Goal: Use online tool/utility: Utilize a website feature to perform a specific function

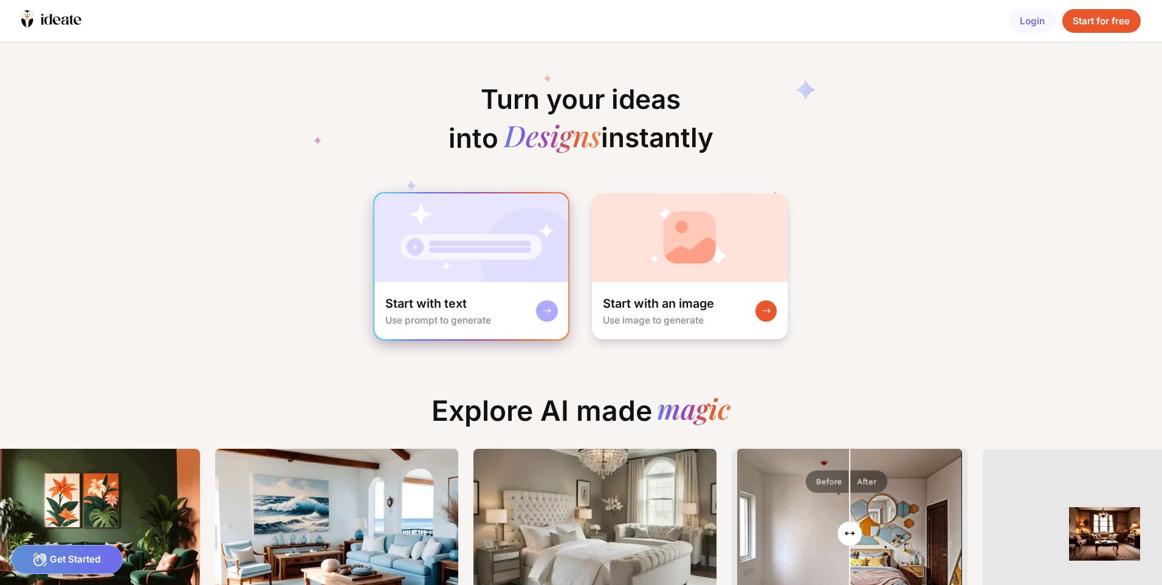
click at [540, 309] on div at bounding box center [546, 310] width 21 height 21
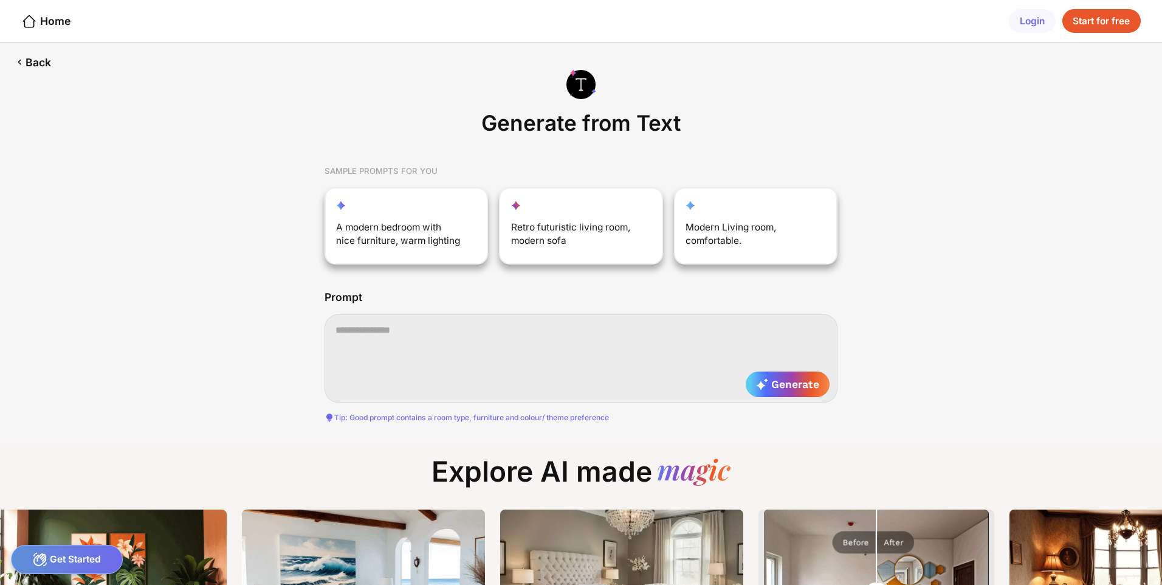
click at [515, 324] on textarea at bounding box center [580, 358] width 513 height 88
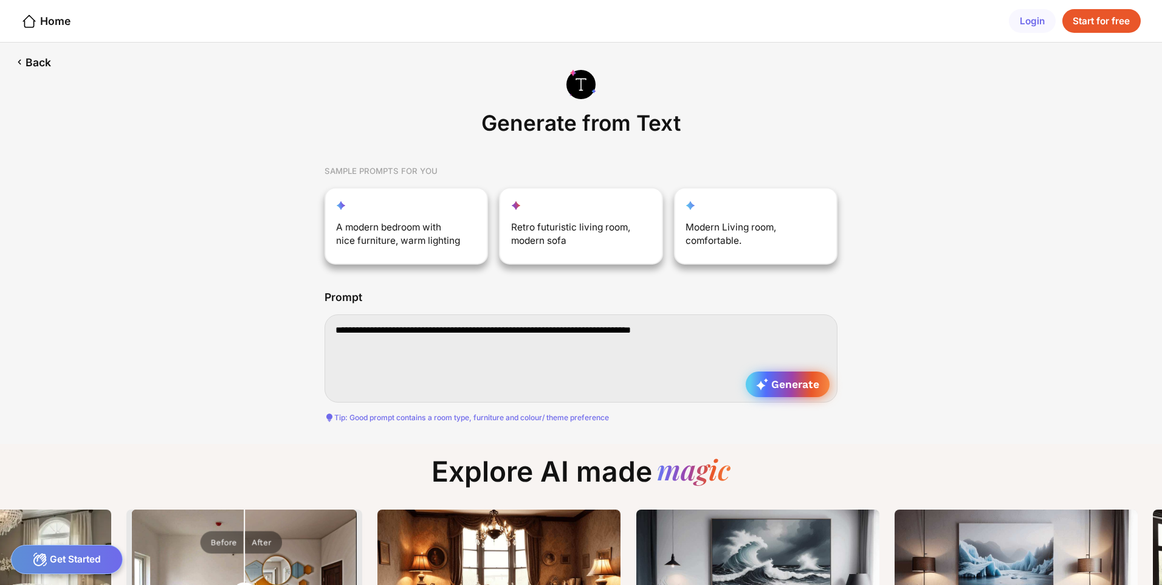
type textarea "**********"
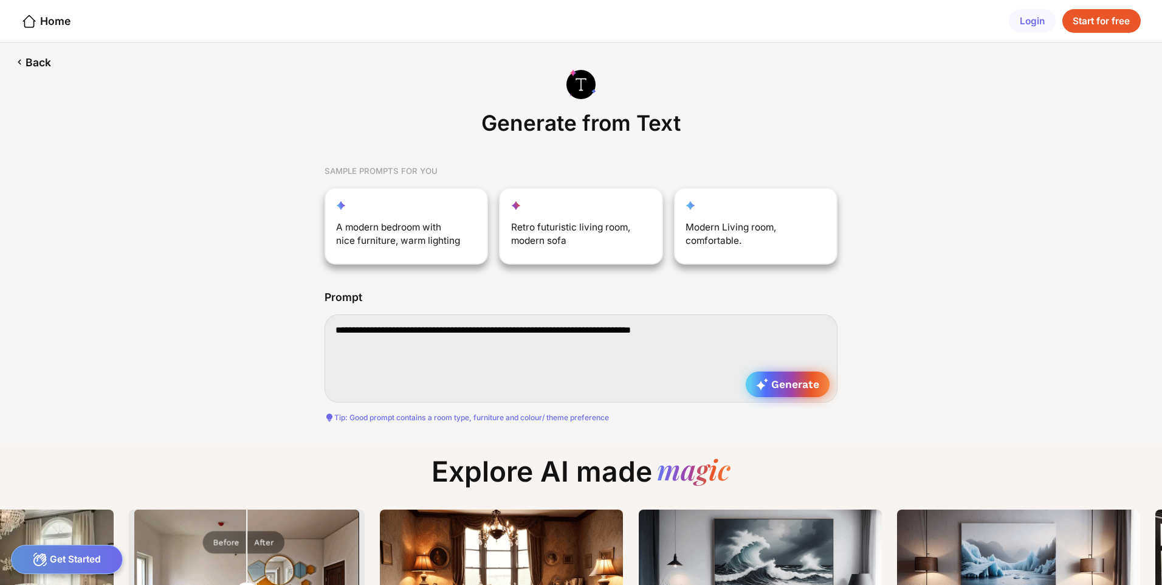
click at [777, 385] on span "Generate" at bounding box center [787, 384] width 63 height 12
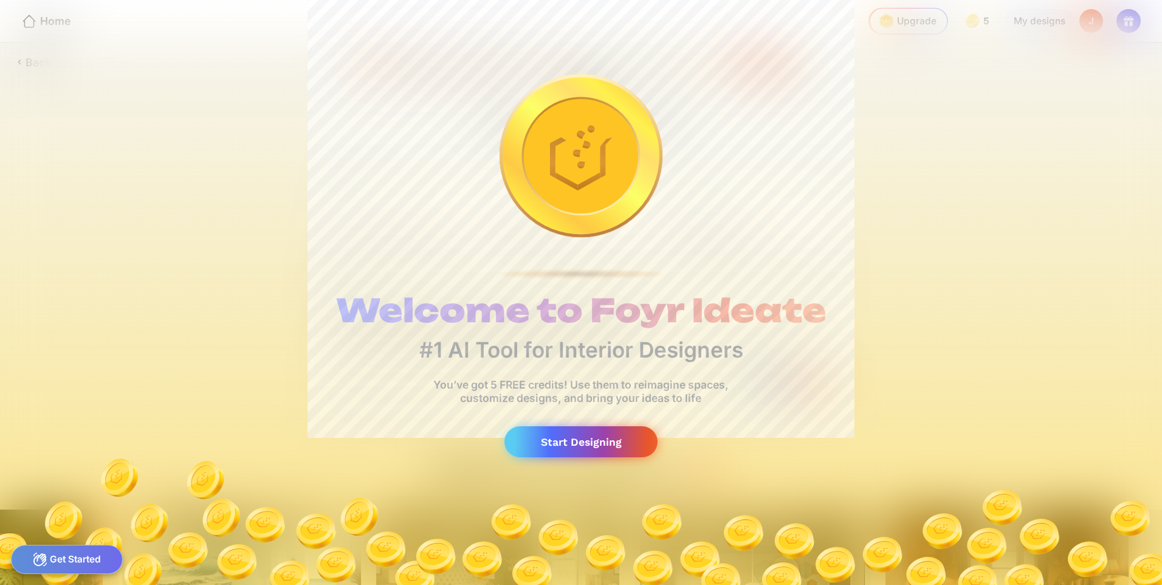
click at [622, 446] on div "Start Designing" at bounding box center [580, 441] width 153 height 31
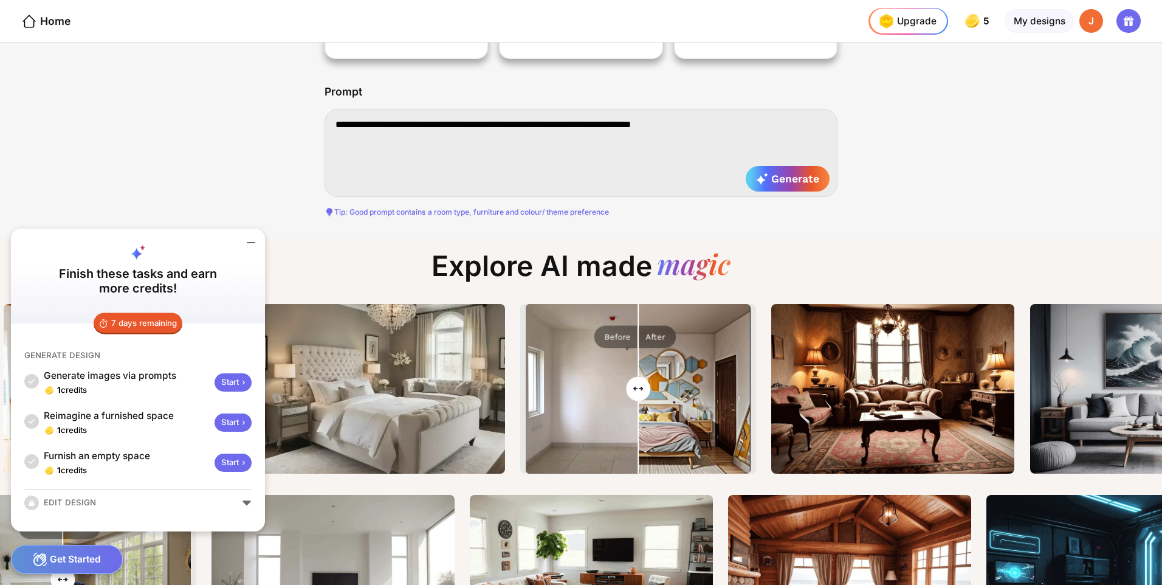
drag, startPoint x: 309, startPoint y: 267, endPoint x: 292, endPoint y: 327, distance: 61.8
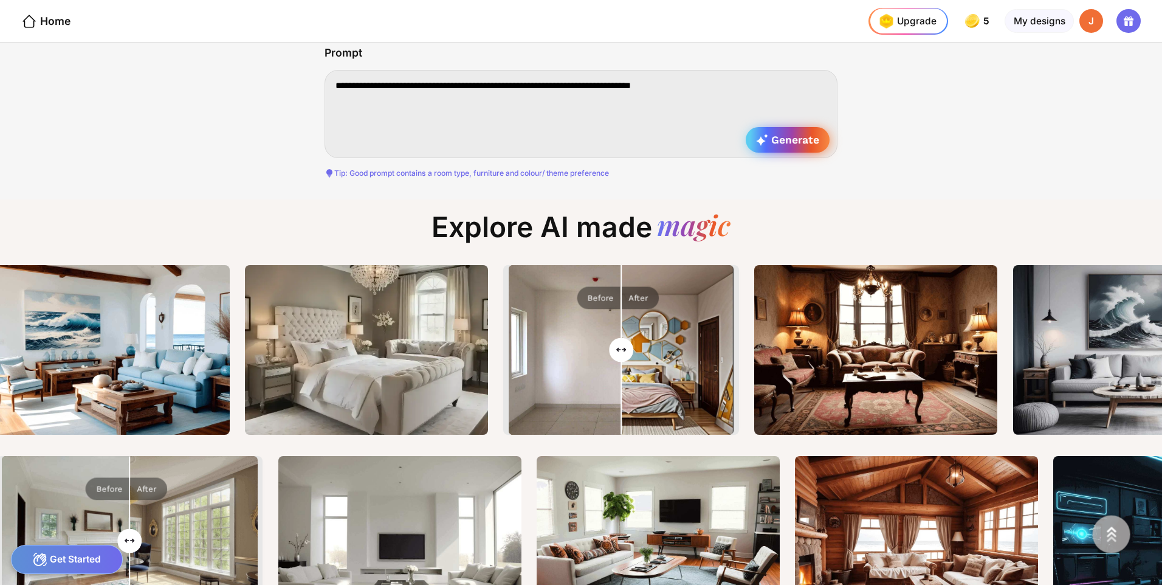
click at [787, 144] on span "Generate" at bounding box center [787, 140] width 63 height 12
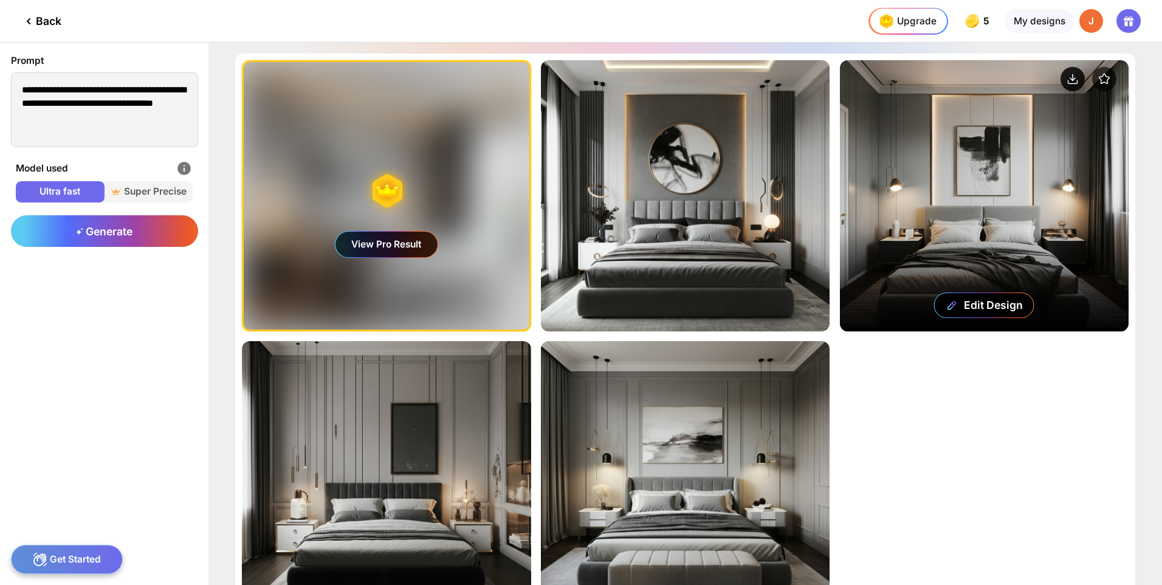
click at [1073, 72] on circle at bounding box center [1072, 79] width 24 height 24
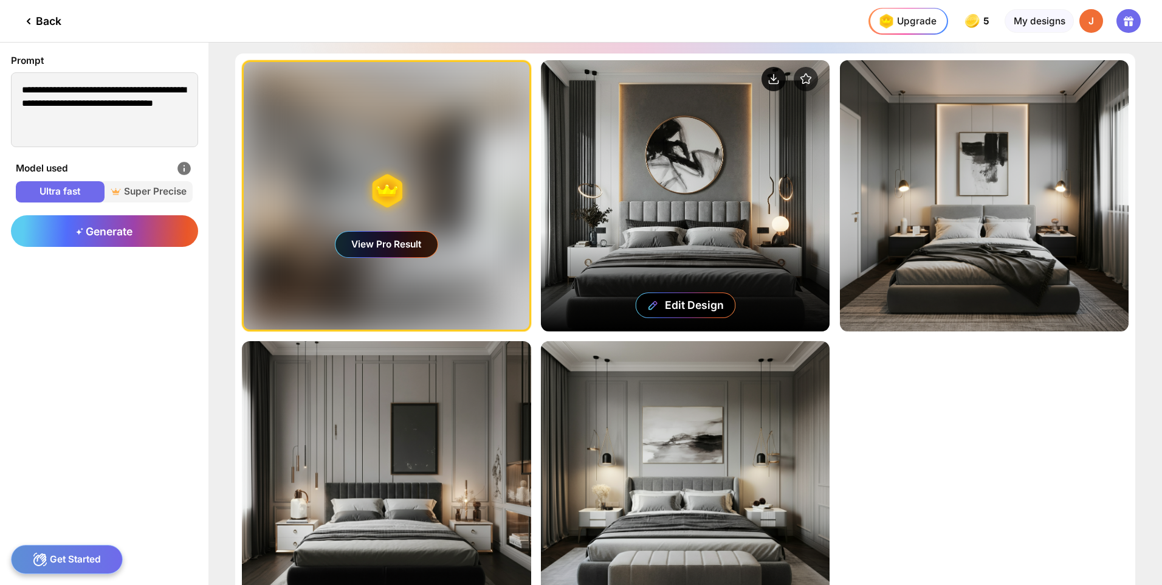
click at [770, 75] on circle at bounding box center [773, 79] width 24 height 24
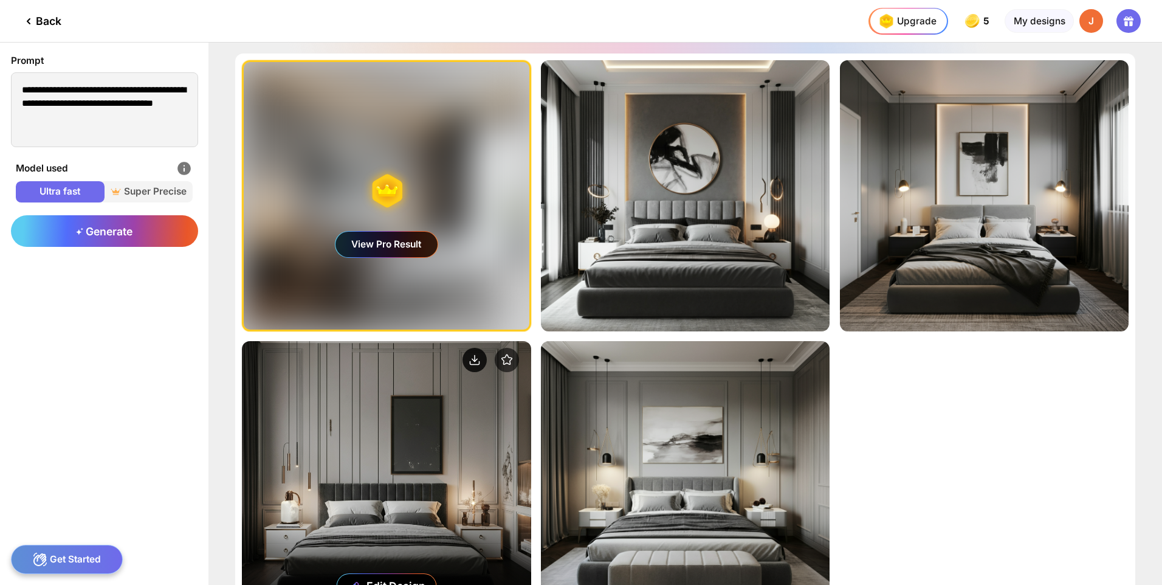
click at [475, 357] on icon at bounding box center [475, 358] width 0 height 6
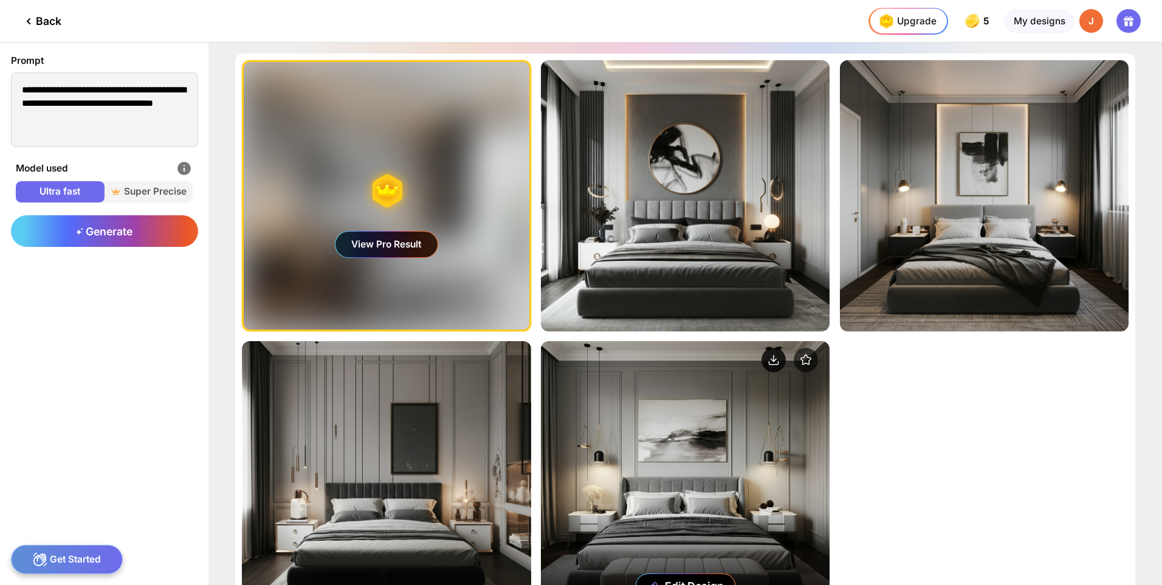
click at [775, 355] on circle at bounding box center [773, 360] width 24 height 24
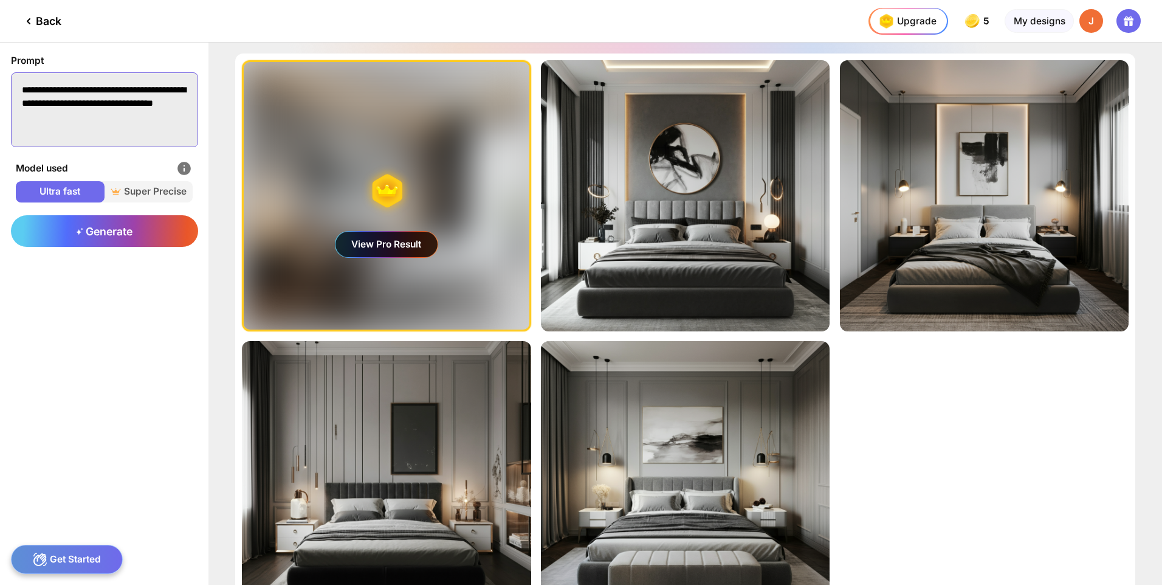
click at [109, 126] on textarea "**********" at bounding box center [104, 109] width 187 height 75
click at [108, 122] on textarea "**********" at bounding box center [104, 109] width 187 height 75
drag, startPoint x: 106, startPoint y: 122, endPoint x: 10, endPoint y: 91, distance: 100.7
click at [11, 91] on textarea "**********" at bounding box center [104, 109] width 187 height 75
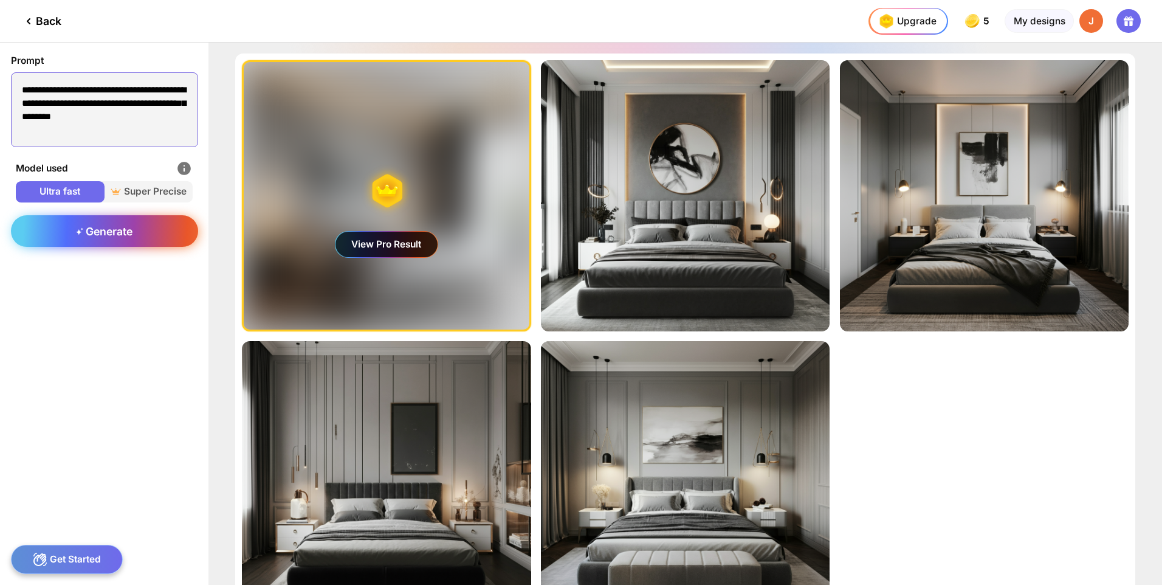
type textarea "**********"
click at [117, 228] on span "Generate" at bounding box center [104, 231] width 57 height 13
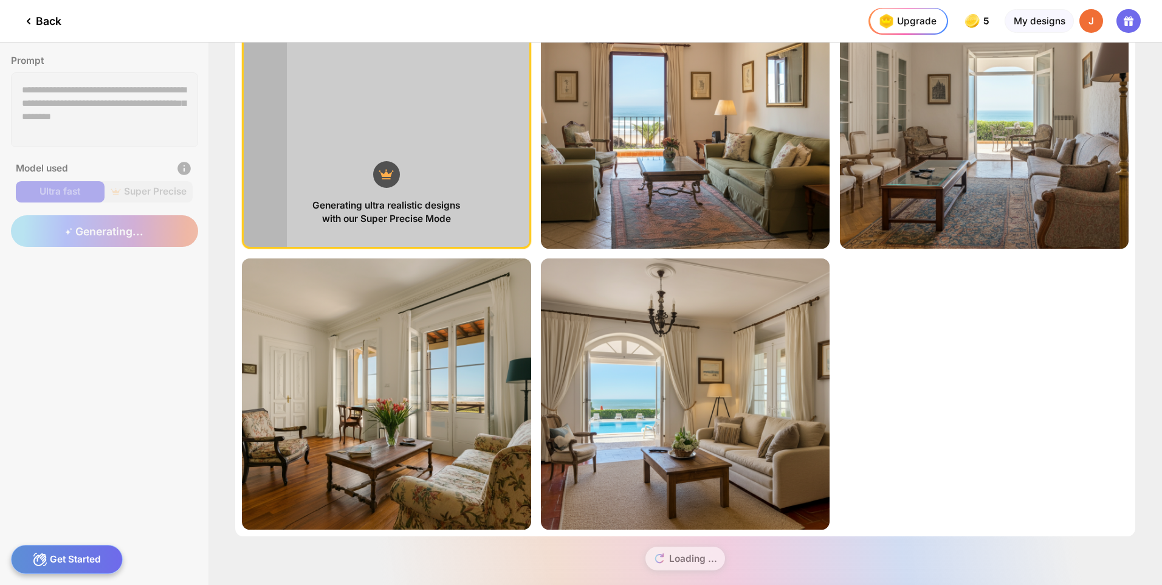
scroll to position [98, 0]
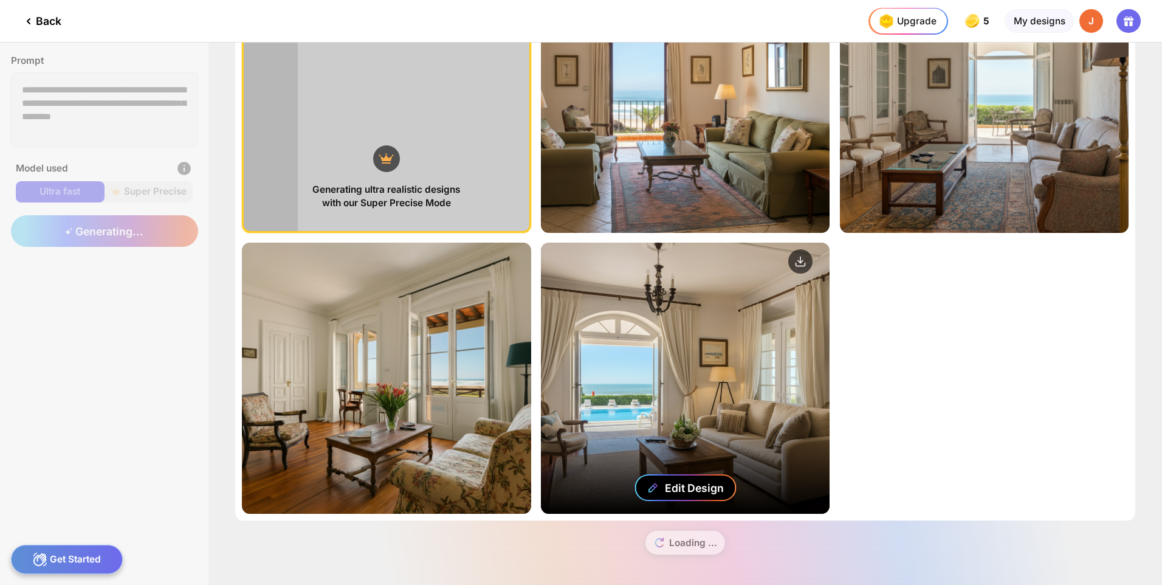
click at [688, 481] on div "Edit Design" at bounding box center [694, 487] width 59 height 13
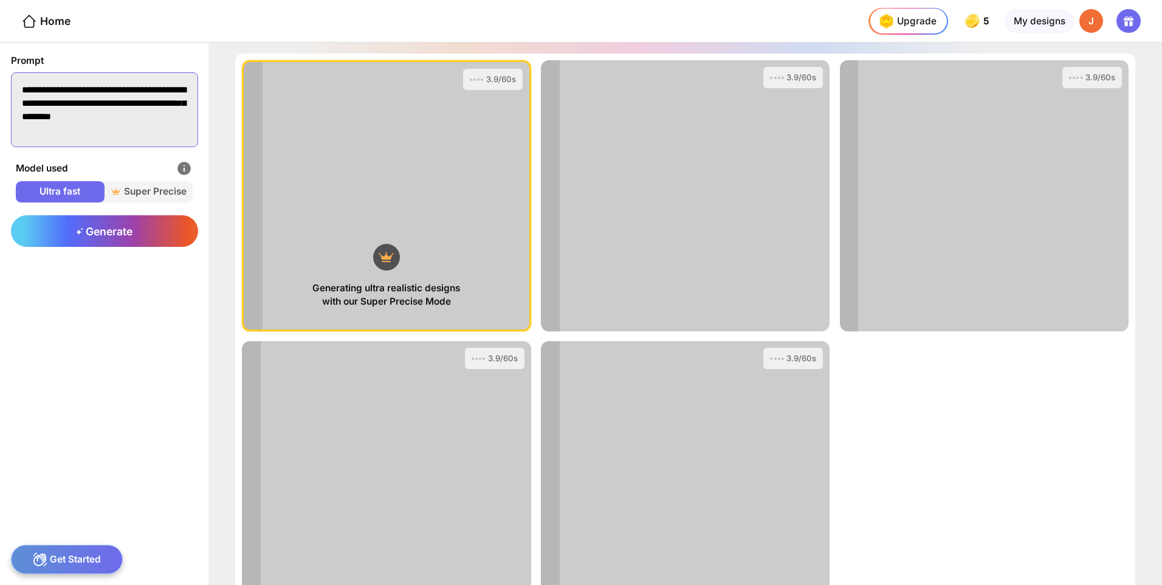
click at [141, 114] on textarea "**********" at bounding box center [104, 109] width 187 height 75
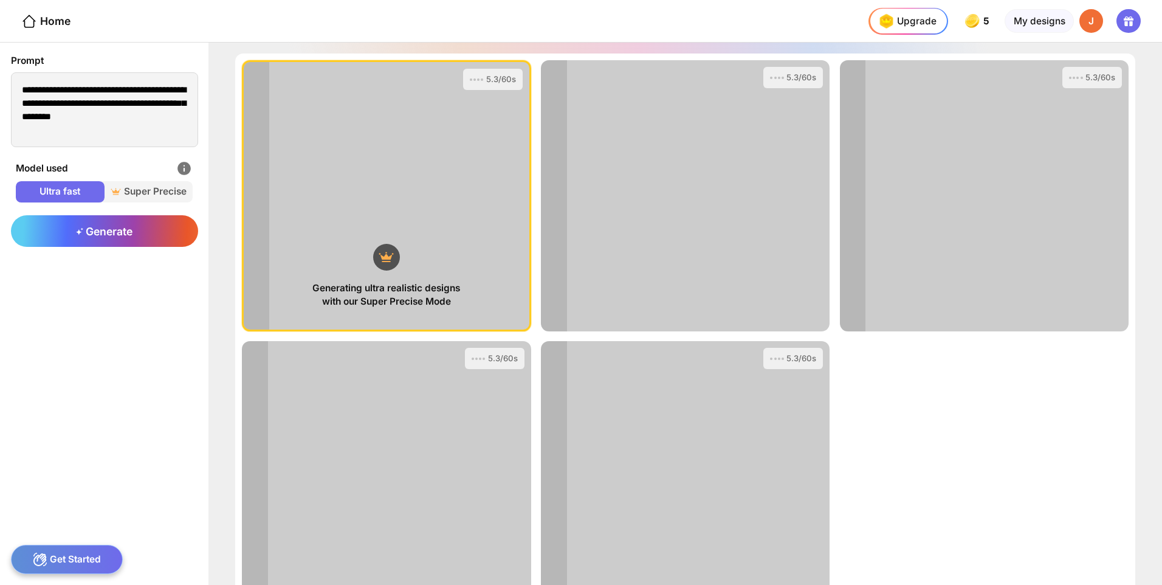
click at [883, 399] on div "Generating ultra realistic designs with our Super Precise Mode 5.3/60s View Pro…" at bounding box center [685, 335] width 900 height 565
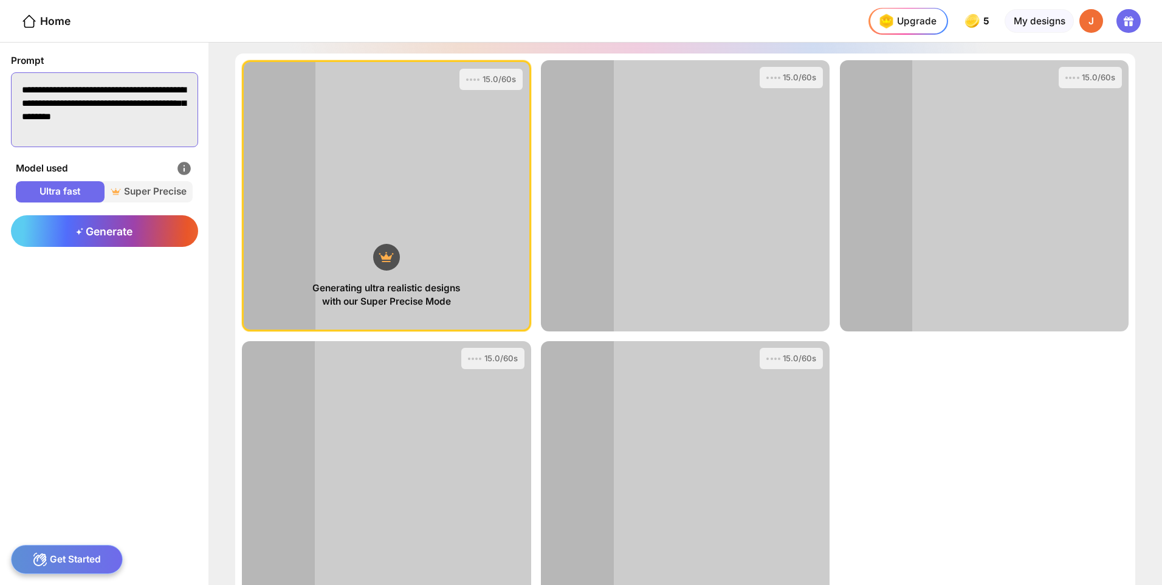
drag, startPoint x: 141, startPoint y: 89, endPoint x: 58, endPoint y: 89, distance: 82.6
click at [58, 89] on textarea "**********" at bounding box center [104, 109] width 187 height 75
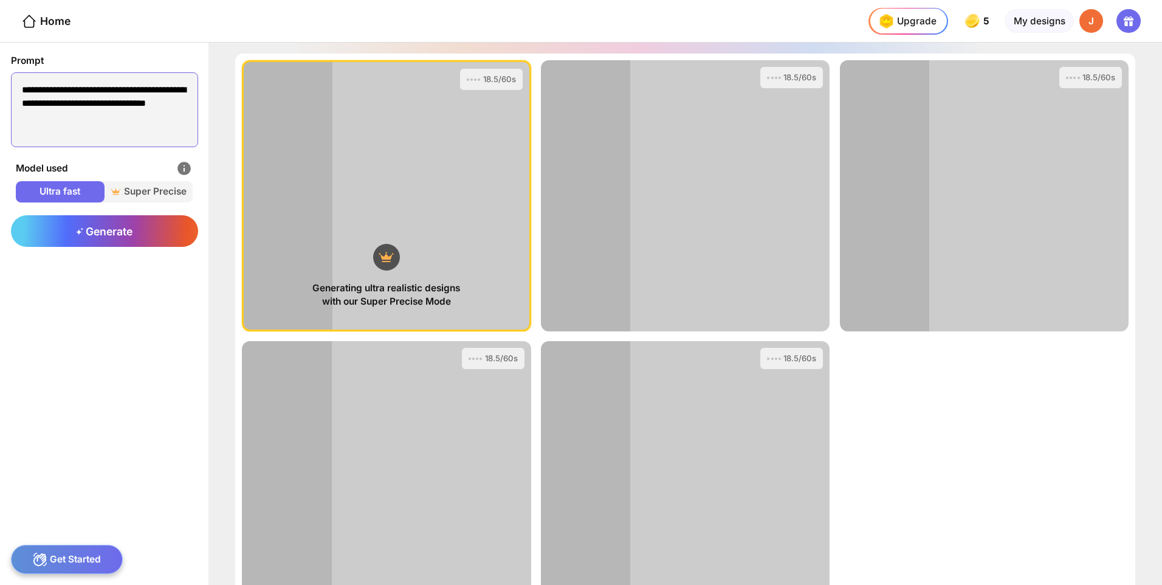
type textarea "**********"
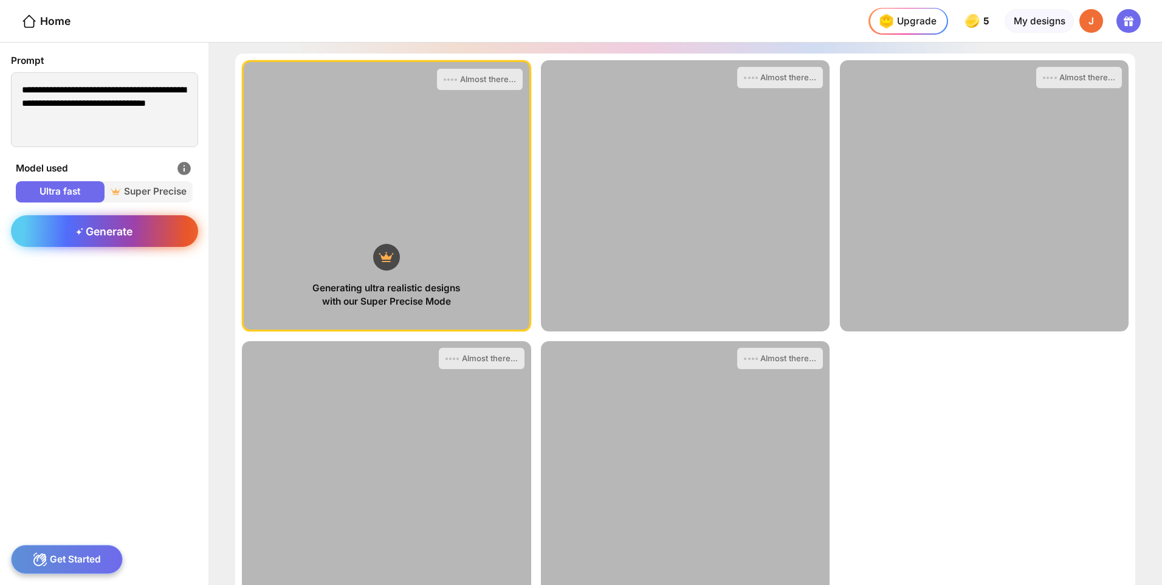
click at [161, 225] on div "Generate" at bounding box center [104, 231] width 187 height 32
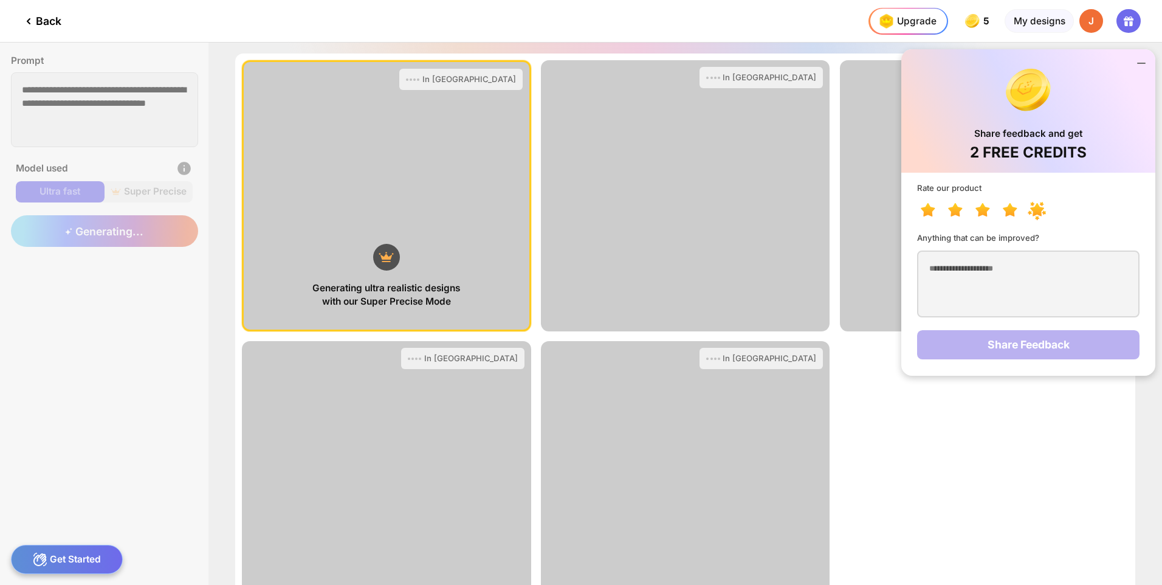
click at [1030, 208] on icon at bounding box center [1039, 212] width 27 height 22
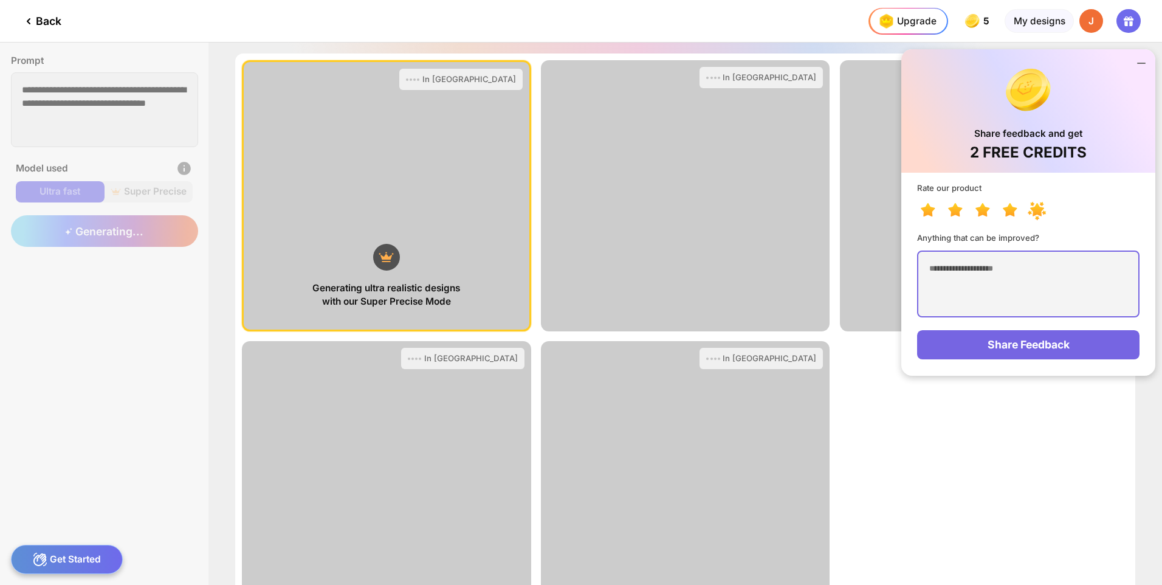
click at [993, 267] on textarea at bounding box center [1028, 283] width 222 height 67
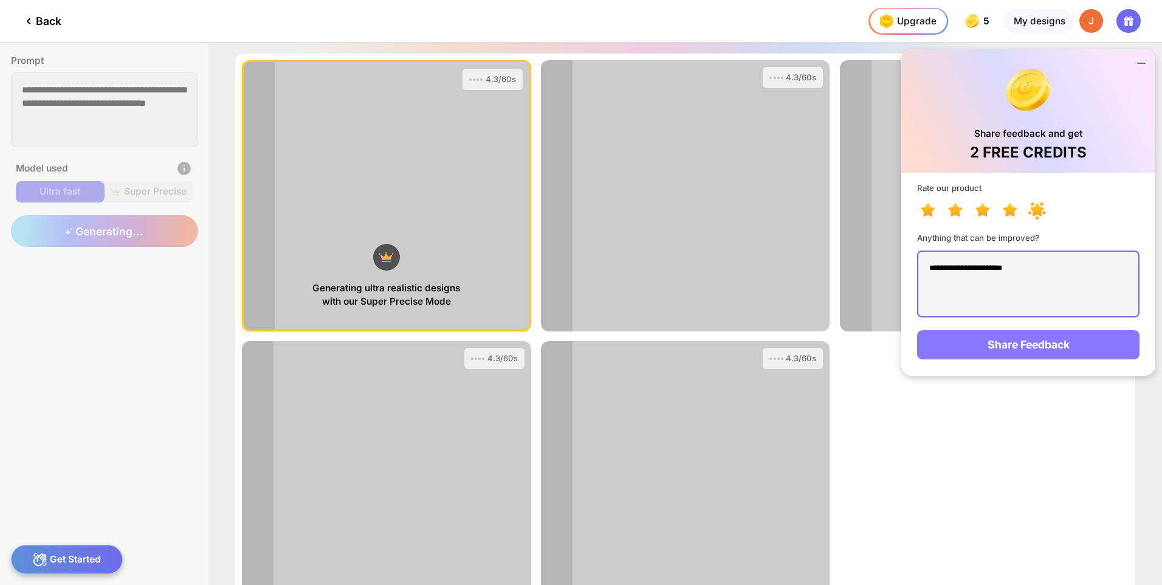
type textarea "**********"
click at [991, 345] on div "Share Feedback" at bounding box center [1028, 344] width 222 height 29
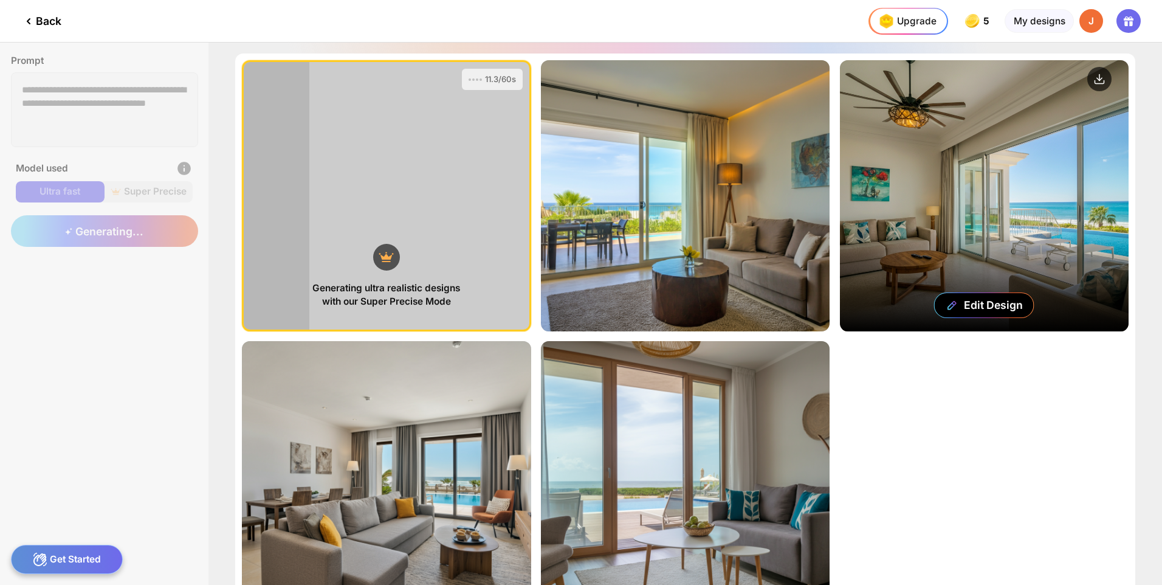
click at [999, 273] on div "Edit Design" at bounding box center [984, 195] width 289 height 271
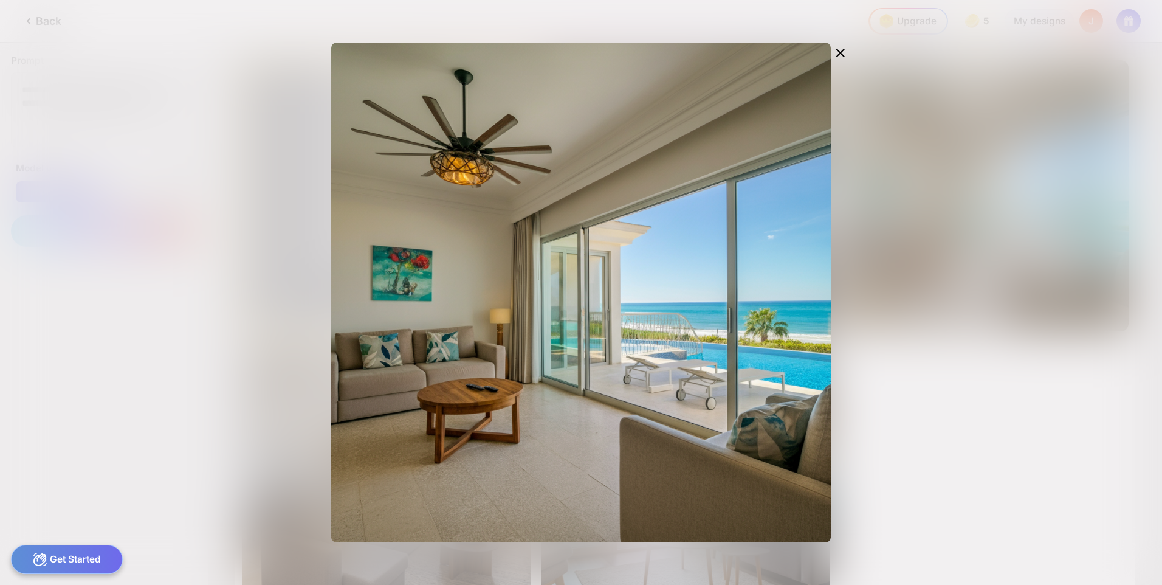
click at [995, 329] on div "Edit Design" at bounding box center [581, 292] width 1162 height 585
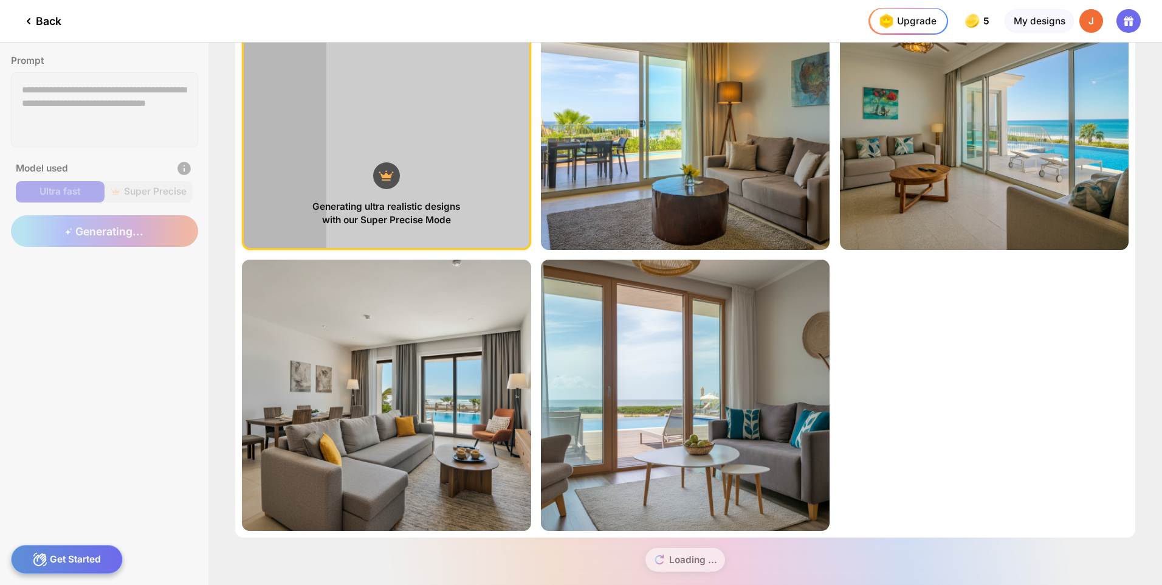
scroll to position [98, 0]
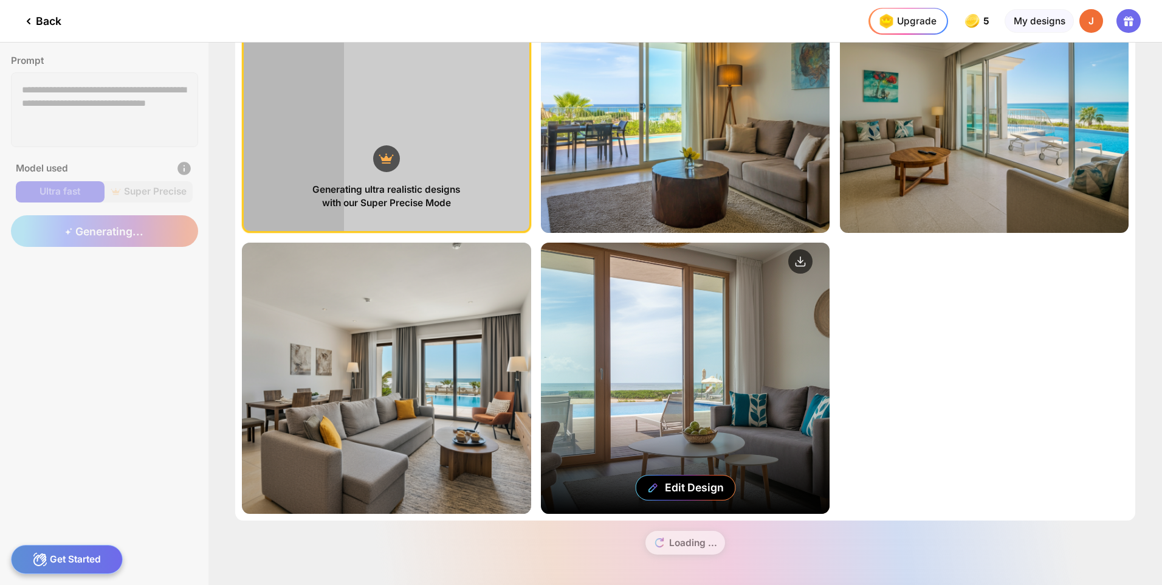
click at [804, 358] on div "Edit Design" at bounding box center [685, 377] width 289 height 271
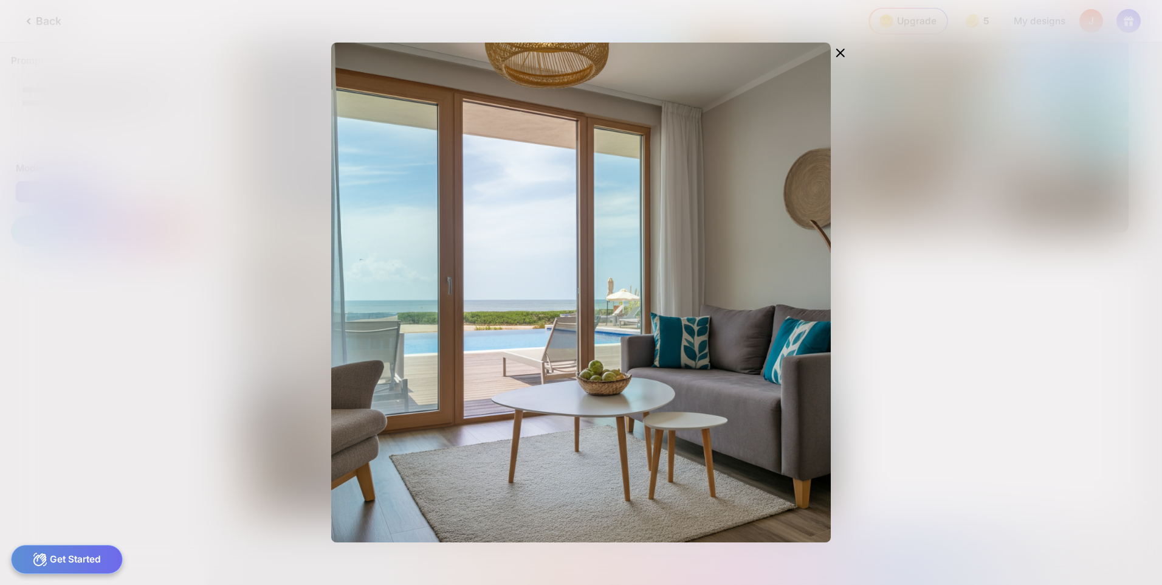
click at [1005, 181] on div "Edit Design" at bounding box center [581, 292] width 1162 height 585
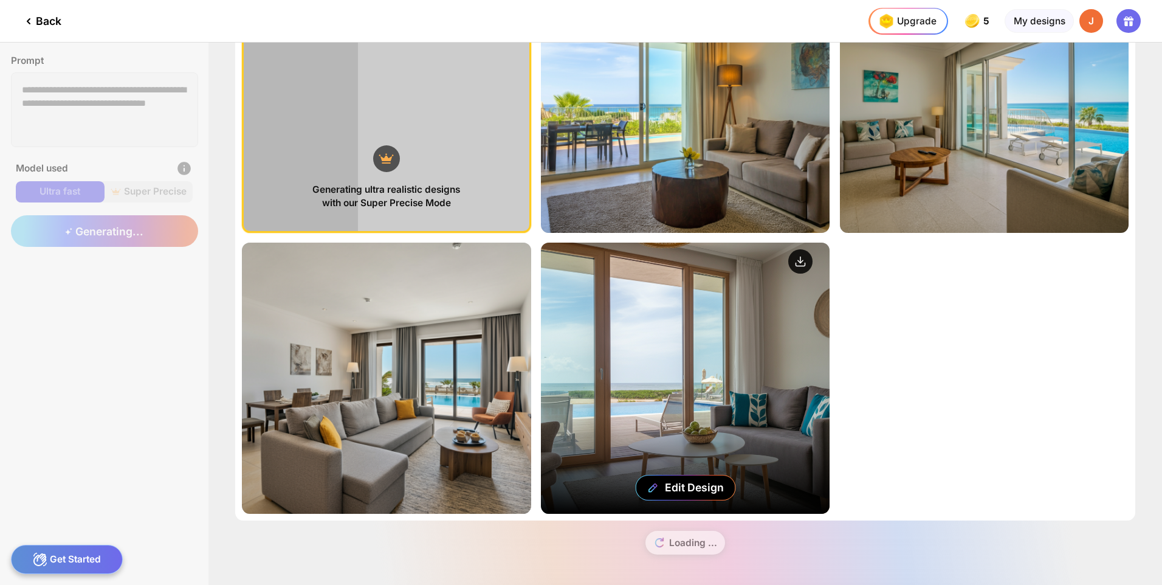
click at [798, 259] on circle at bounding box center [800, 261] width 24 height 24
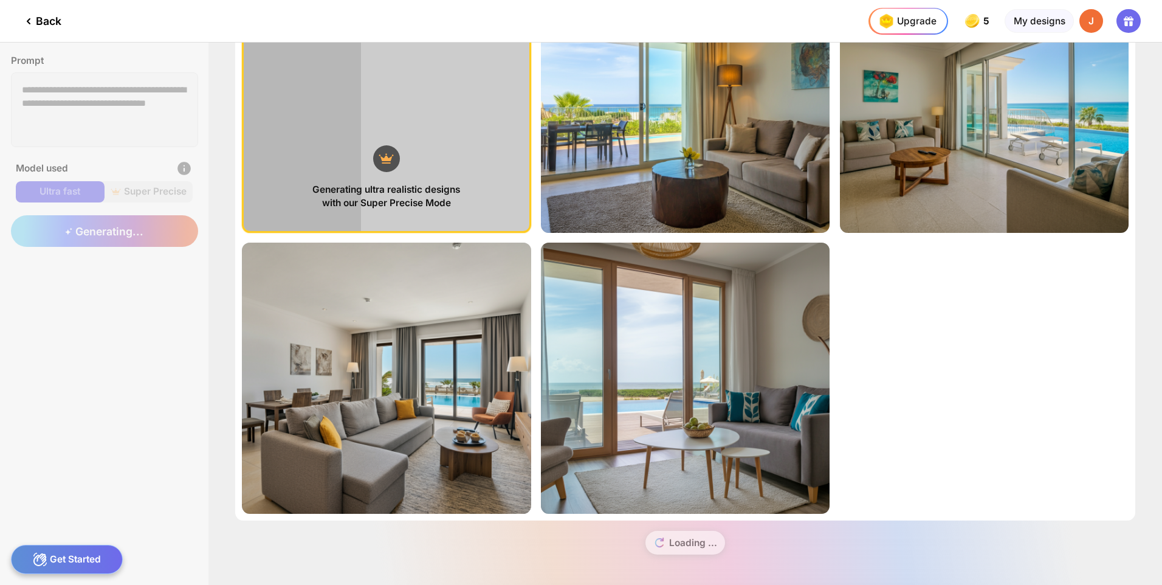
scroll to position [0, 0]
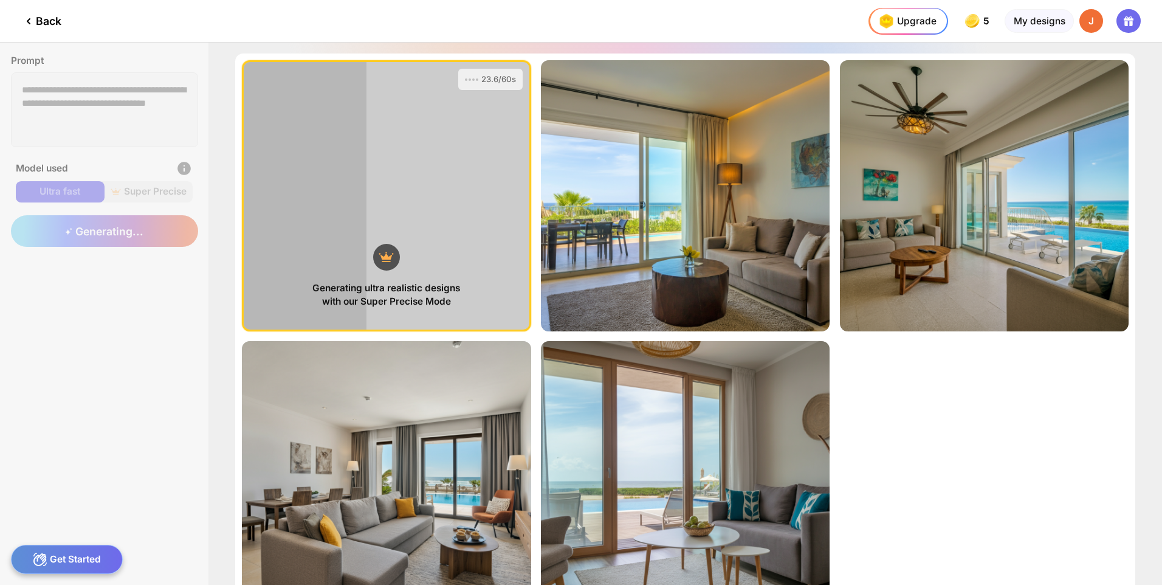
click at [913, 518] on div "Generating ultra realistic designs with our Super Precise Mode 23.6/60s View Pr…" at bounding box center [685, 335] width 900 height 565
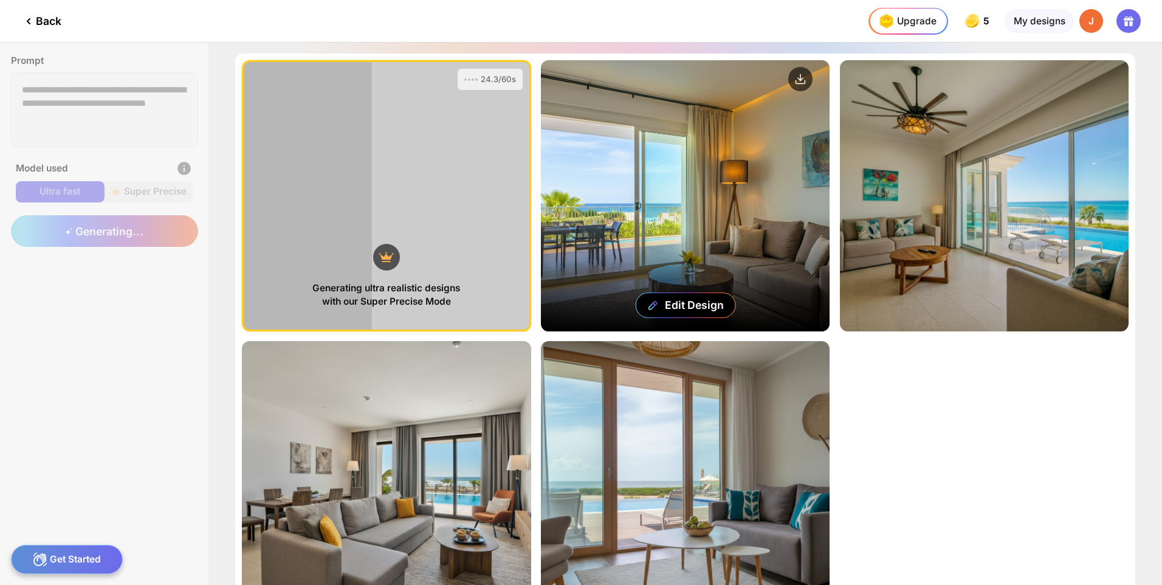
click at [730, 219] on div "Edit Design" at bounding box center [685, 195] width 289 height 271
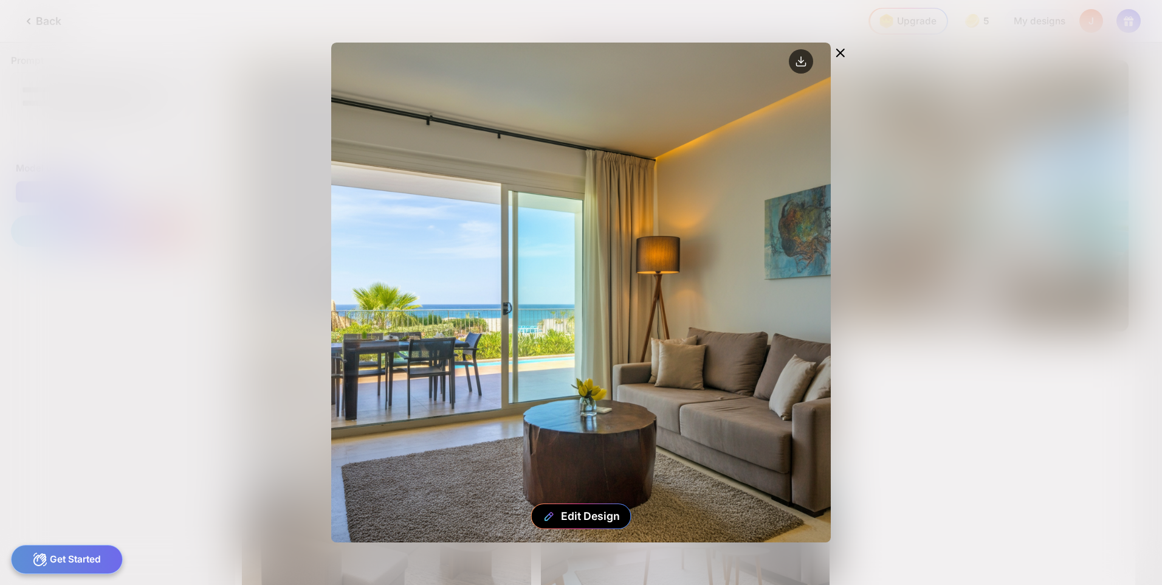
click at [843, 50] on icon at bounding box center [840, 52] width 7 height 7
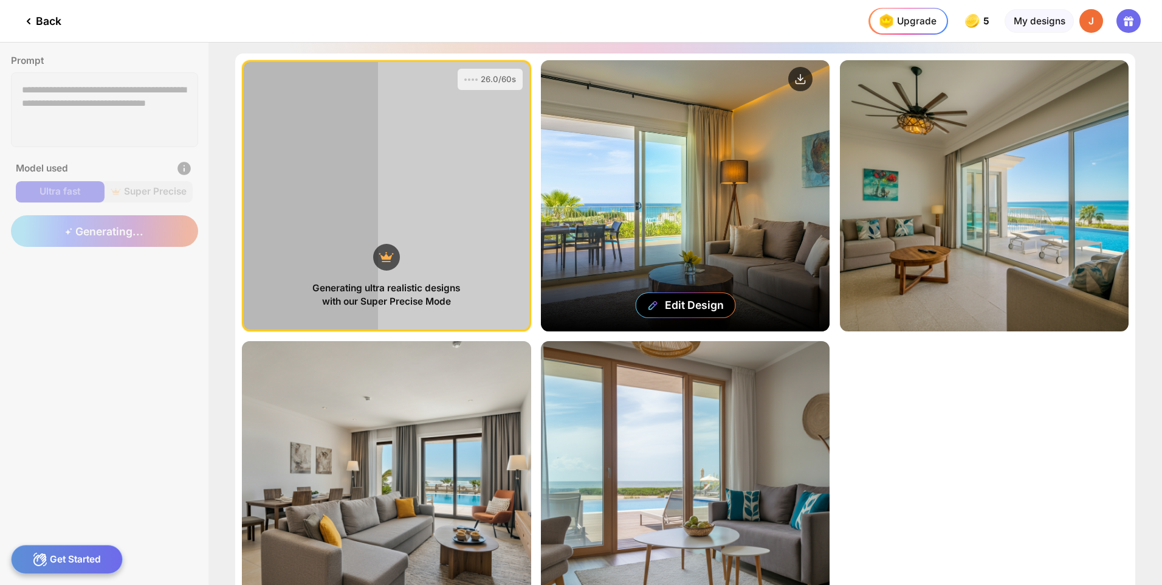
click at [800, 79] on icon at bounding box center [800, 77] width 0 height 6
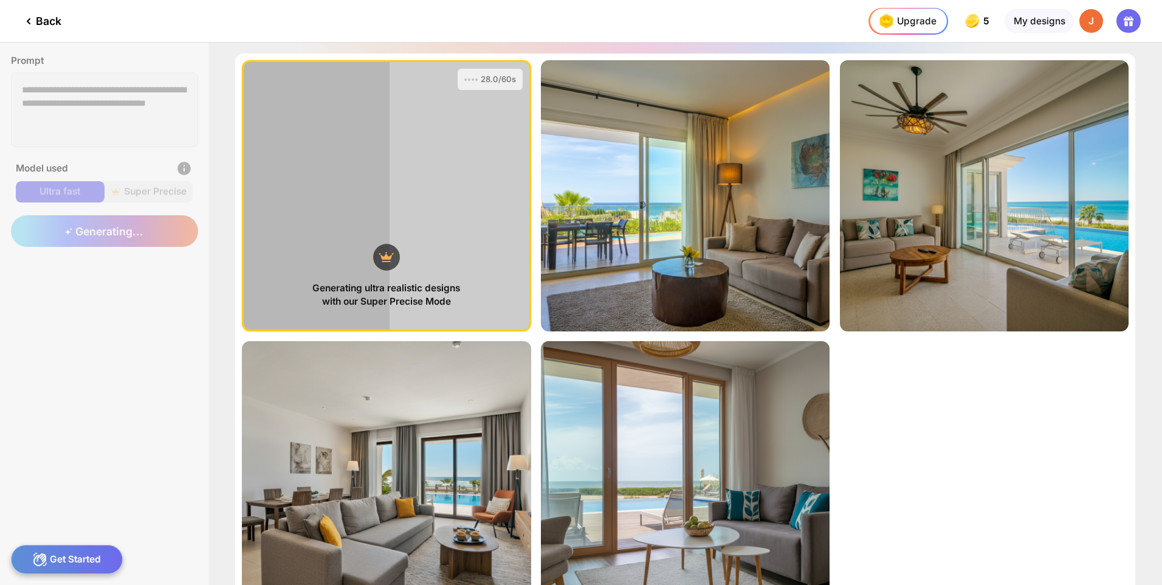
click at [1026, 546] on div "Generating ultra realistic designs with our Super Precise Mode 28.0/60s View Pr…" at bounding box center [685, 335] width 900 height 565
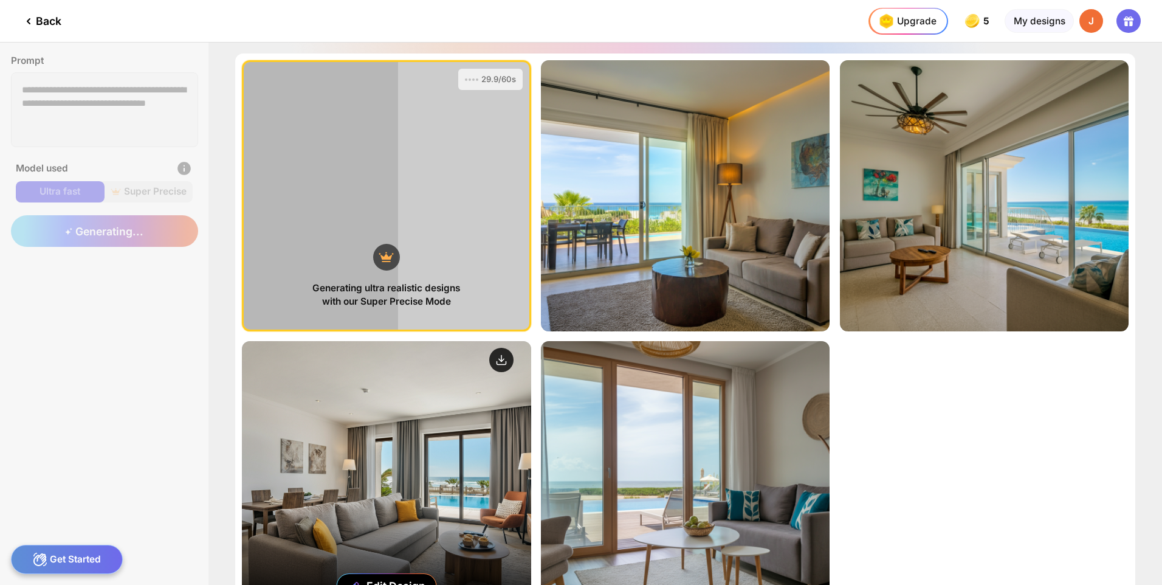
click at [493, 357] on circle at bounding box center [501, 360] width 24 height 24
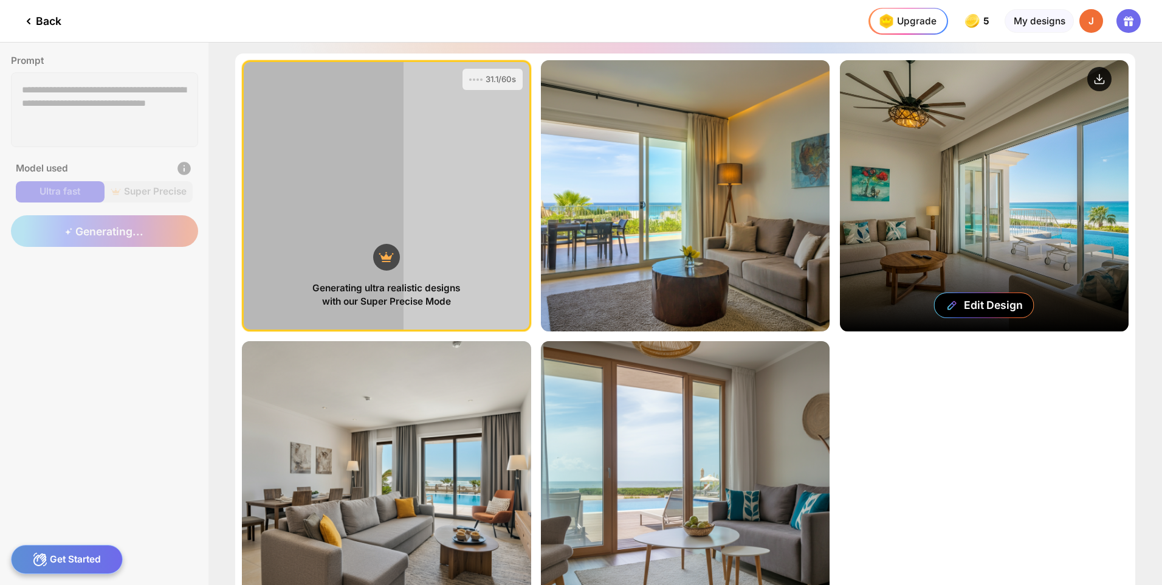
click at [1094, 75] on circle at bounding box center [1099, 79] width 24 height 24
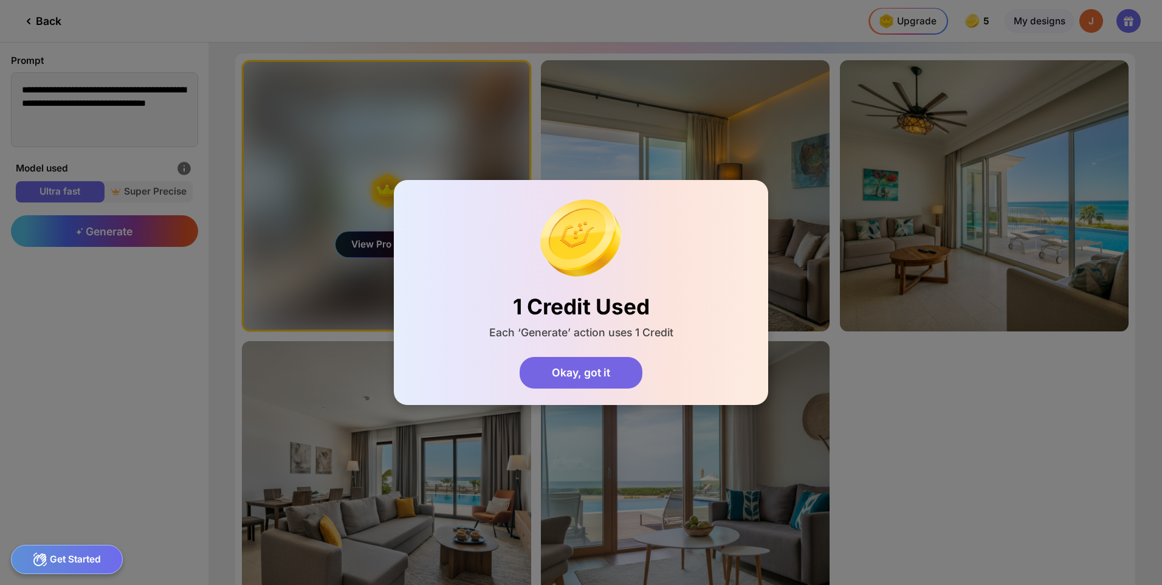
click at [557, 367] on div "Okay, got it" at bounding box center [581, 373] width 123 height 32
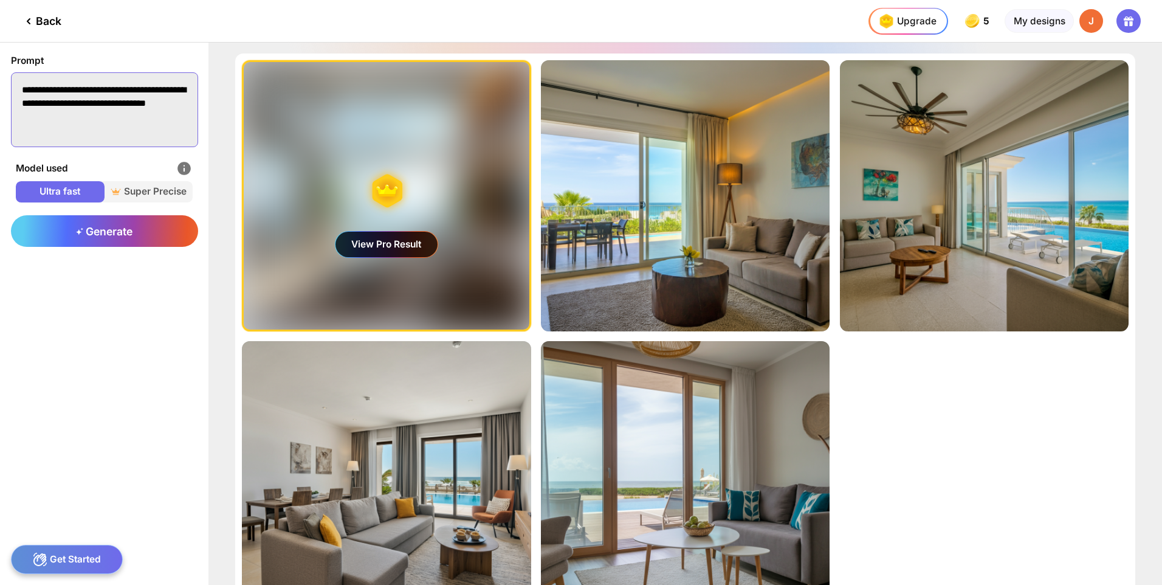
drag, startPoint x: 98, startPoint y: 123, endPoint x: 57, endPoint y: 91, distance: 51.5
click at [57, 91] on textarea "**********" at bounding box center [104, 109] width 187 height 75
drag, startPoint x: 57, startPoint y: 91, endPoint x: 46, endPoint y: 116, distance: 27.2
click at [46, 116] on textarea "**********" at bounding box center [104, 109] width 187 height 75
click at [118, 87] on textarea "**********" at bounding box center [104, 109] width 187 height 75
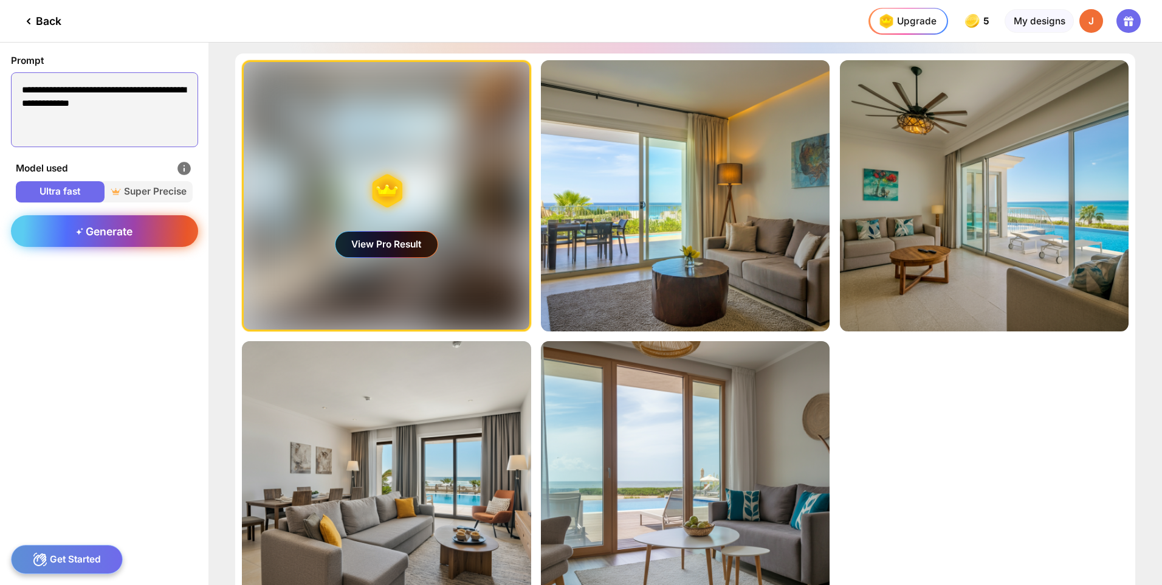
type textarea "**********"
click at [144, 221] on div "Generate" at bounding box center [104, 231] width 187 height 32
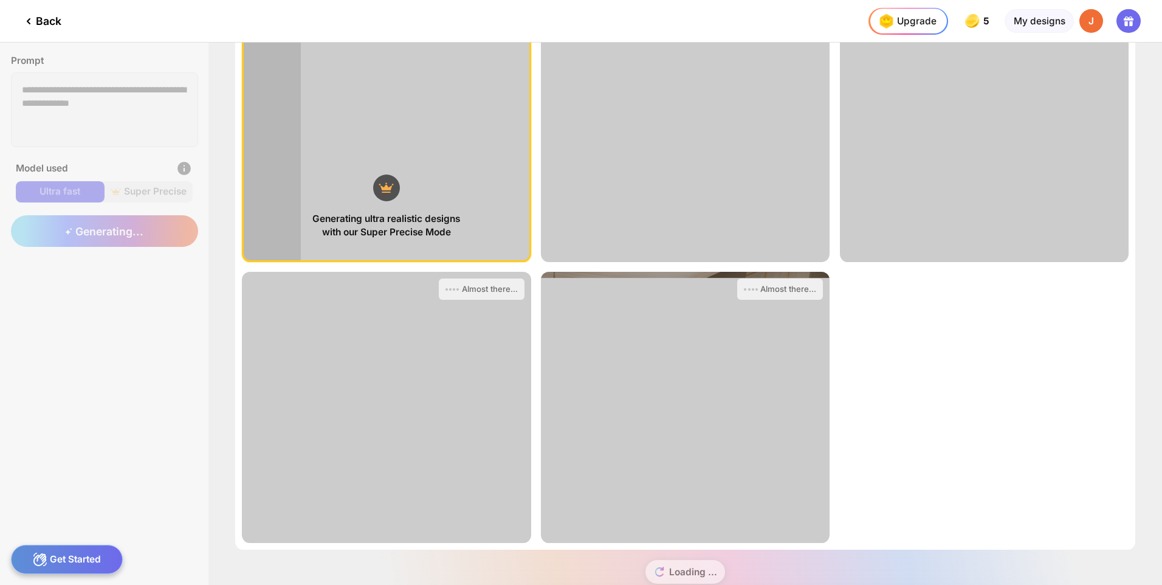
scroll to position [98, 0]
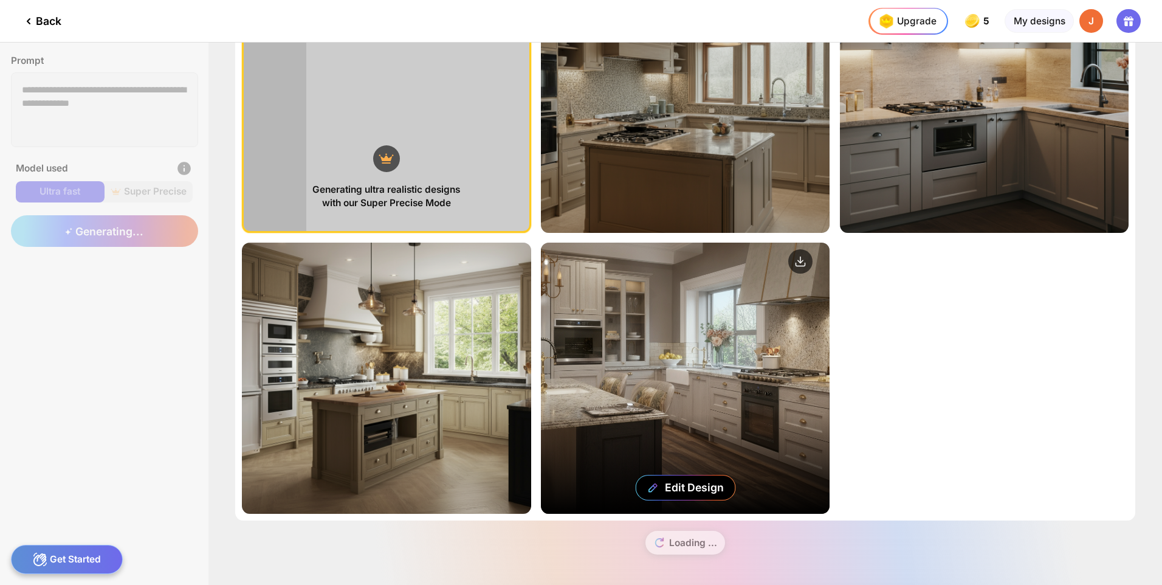
click at [784, 319] on div "Edit Design" at bounding box center [685, 377] width 289 height 271
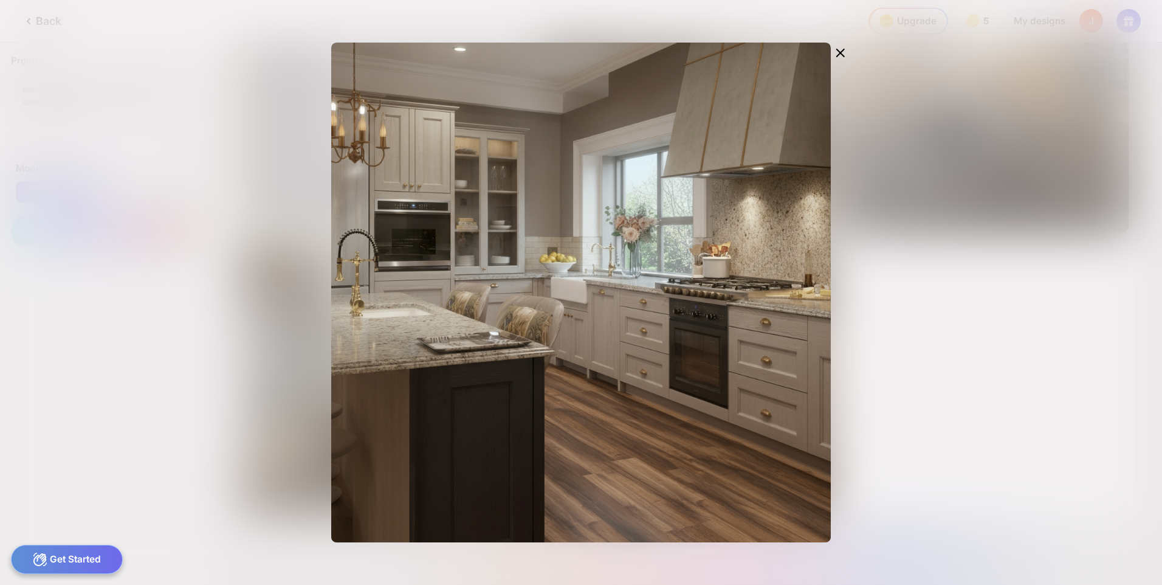
click at [962, 244] on div "Edit Design" at bounding box center [581, 292] width 1162 height 585
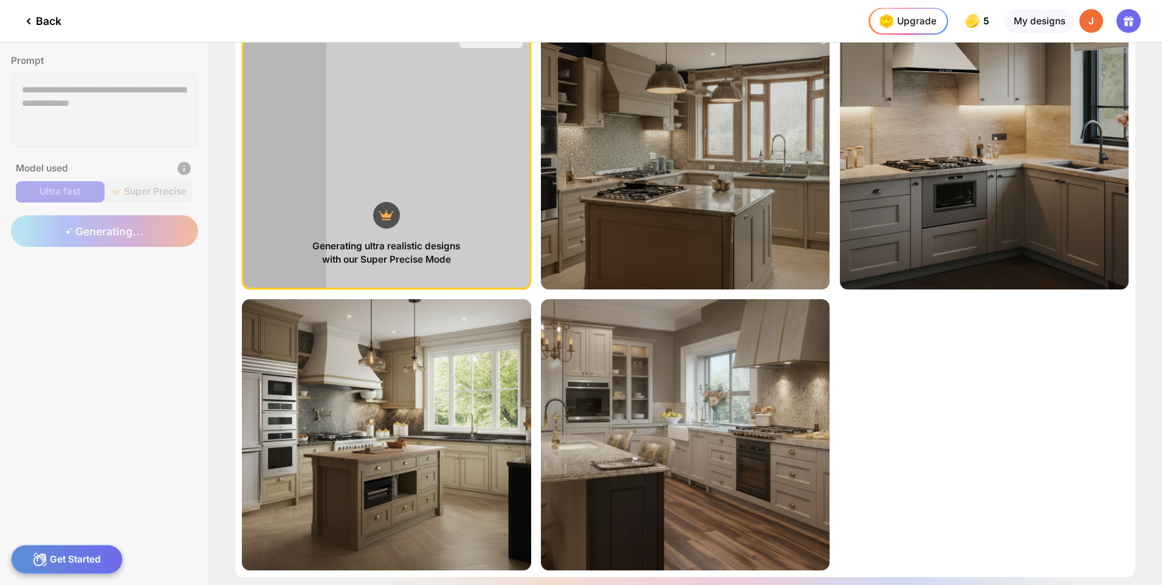
scroll to position [0, 0]
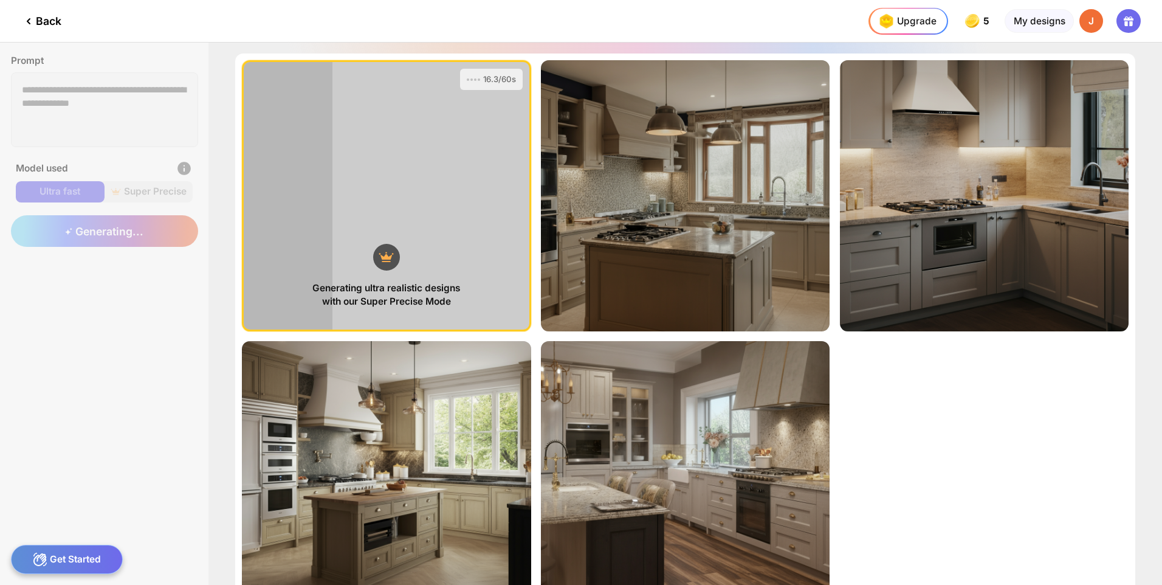
click at [150, 111] on div "**********" at bounding box center [581, 314] width 1162 height 542
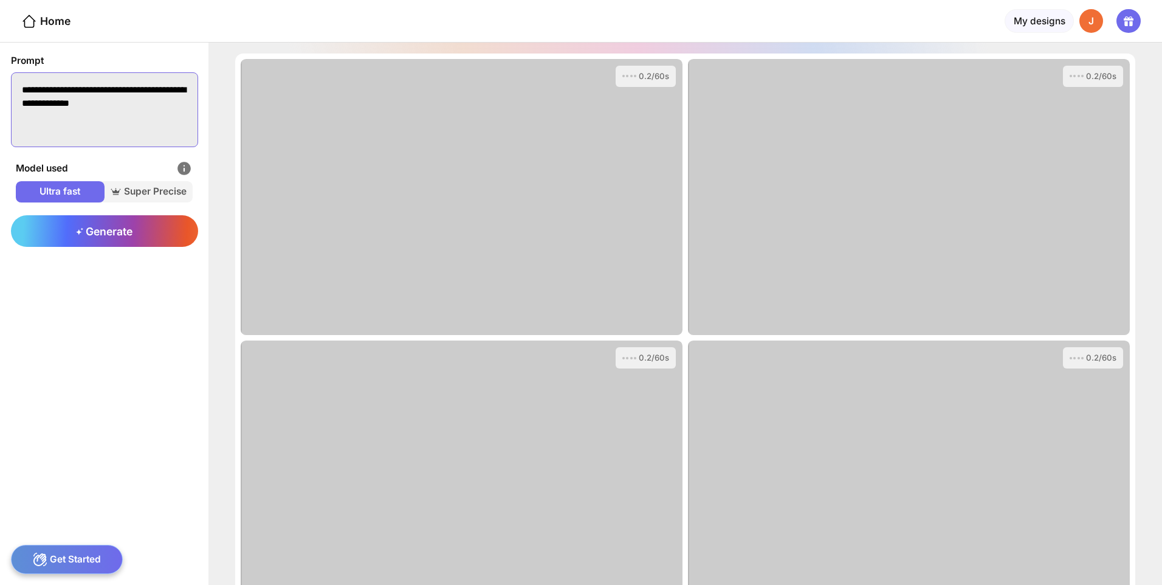
click at [114, 97] on textarea "**********" at bounding box center [104, 109] width 187 height 75
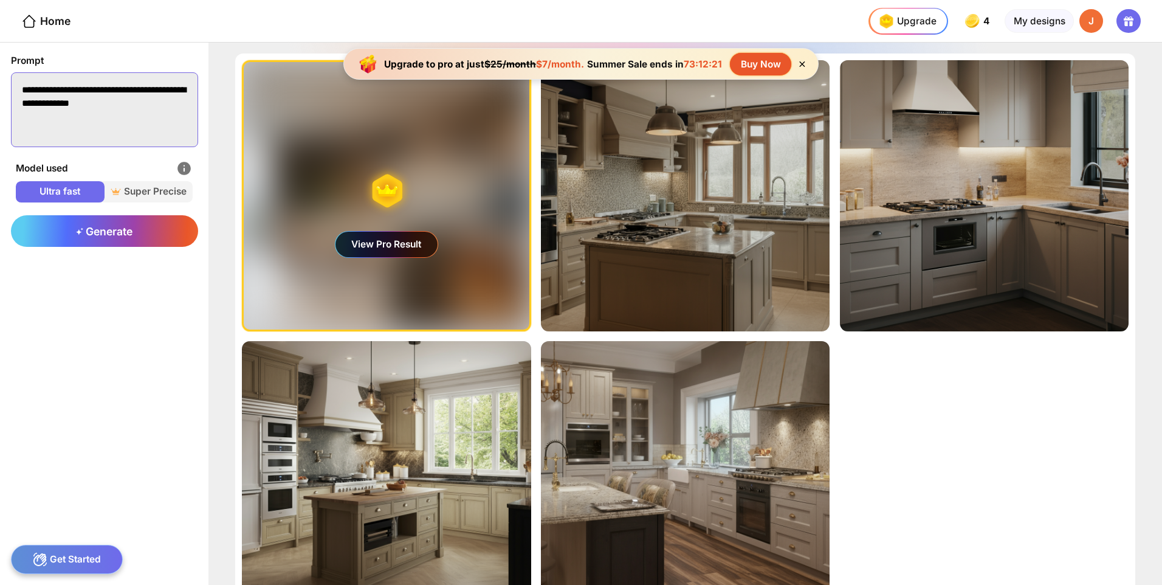
click at [65, 103] on textarea "**********" at bounding box center [104, 109] width 187 height 75
drag, startPoint x: 128, startPoint y: 92, endPoint x: 58, endPoint y: 93, distance: 69.3
click at [58, 93] on textarea "**********" at bounding box center [104, 109] width 187 height 75
click at [87, 227] on span "Generate" at bounding box center [104, 231] width 57 height 13
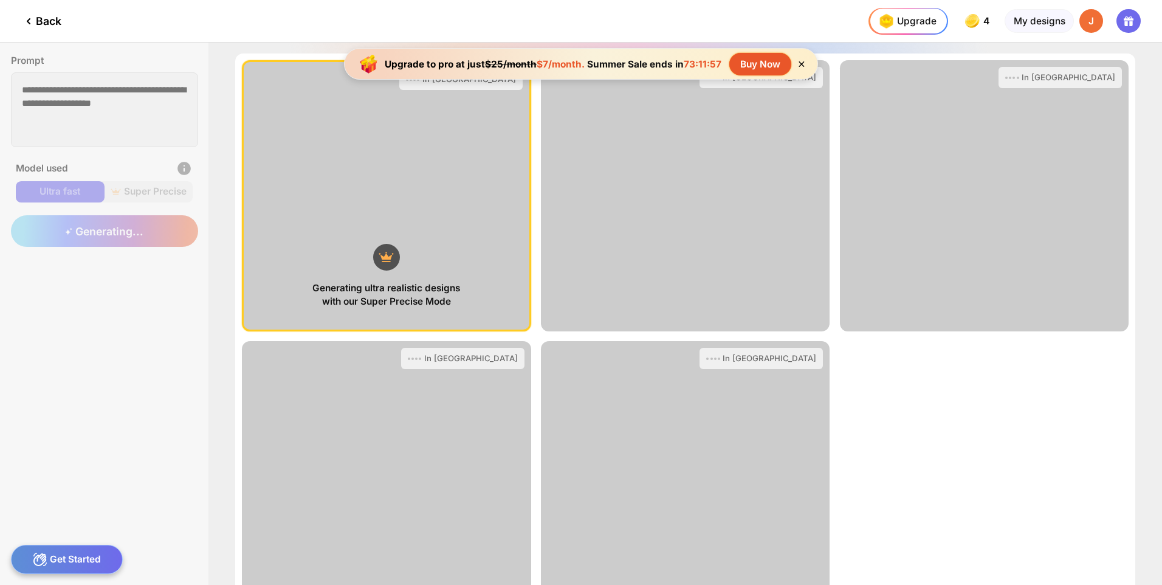
click at [800, 63] on icon at bounding box center [801, 64] width 10 height 10
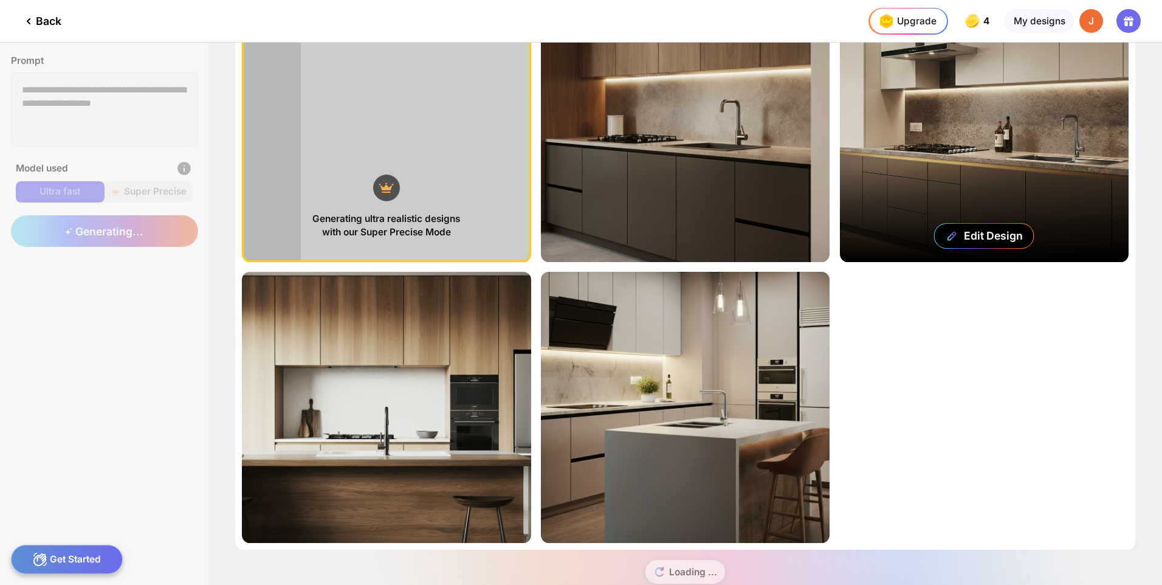
scroll to position [98, 0]
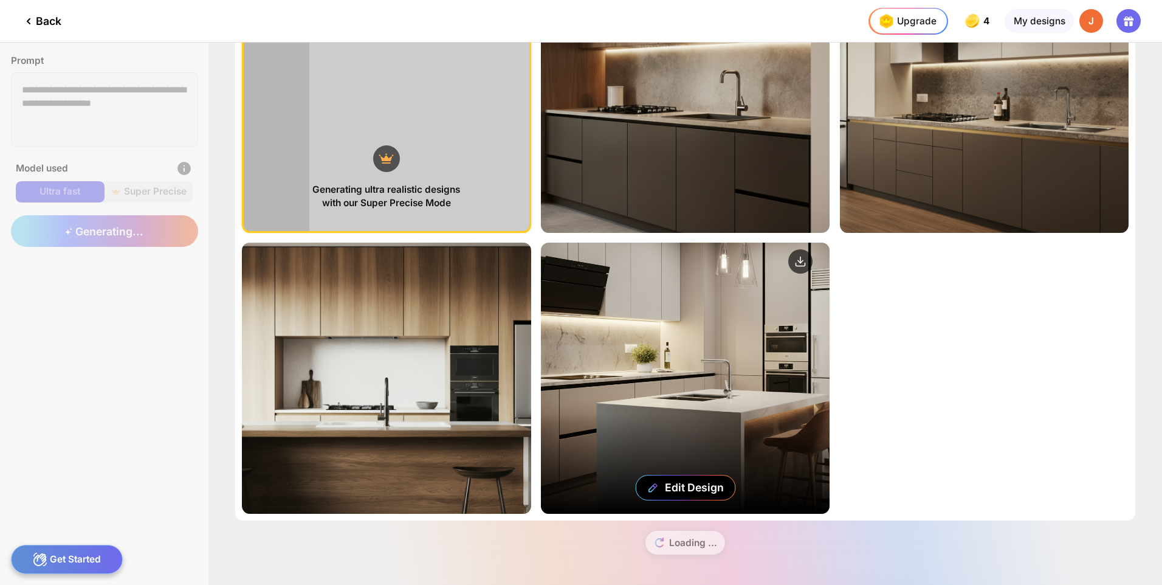
click at [763, 321] on div "Edit Design" at bounding box center [685, 377] width 289 height 271
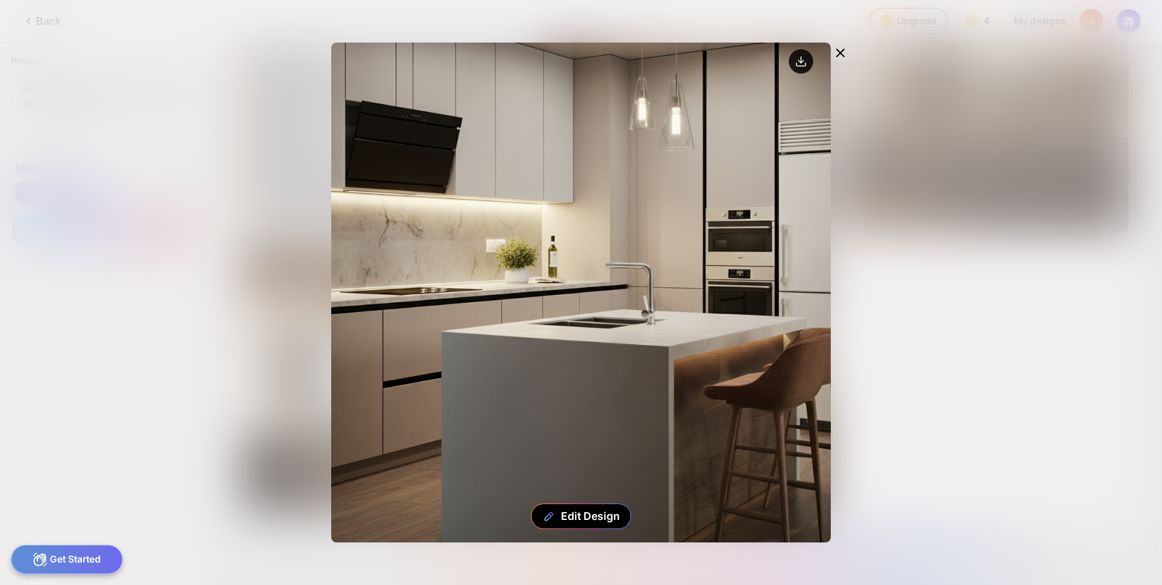
click at [792, 60] on circle at bounding box center [801, 61] width 24 height 24
click at [1006, 191] on div "Edit Design" at bounding box center [581, 292] width 1162 height 585
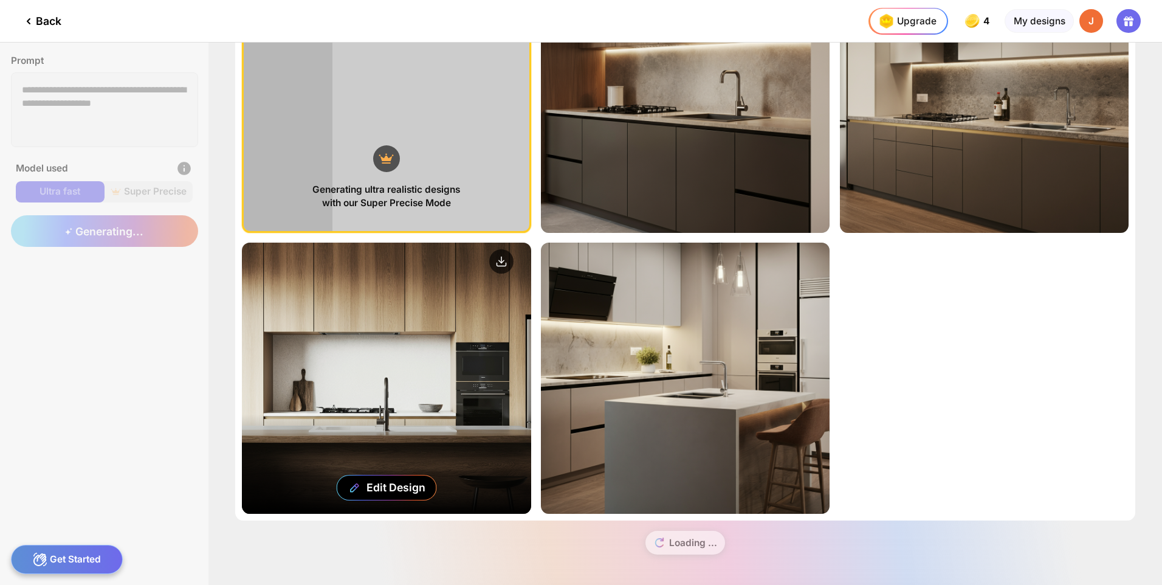
click at [453, 363] on div "Edit Design" at bounding box center [386, 377] width 289 height 271
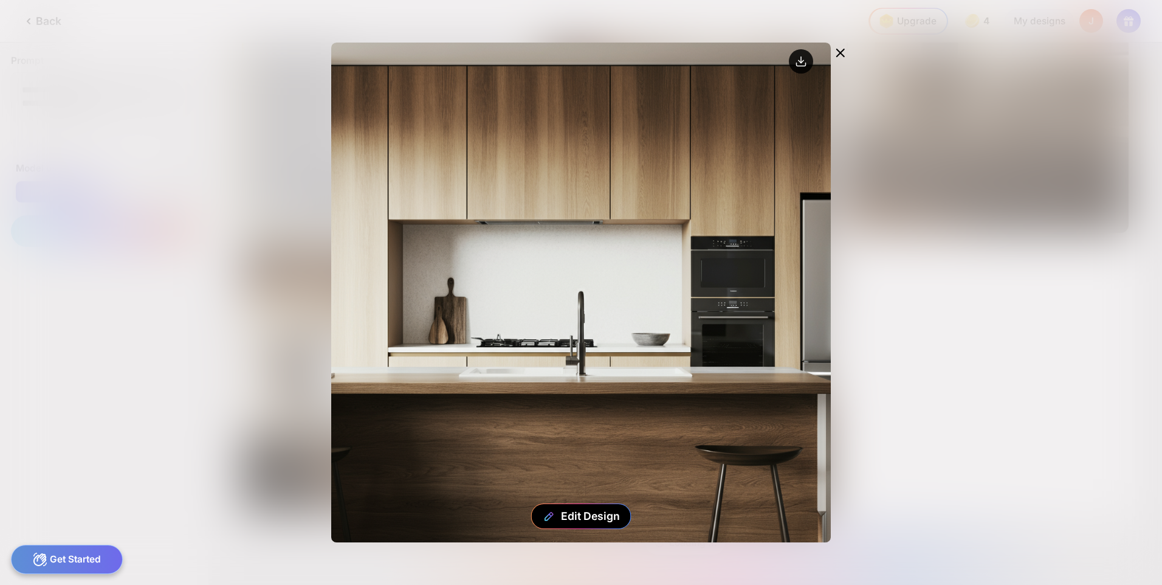
click at [795, 62] on circle at bounding box center [801, 61] width 24 height 24
click at [1119, 340] on div "Edit Design" at bounding box center [581, 292] width 1162 height 585
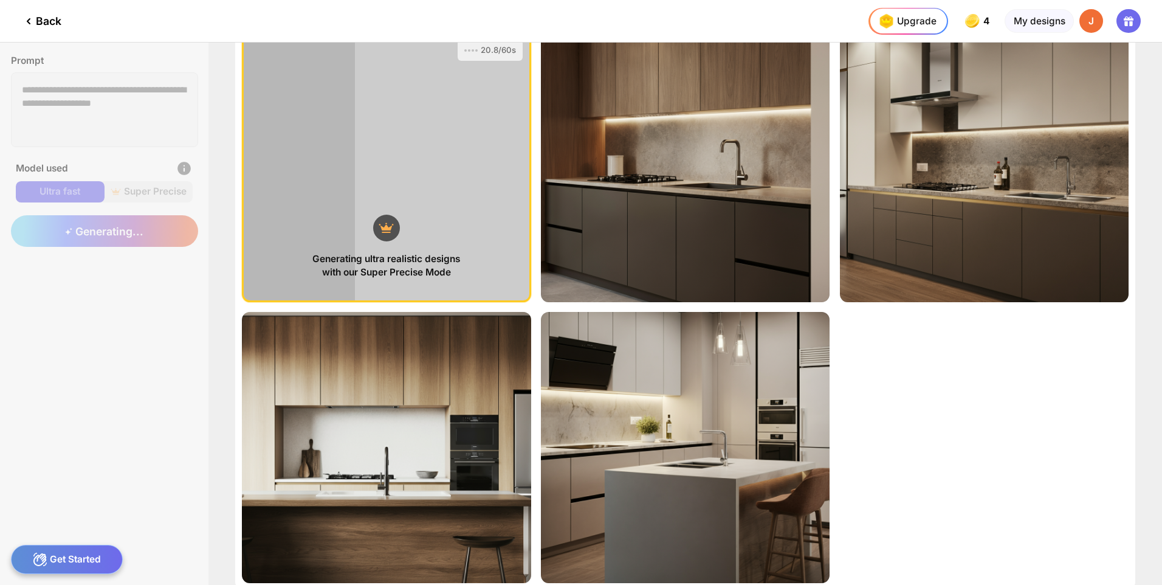
scroll to position [0, 0]
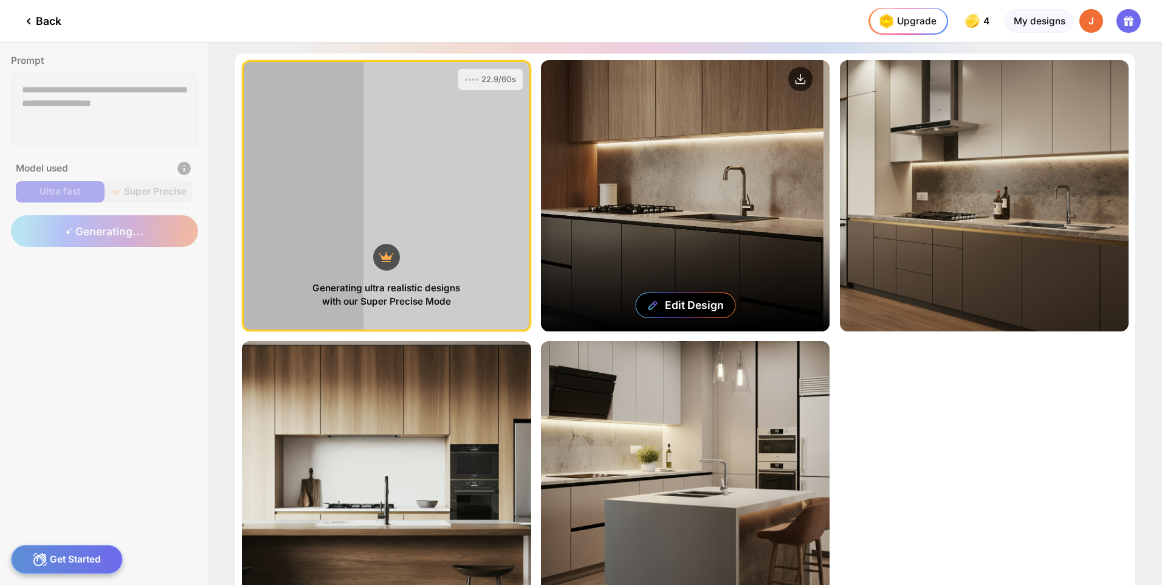
click at [774, 187] on div "Edit Design" at bounding box center [685, 195] width 289 height 271
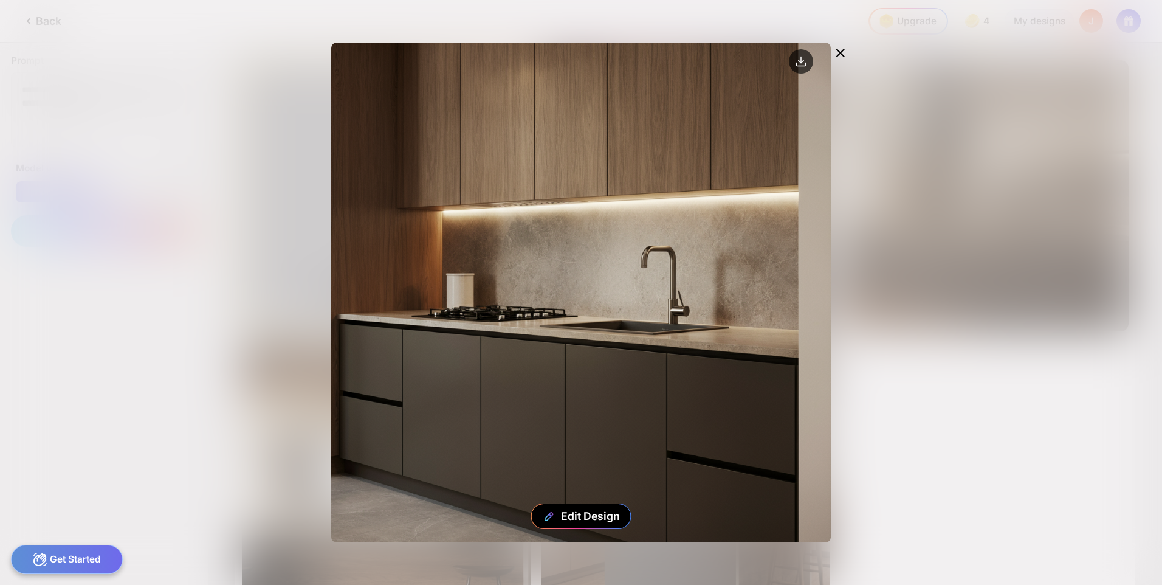
click at [841, 54] on icon at bounding box center [840, 52] width 7 height 7
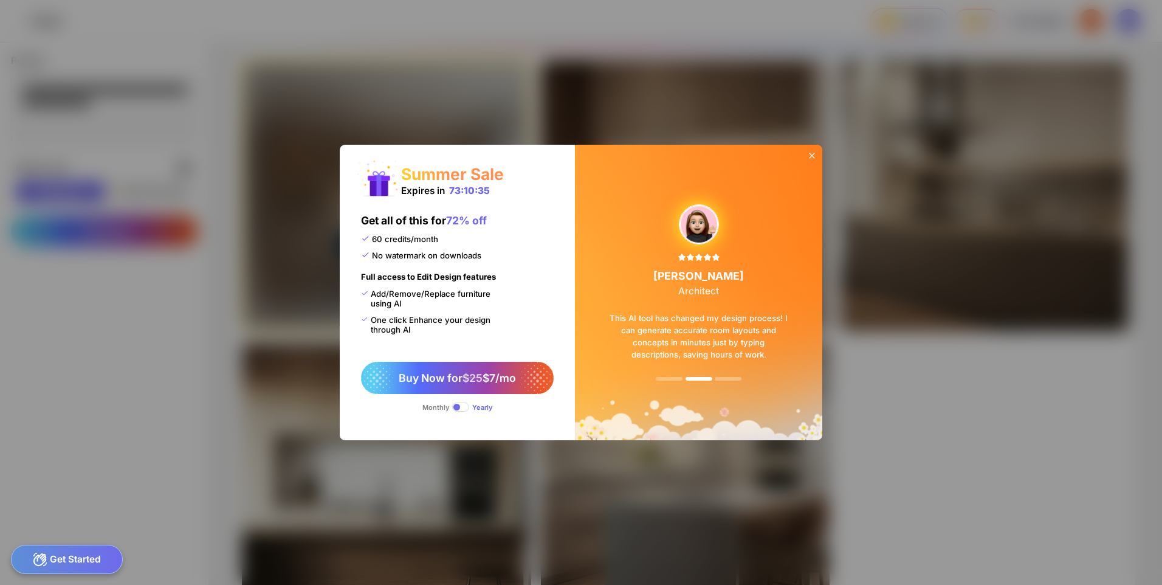
click at [461, 405] on span at bounding box center [461, 406] width 18 height 9
click at [461, 404] on span at bounding box center [461, 406] width 18 height 9
click at [804, 154] on div at bounding box center [811, 157] width 21 height 24
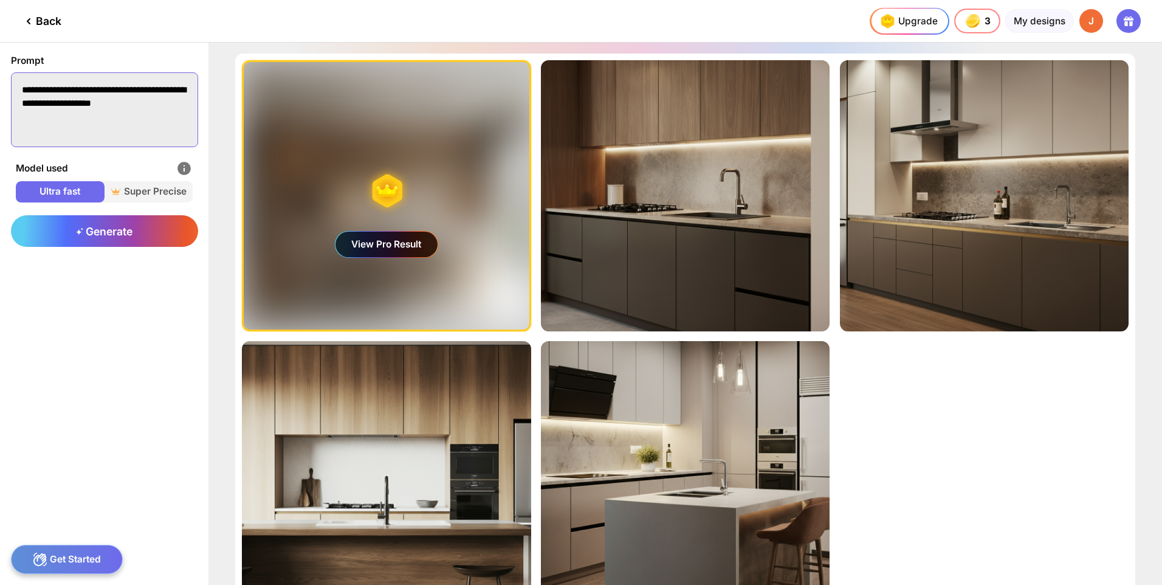
drag, startPoint x: 180, startPoint y: 109, endPoint x: 2, endPoint y: 89, distance: 178.5
click at [5, 89] on div "**********" at bounding box center [104, 101] width 208 height 117
click at [118, 91] on textarea "**********" at bounding box center [104, 109] width 187 height 75
type textarea "**********"
click at [148, 235] on div "Generate" at bounding box center [104, 231] width 187 height 32
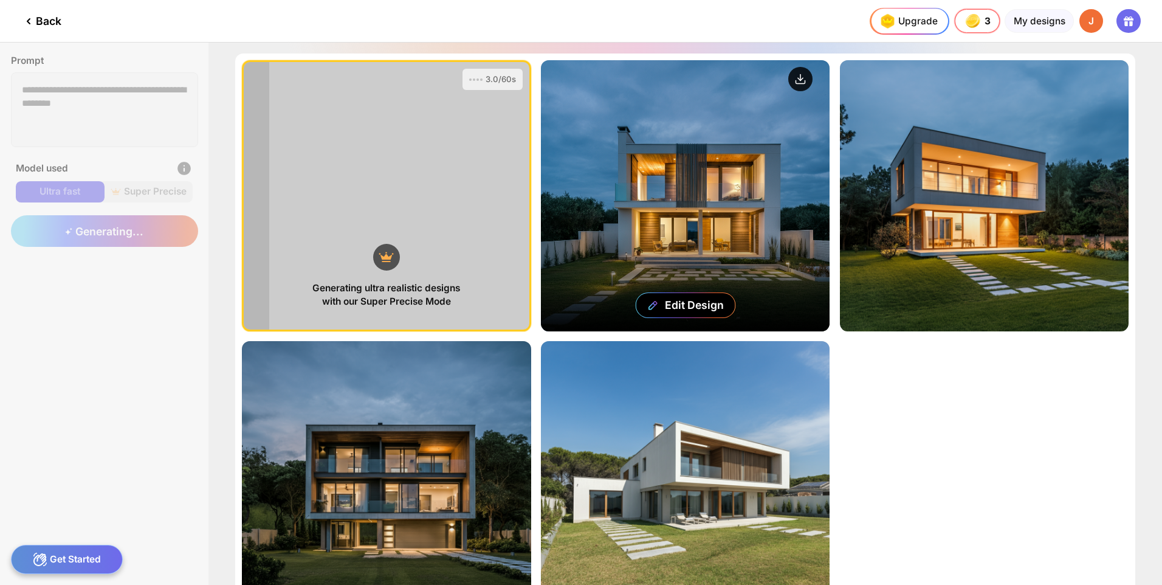
click at [800, 73] on circle at bounding box center [800, 79] width 24 height 24
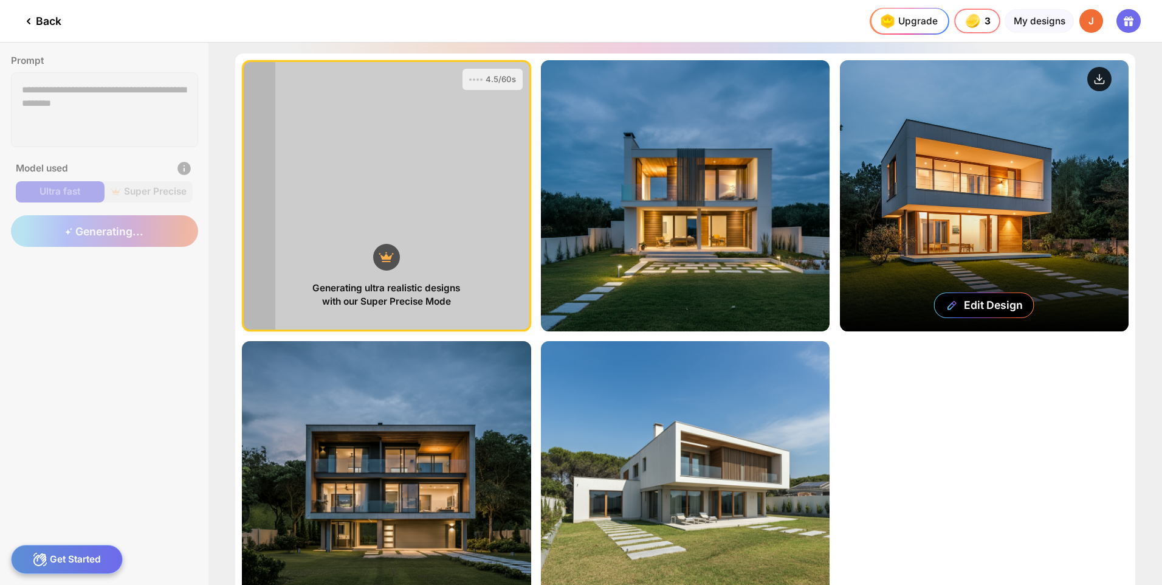
click at [1094, 77] on circle at bounding box center [1099, 79] width 24 height 24
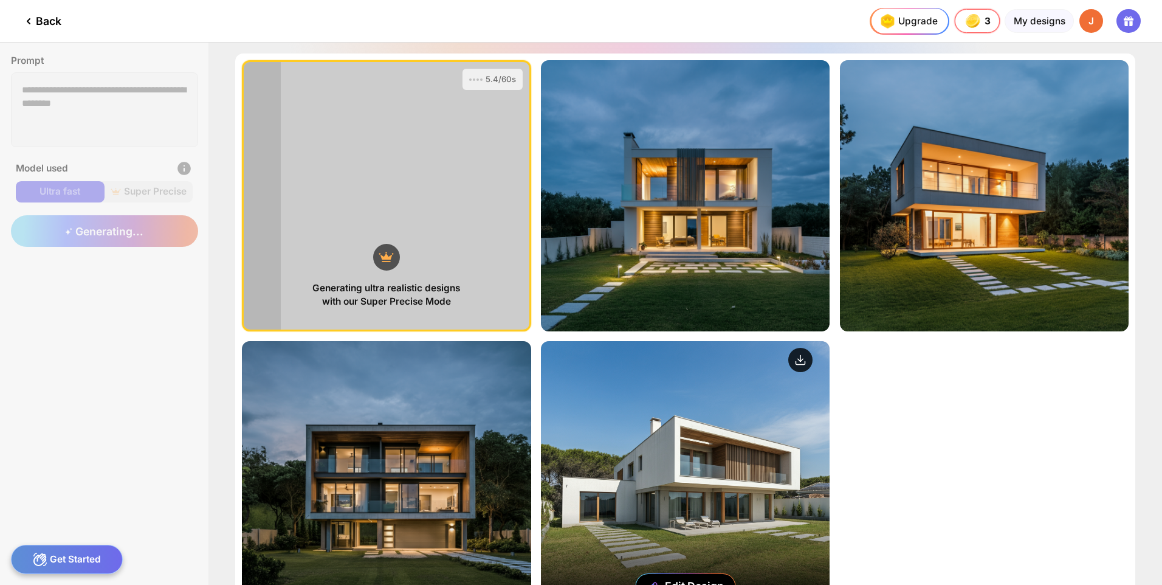
click at [795, 361] on icon at bounding box center [799, 362] width 9 height 3
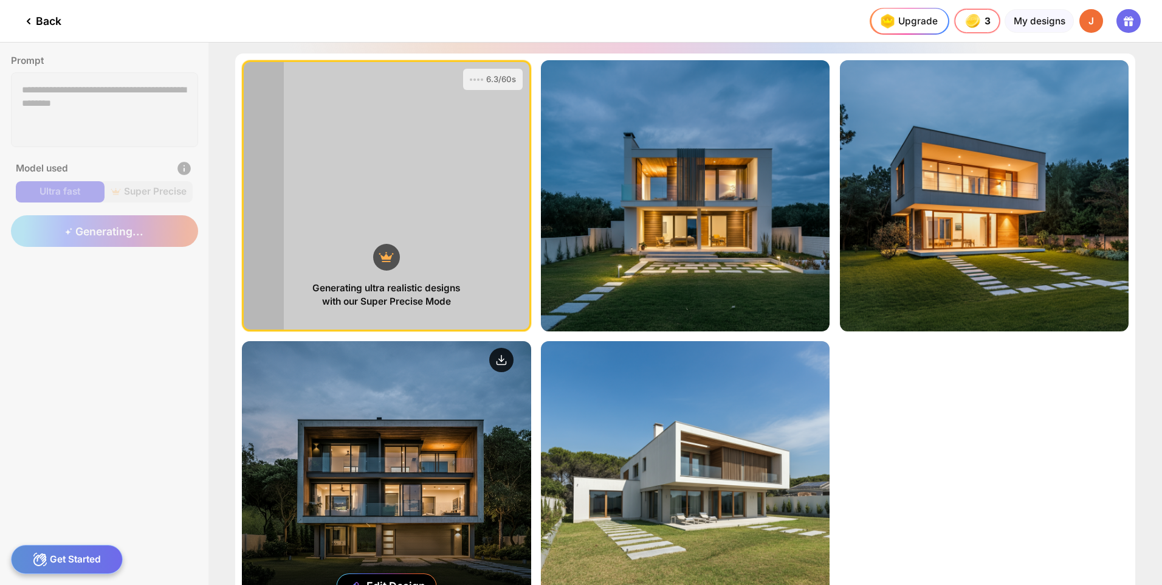
click at [504, 357] on circle at bounding box center [501, 360] width 24 height 24
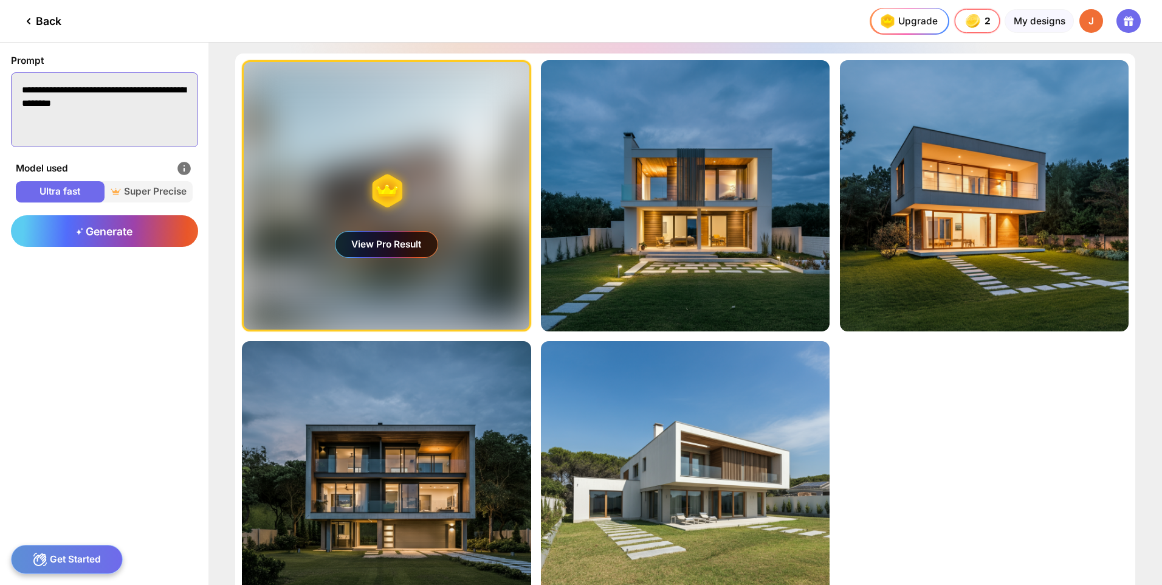
drag, startPoint x: 142, startPoint y: 114, endPoint x: 10, endPoint y: 87, distance: 135.1
click at [10, 87] on div "**********" at bounding box center [104, 101] width 208 height 117
click at [53, 87] on textarea "**********" at bounding box center [104, 109] width 187 height 75
click at [156, 97] on textarea "**********" at bounding box center [104, 109] width 187 height 75
click at [161, 87] on textarea "**********" at bounding box center [104, 109] width 187 height 75
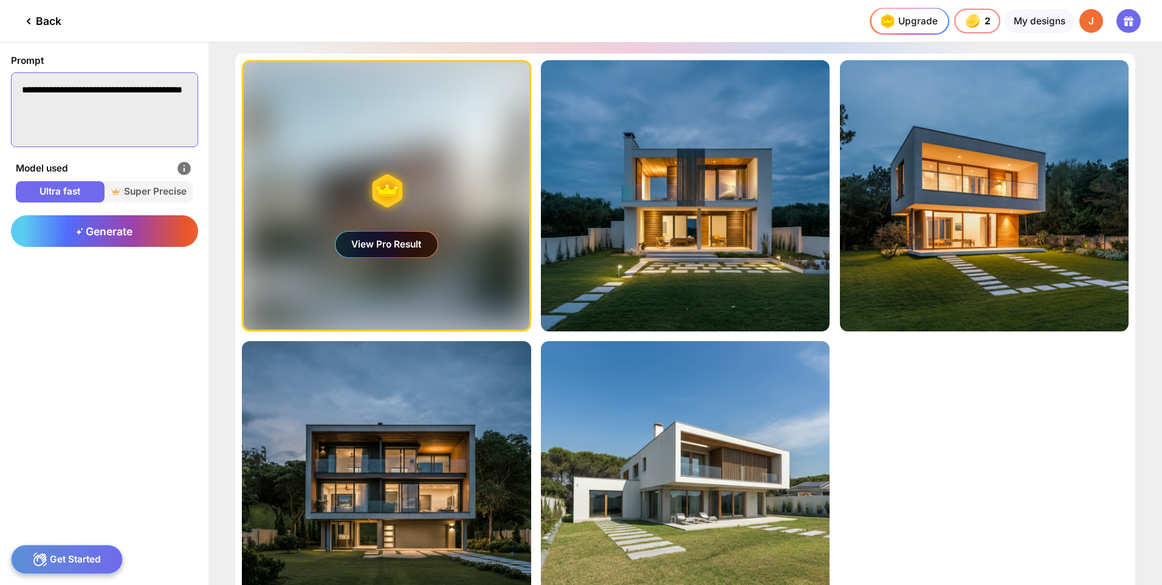
click at [131, 106] on textarea "**********" at bounding box center [104, 109] width 187 height 75
click at [148, 230] on div "Generate" at bounding box center [104, 231] width 187 height 32
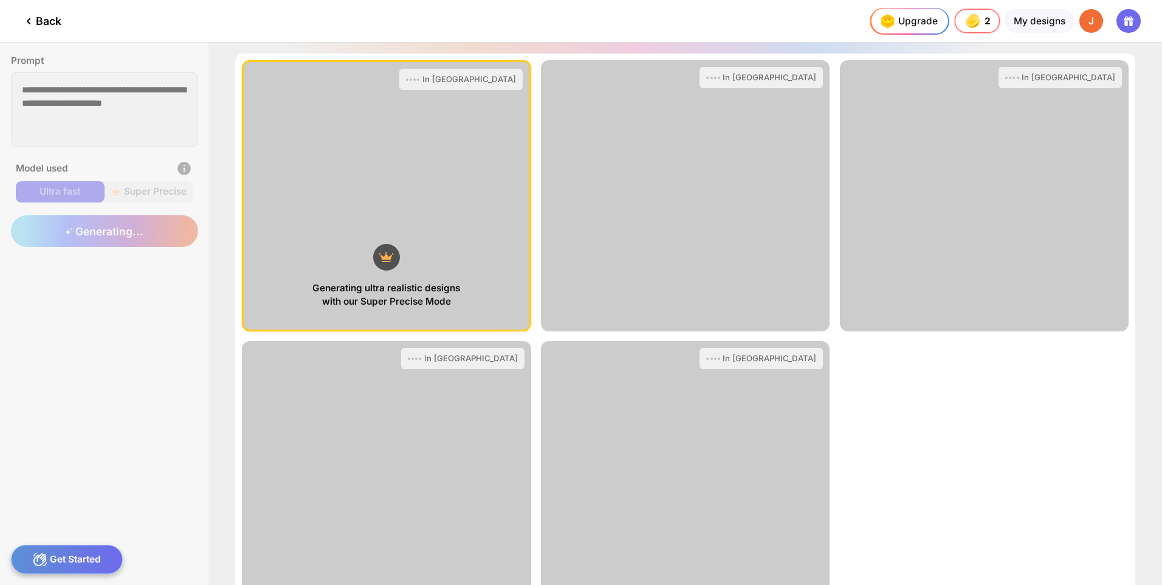
click at [1006, 403] on div "Generating ultra realistic designs with our Super Precise Mode In Queue View Pr…" at bounding box center [685, 335] width 900 height 565
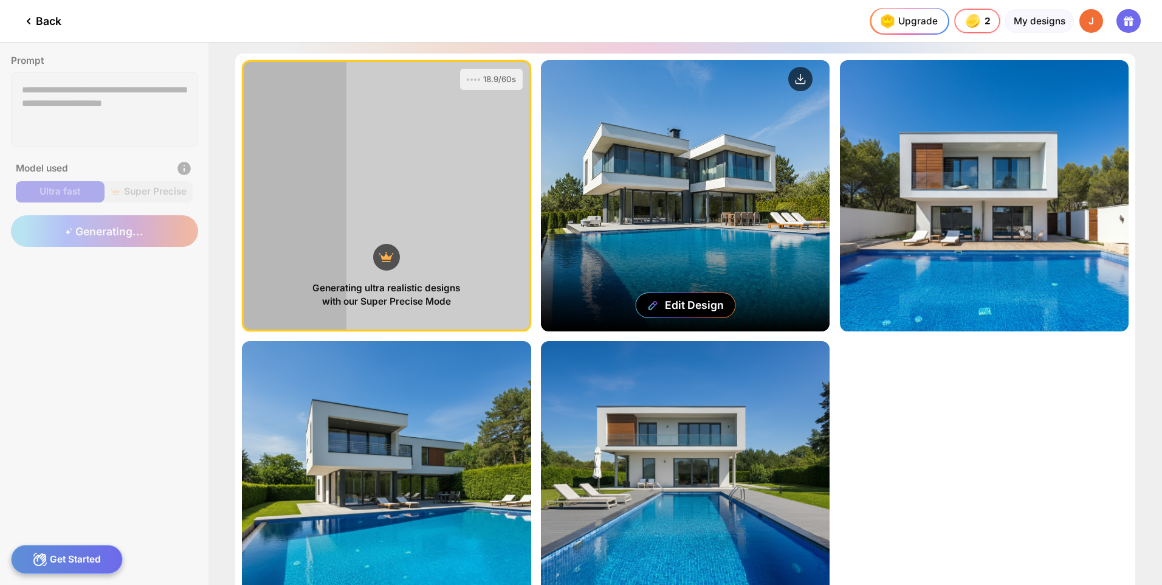
click at [763, 299] on div "Edit Design" at bounding box center [685, 195] width 289 height 271
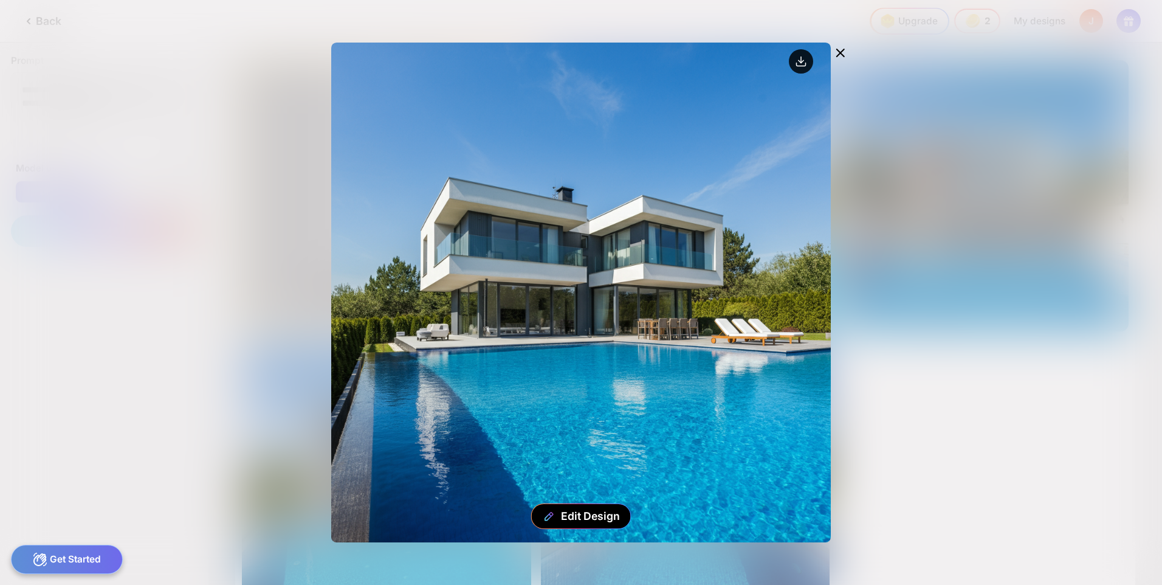
click at [794, 65] on circle at bounding box center [801, 61] width 24 height 24
click at [835, 56] on icon at bounding box center [840, 53] width 15 height 15
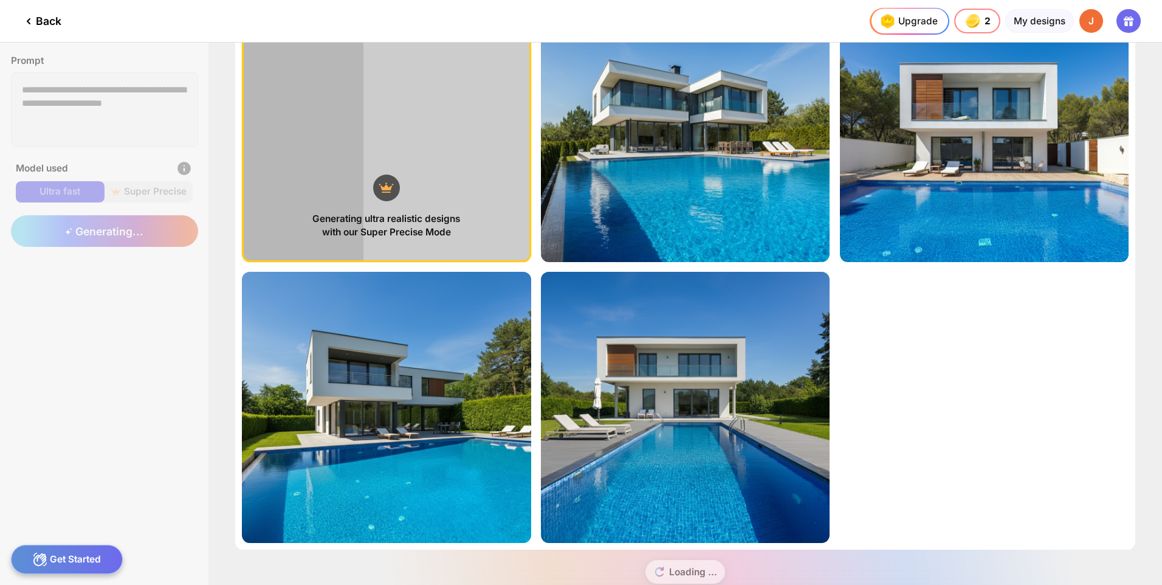
scroll to position [98, 0]
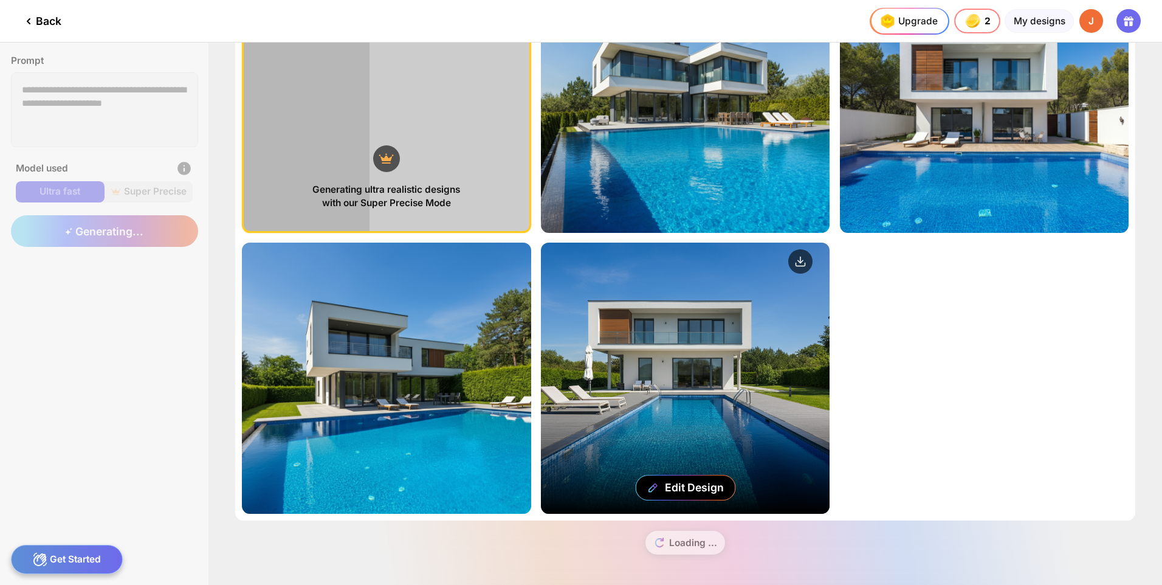
click at [769, 365] on div "Edit Design" at bounding box center [685, 377] width 289 height 271
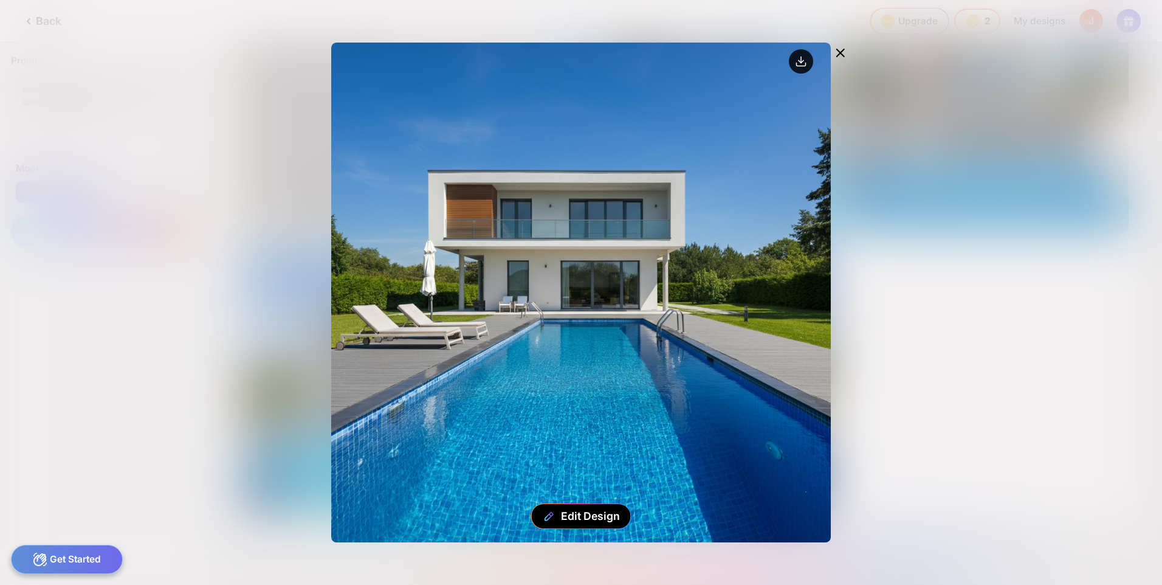
click at [795, 63] on circle at bounding box center [801, 61] width 24 height 24
click at [944, 456] on div "Edit Design" at bounding box center [581, 292] width 734 height 499
click at [836, 49] on icon at bounding box center [840, 53] width 15 height 15
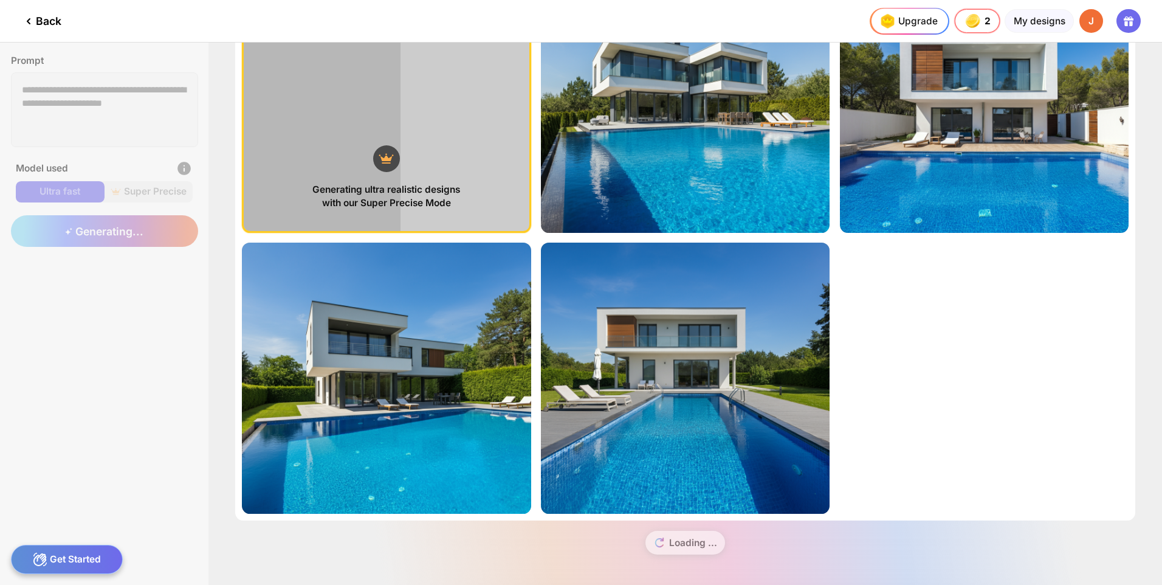
scroll to position [0, 0]
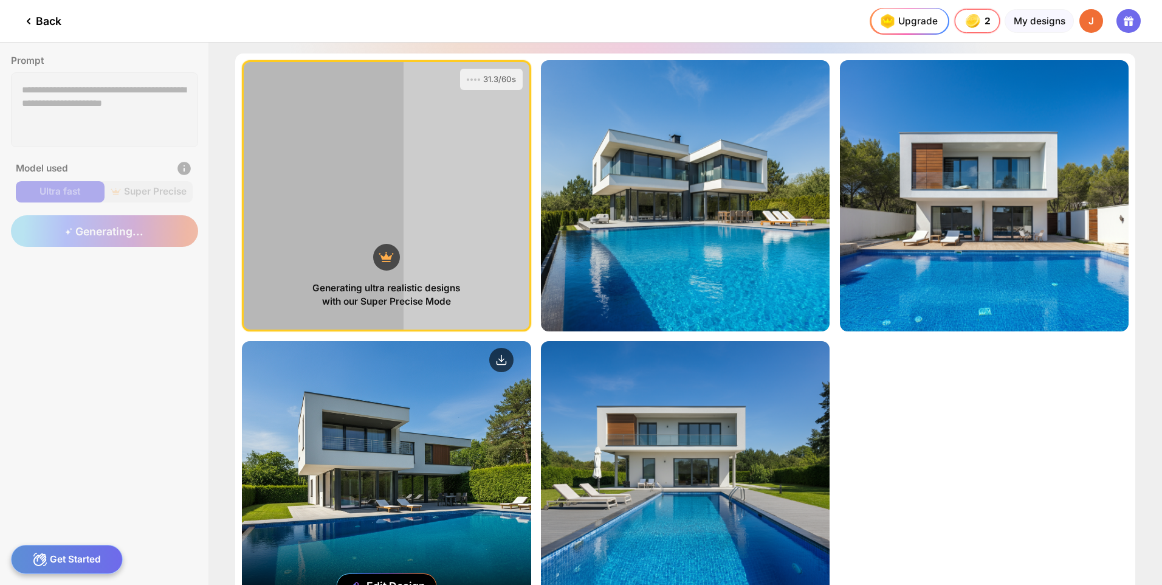
click at [382, 462] on div "Edit Design" at bounding box center [386, 476] width 289 height 271
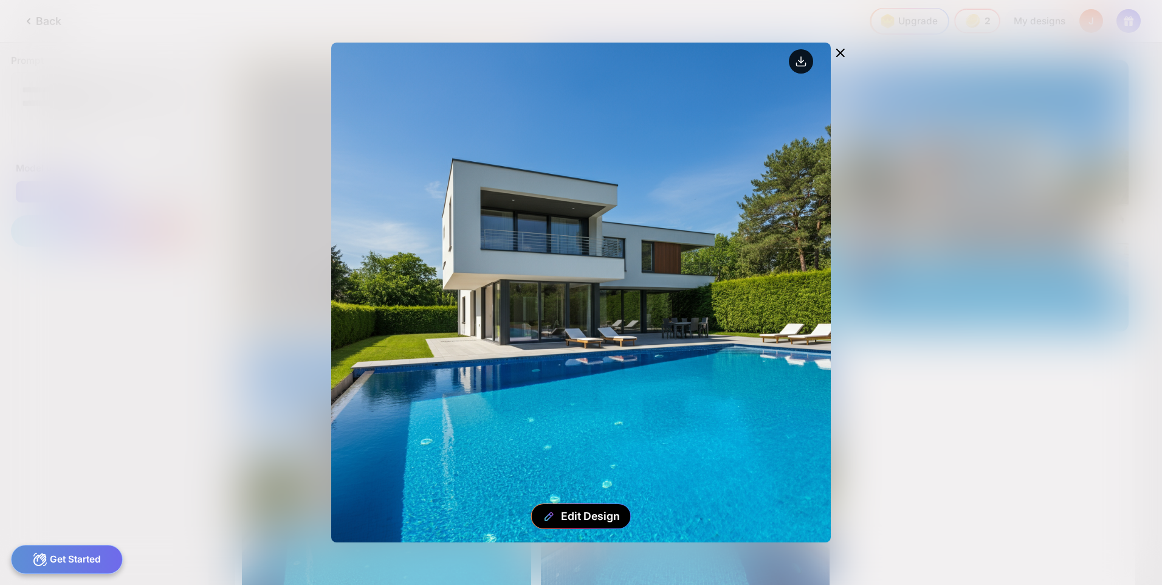
click at [803, 62] on circle at bounding box center [801, 61] width 24 height 24
click at [587, 514] on div "Edit Design" at bounding box center [590, 515] width 59 height 13
click at [846, 43] on div at bounding box center [841, 54] width 20 height 22
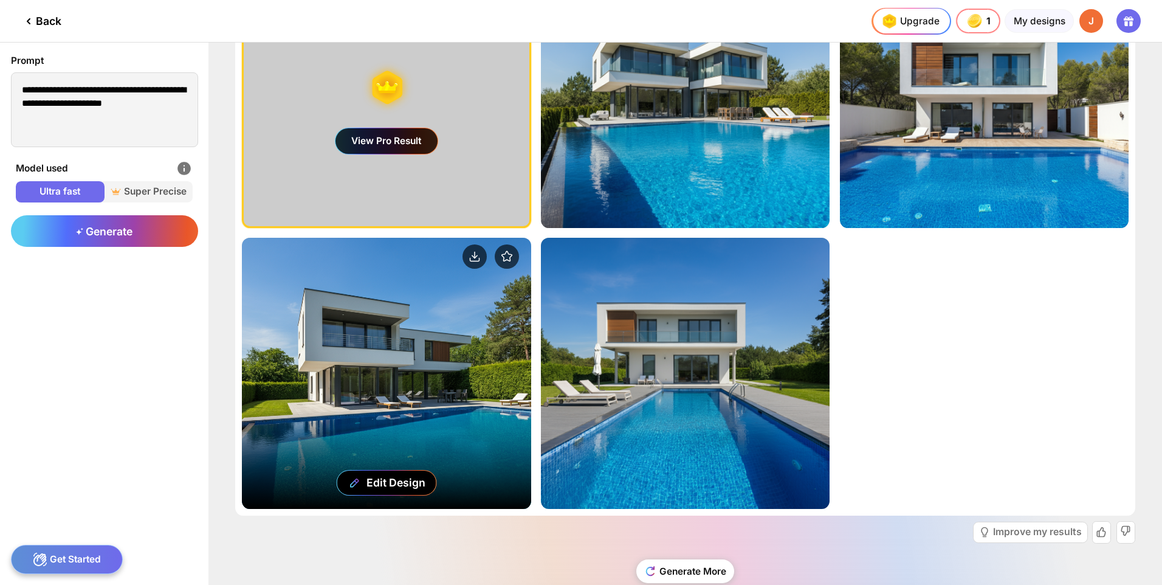
scroll to position [132, 0]
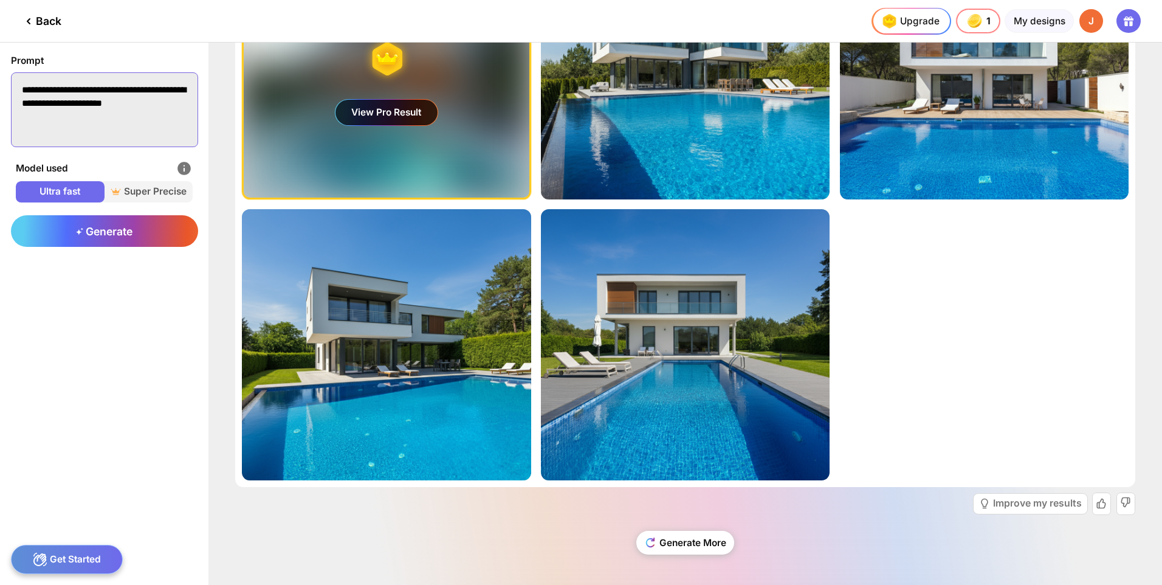
click at [134, 126] on textarea "**********" at bounding box center [104, 109] width 187 height 75
paste textarea
type textarea "**********"
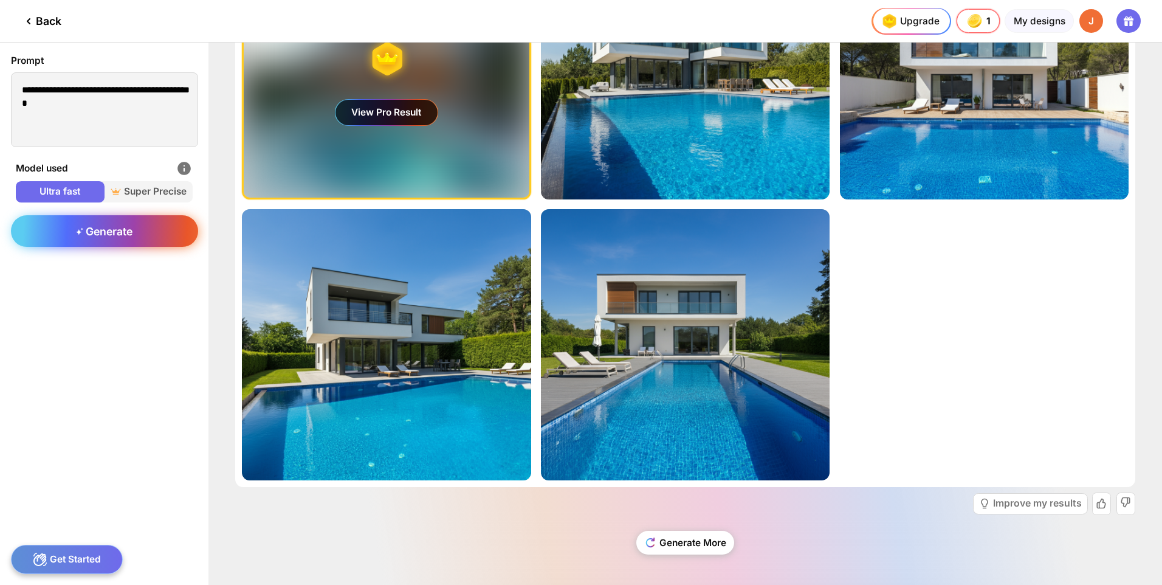
click at [142, 223] on div "Generate" at bounding box center [104, 231] width 187 height 32
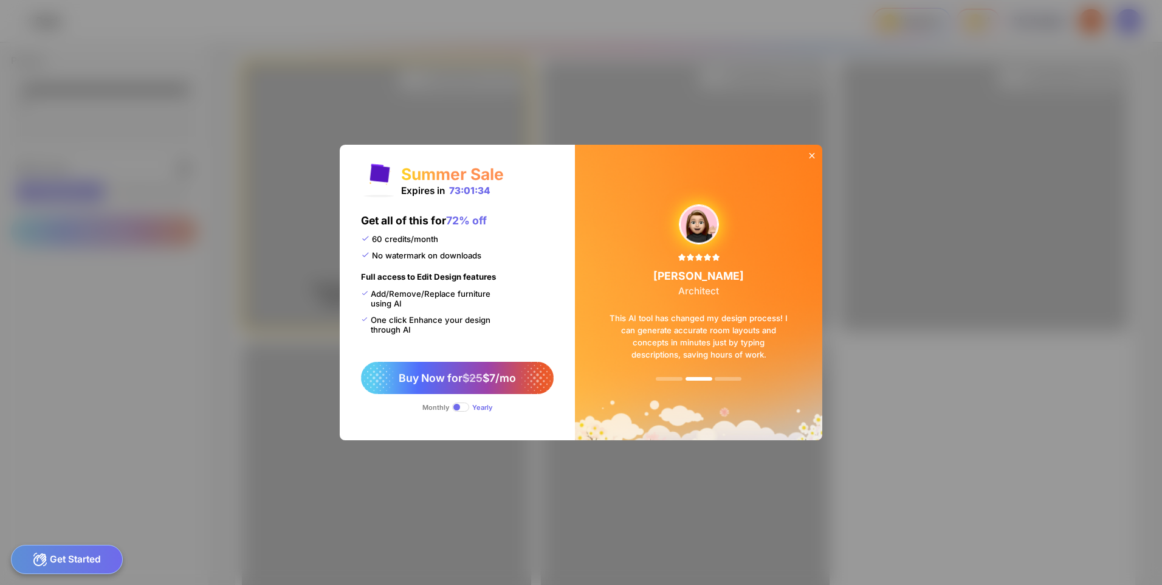
click at [814, 153] on icon at bounding box center [812, 156] width 10 height 10
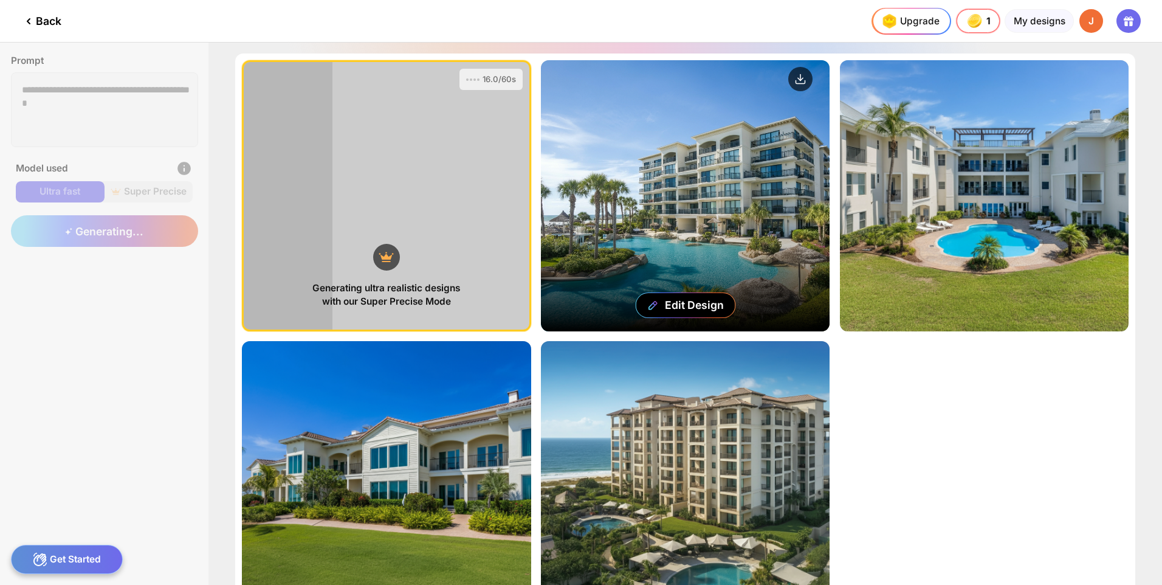
click at [700, 146] on div "Edit Design" at bounding box center [685, 195] width 289 height 271
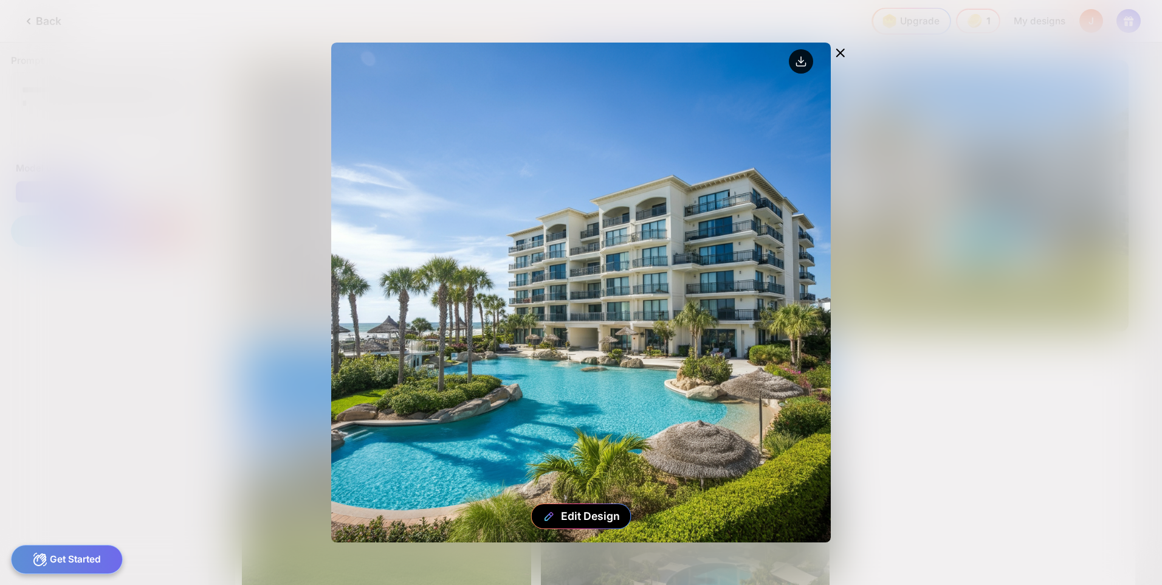
click at [798, 64] on circle at bounding box center [801, 61] width 24 height 24
click at [170, 191] on div "Edit Design" at bounding box center [581, 292] width 1162 height 585
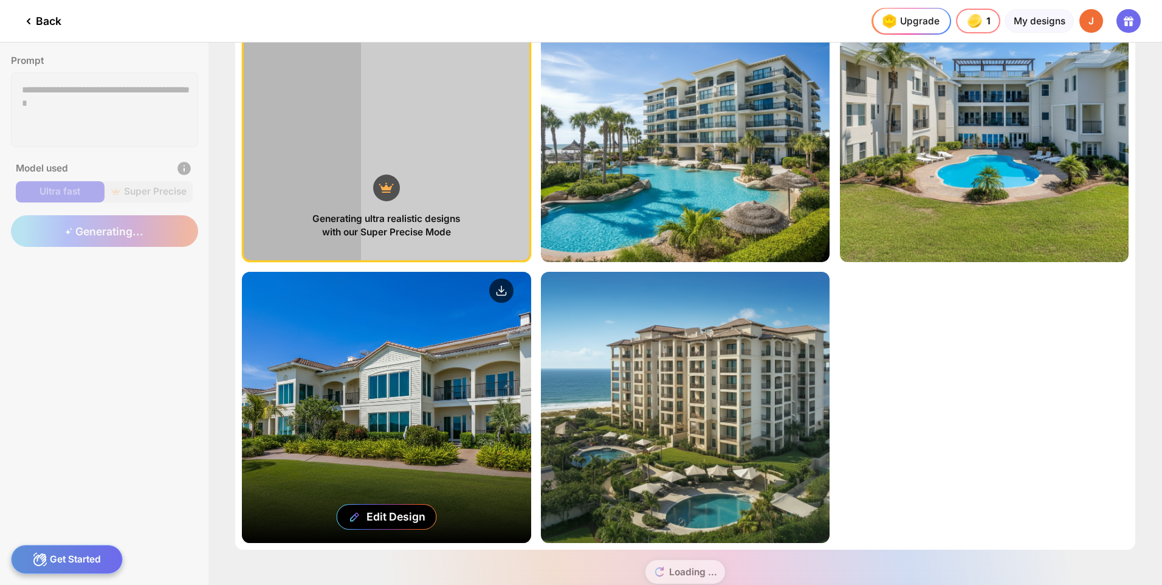
scroll to position [98, 0]
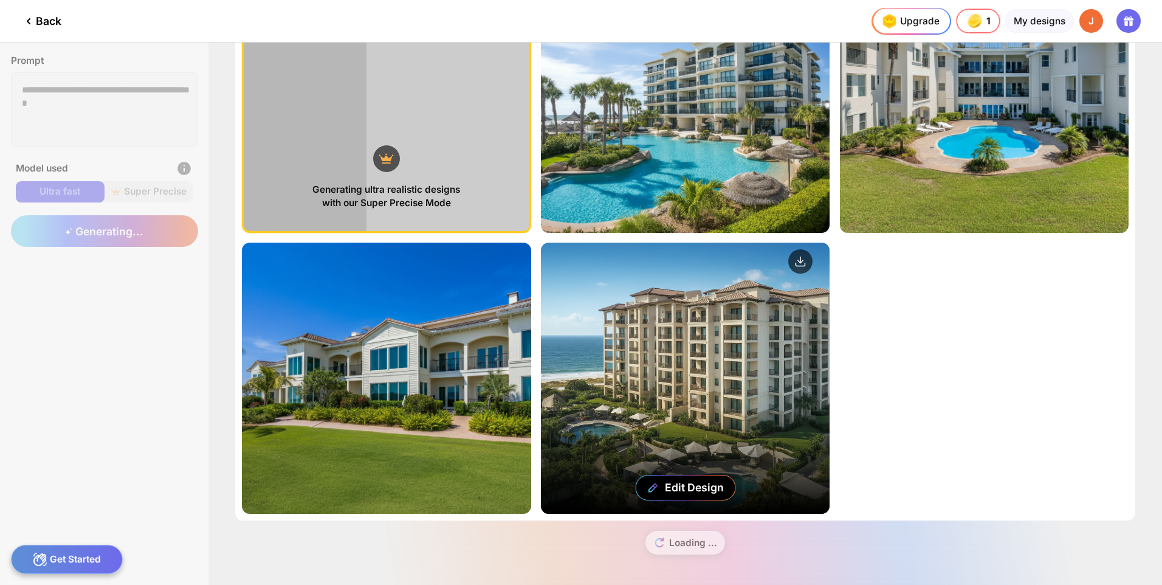
click at [775, 337] on div "Edit Design" at bounding box center [685, 377] width 289 height 271
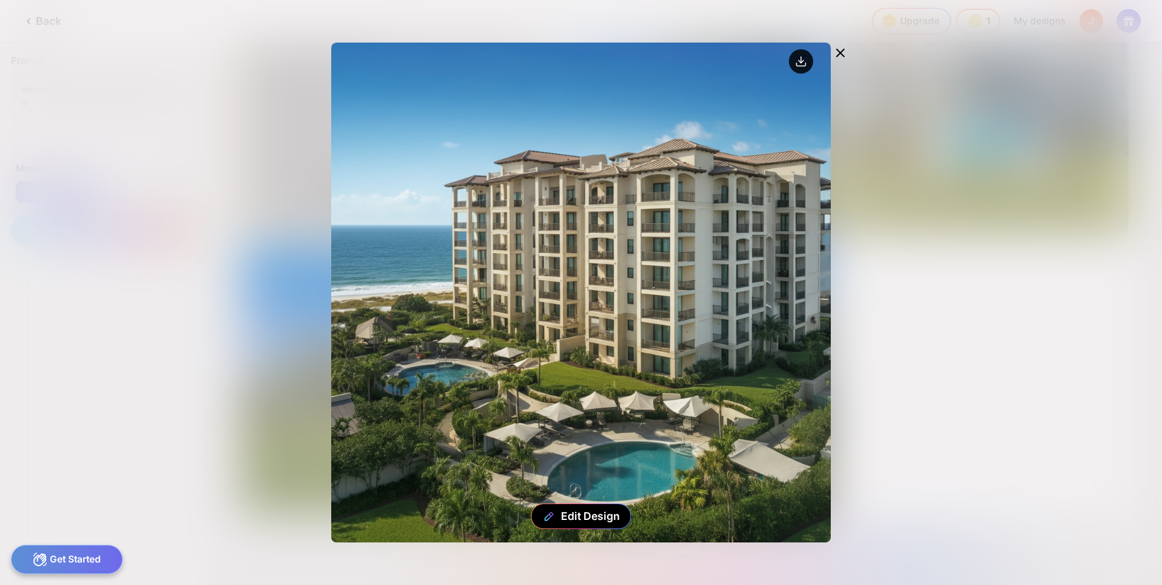
click at [796, 63] on circle at bounding box center [801, 61] width 24 height 24
click at [833, 53] on icon at bounding box center [840, 53] width 15 height 15
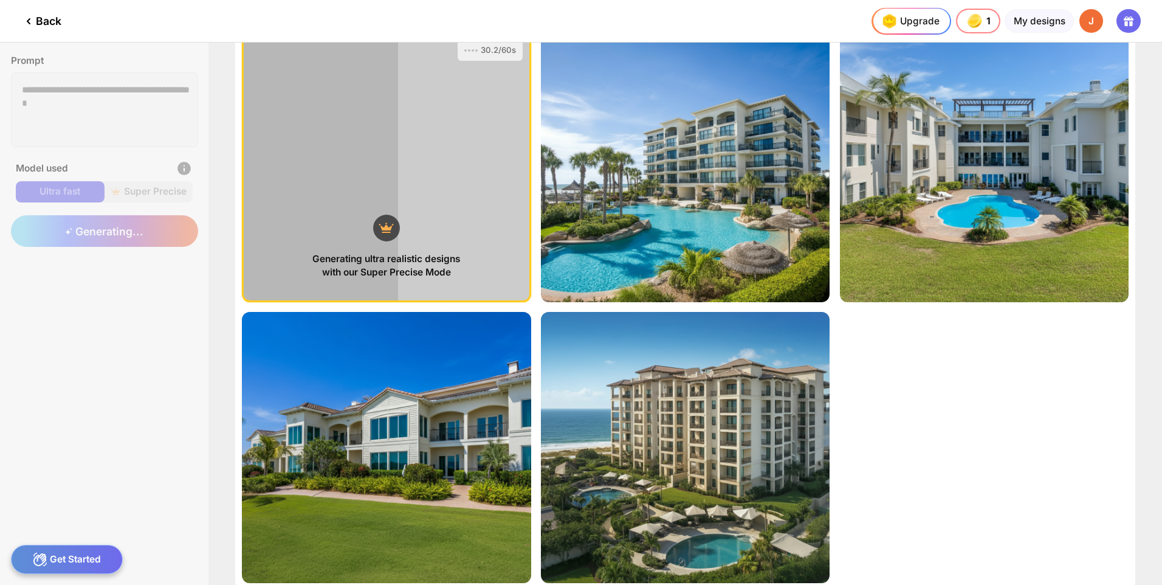
scroll to position [0, 0]
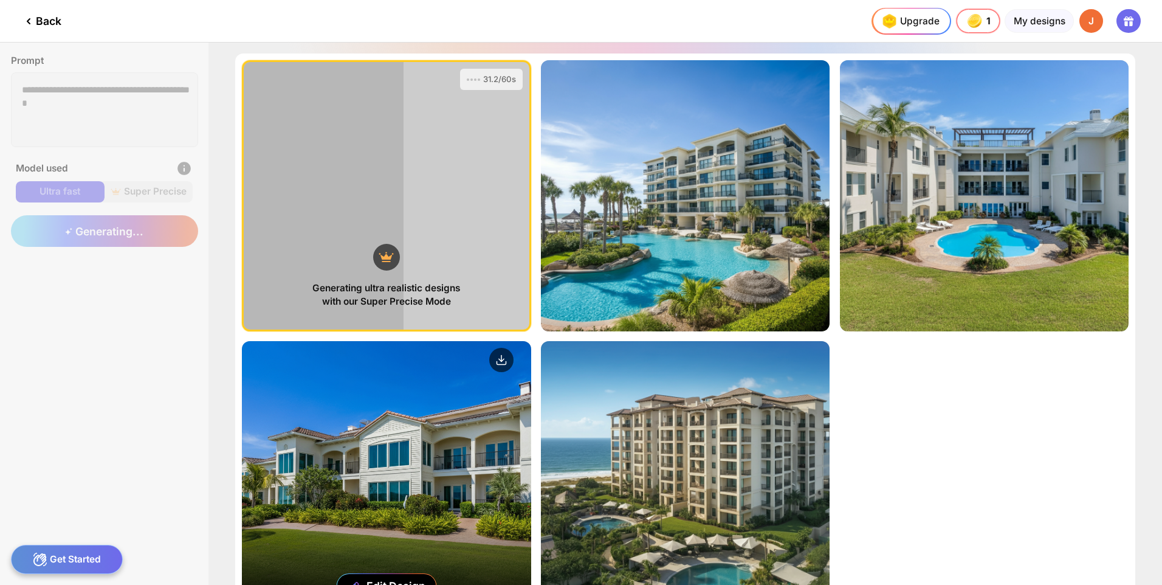
click at [419, 392] on div "Edit Design" at bounding box center [386, 476] width 289 height 271
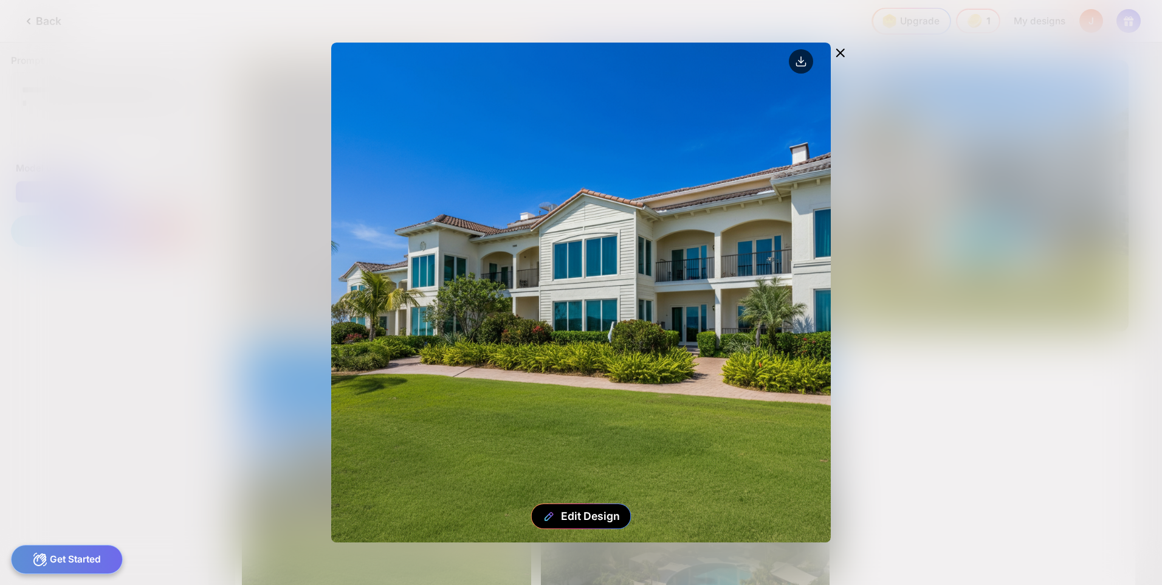
click at [844, 55] on icon at bounding box center [840, 53] width 15 height 15
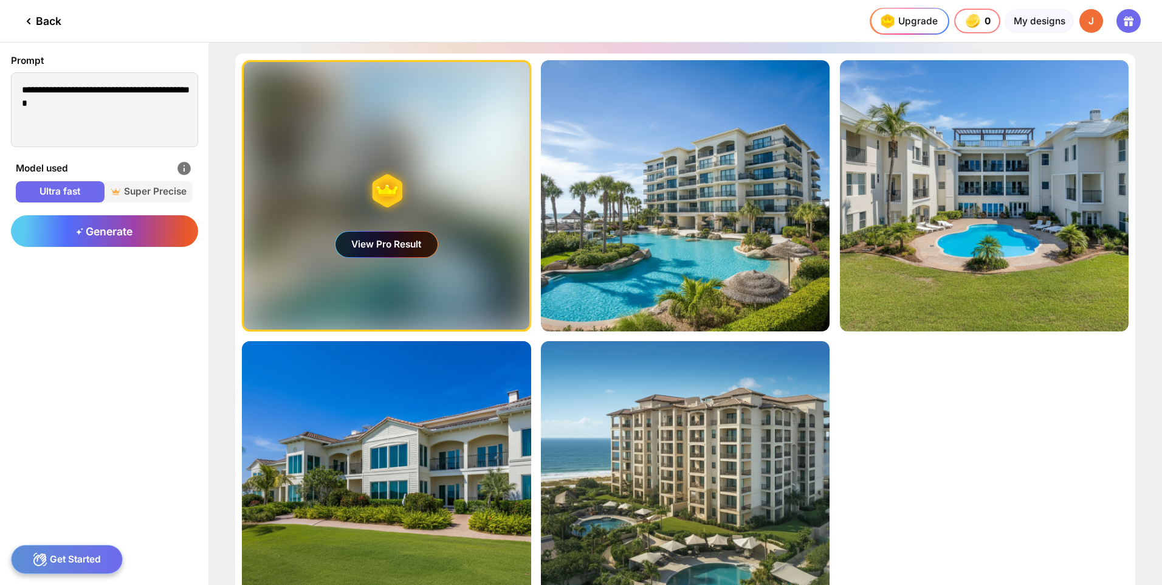
click at [913, 388] on div "Generating ultra realistic designs with our Super Precise Mode View Pro Result …" at bounding box center [685, 335] width 900 height 565
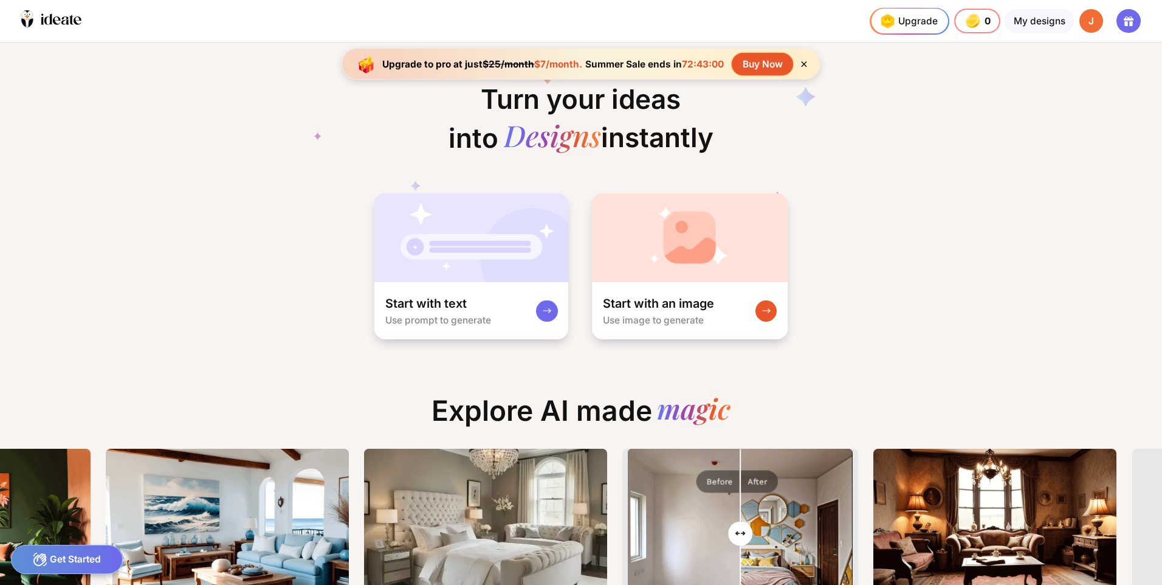
click at [1098, 24] on div "J" at bounding box center [1091, 21] width 24 height 24
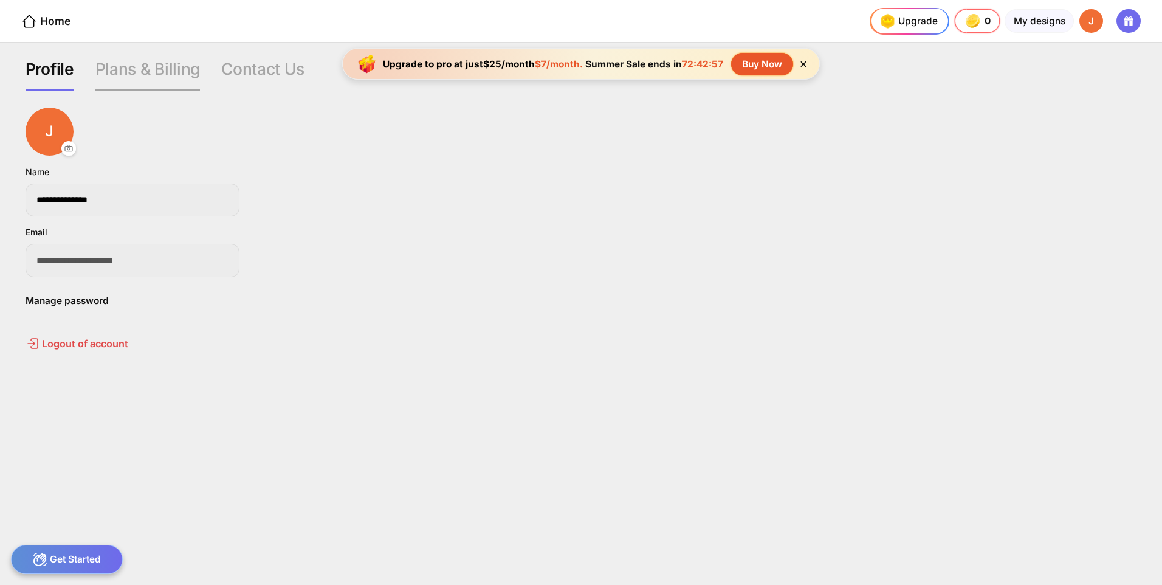
click at [174, 69] on div "Plans & Billing" at bounding box center [147, 75] width 105 height 32
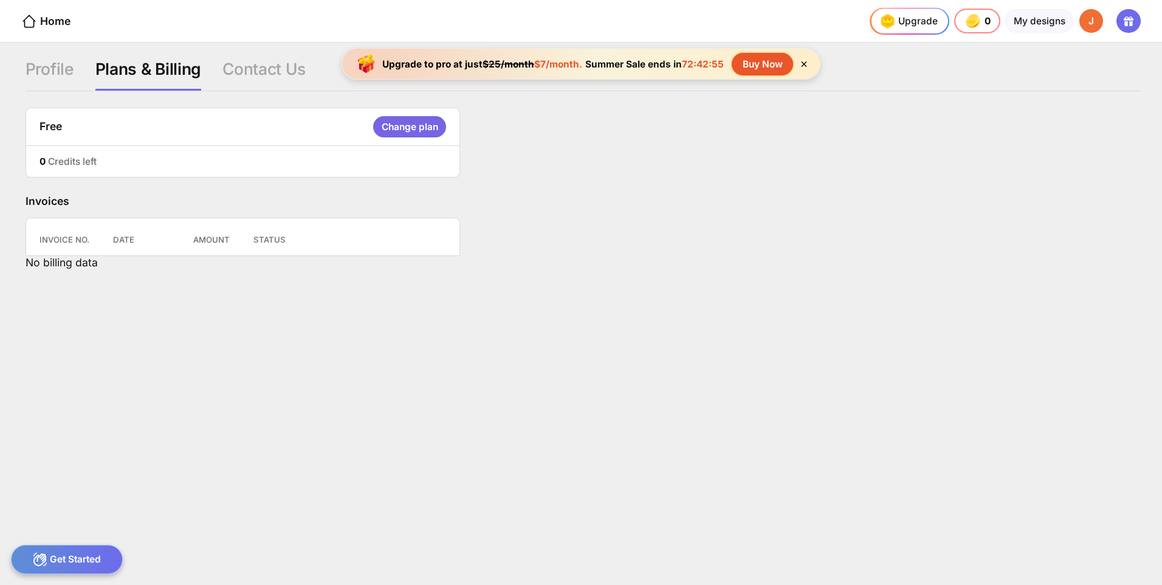
click at [399, 127] on div "Change plan" at bounding box center [409, 126] width 72 height 21
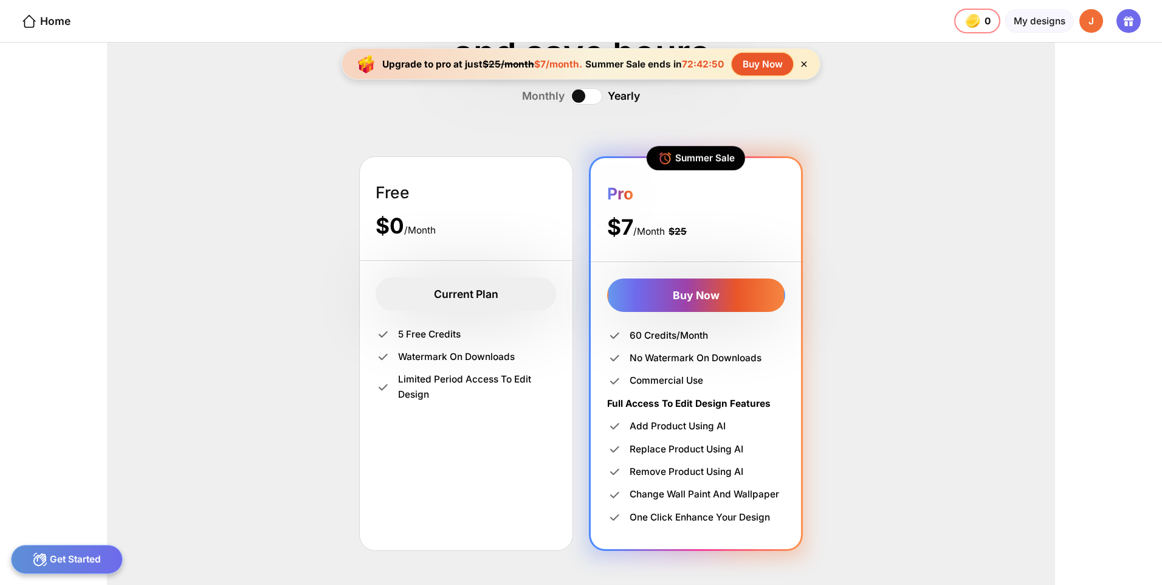
drag, startPoint x: 625, startPoint y: 334, endPoint x: 697, endPoint y: 331, distance: 71.8
click at [697, 331] on div "60 credits/month" at bounding box center [696, 335] width 178 height 15
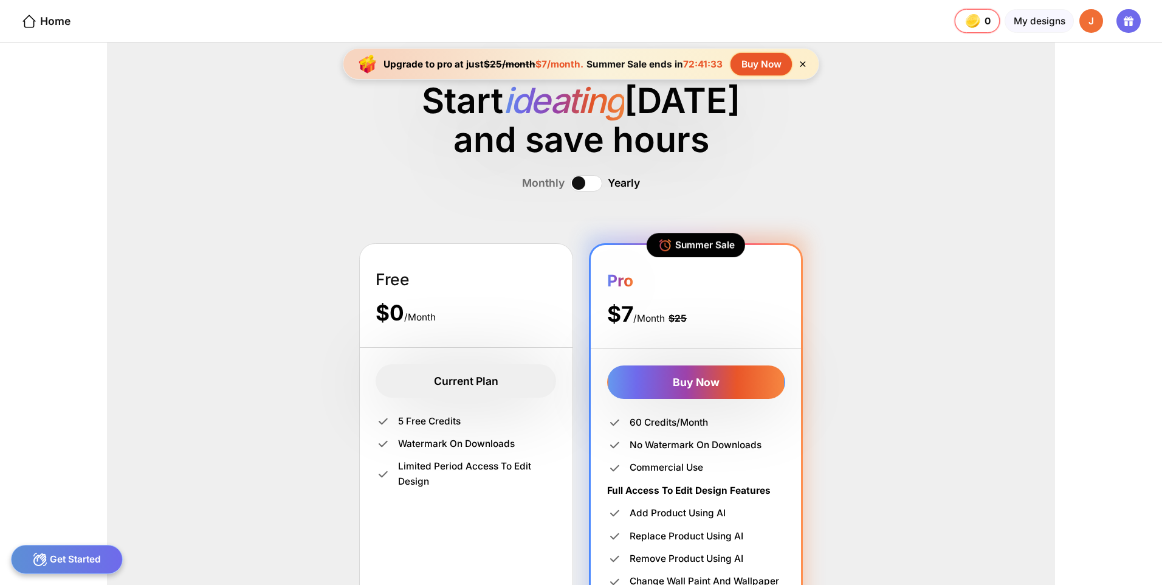
drag, startPoint x: 1041, startPoint y: 18, endPoint x: 1000, endPoint y: 71, distance: 67.6
click at [1006, 80] on div "Home 0 0 0 0 credits left Upgrade My designs J Start ideating today and save ho…" at bounding box center [581, 292] width 1162 height 585
click at [39, 25] on div "Home" at bounding box center [45, 21] width 49 height 16
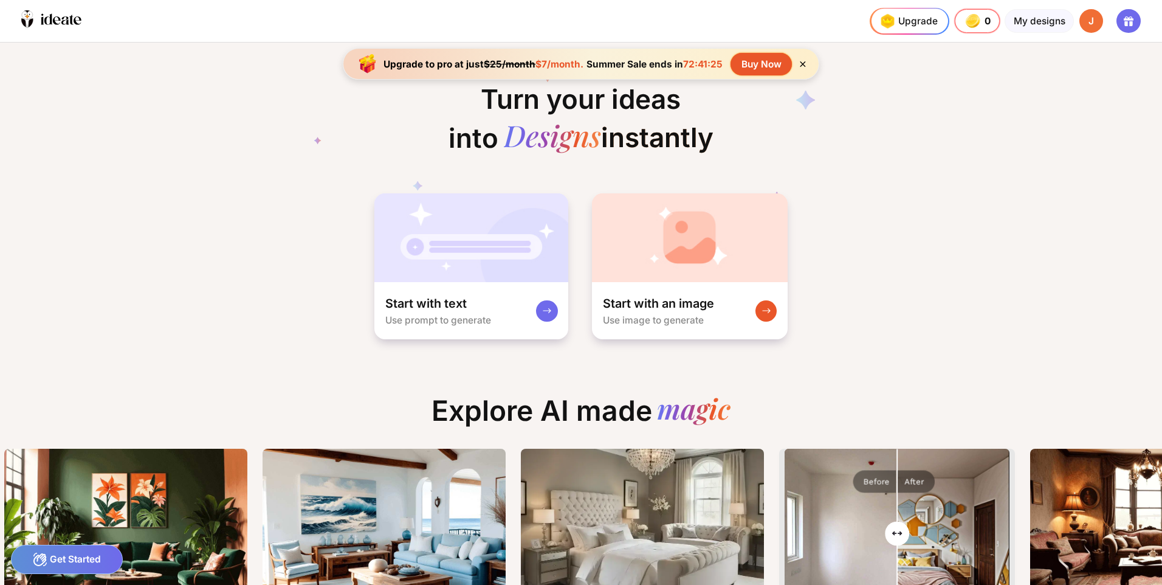
scroll to position [0, 10]
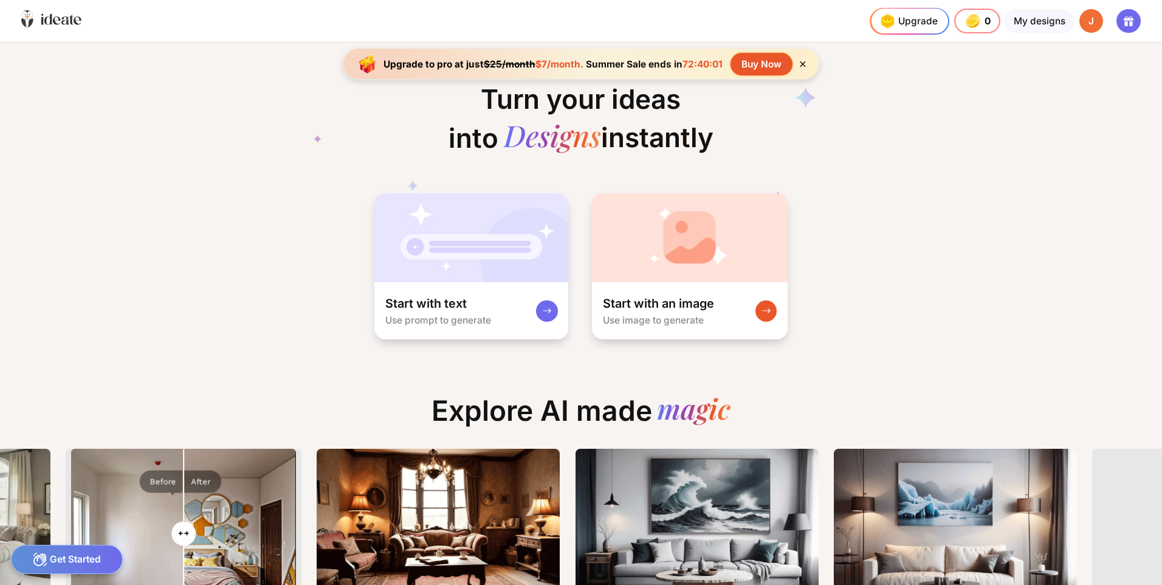
click at [55, 17] on icon at bounding box center [57, 20] width 8 height 8
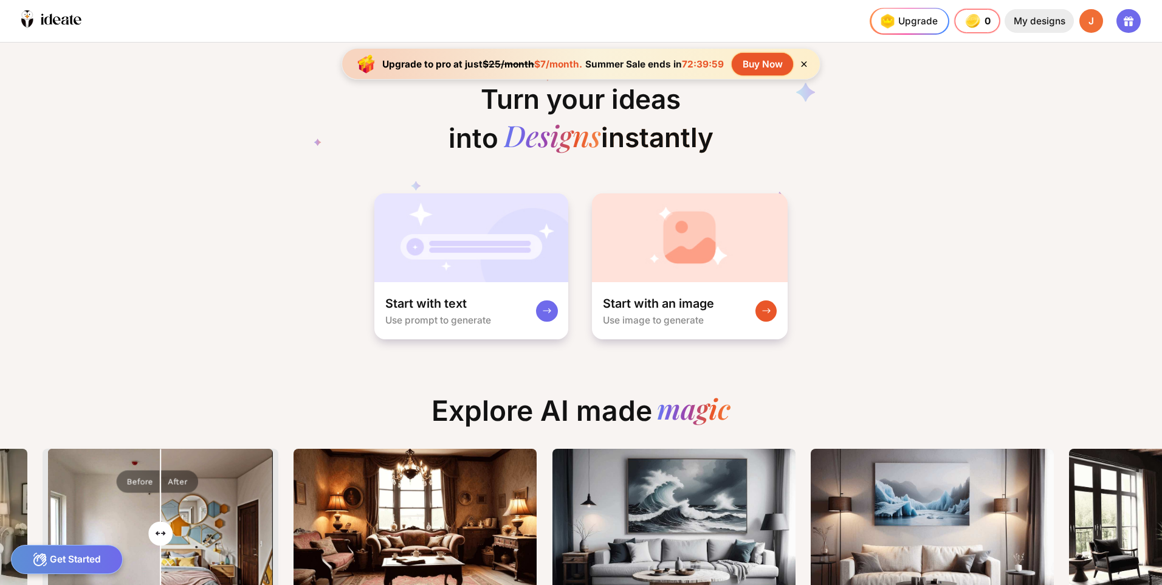
click at [1045, 22] on div "My designs" at bounding box center [1038, 21] width 69 height 24
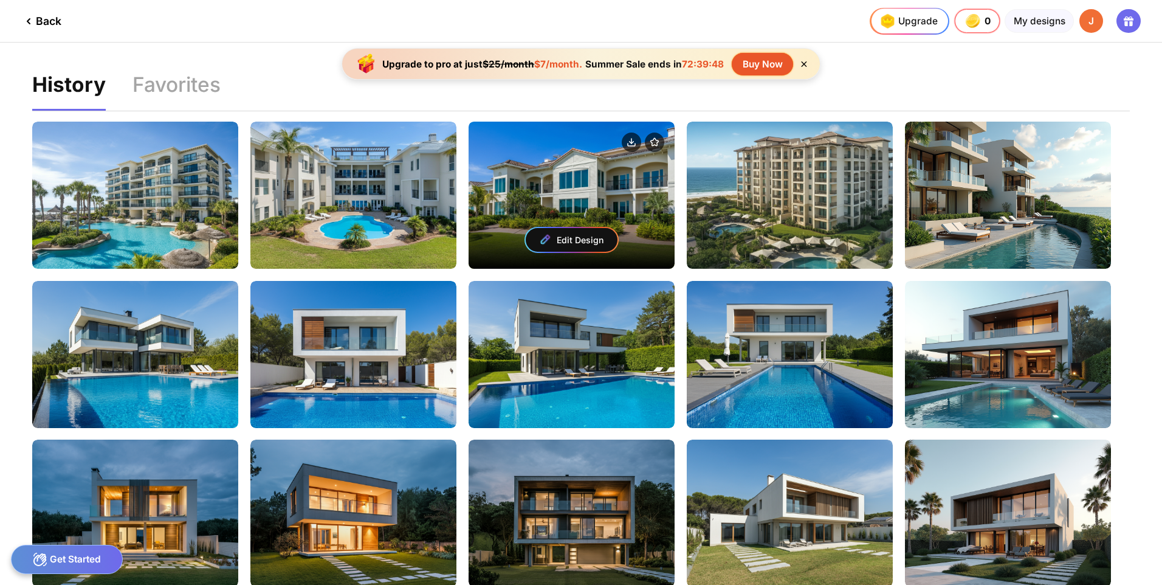
click at [550, 157] on div at bounding box center [571, 143] width 207 height 43
click at [566, 238] on div "Edit Design" at bounding box center [572, 240] width 92 height 24
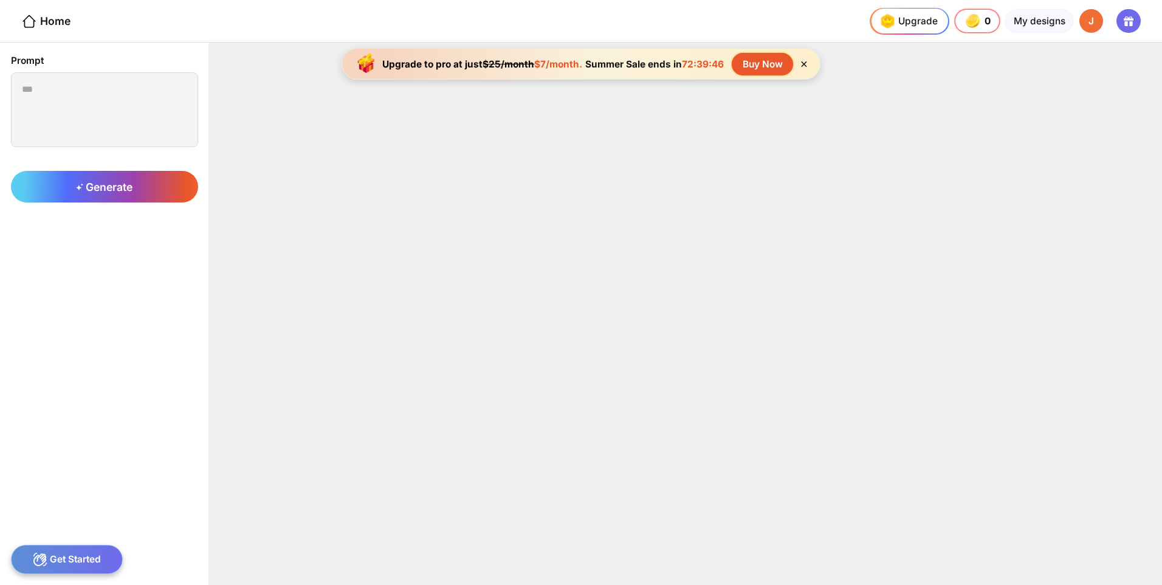
type textarea "**********"
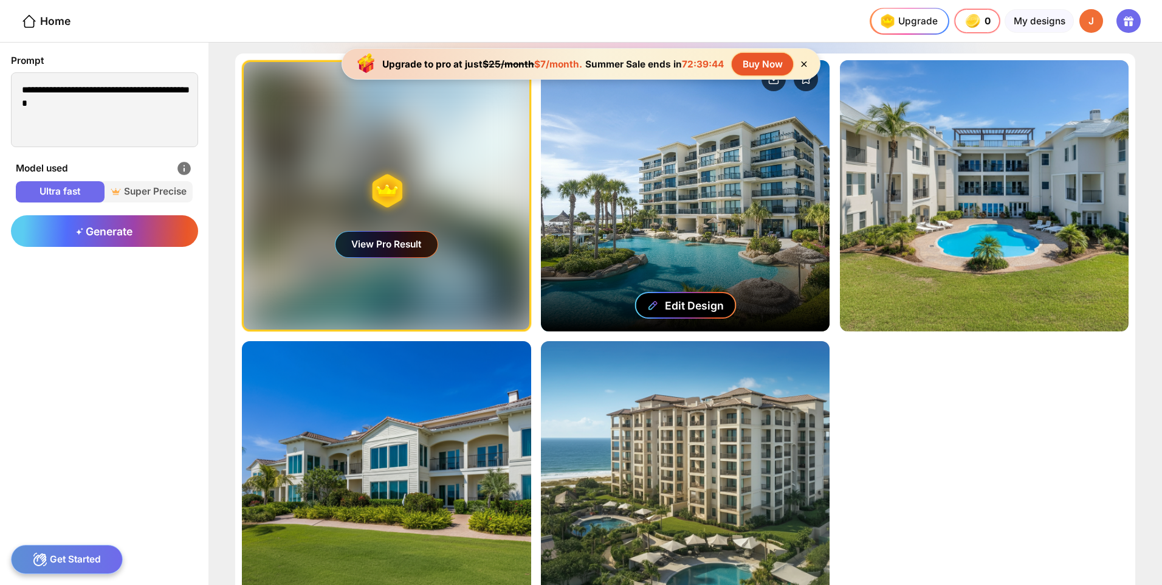
click at [675, 299] on div "Edit Design" at bounding box center [694, 305] width 59 height 13
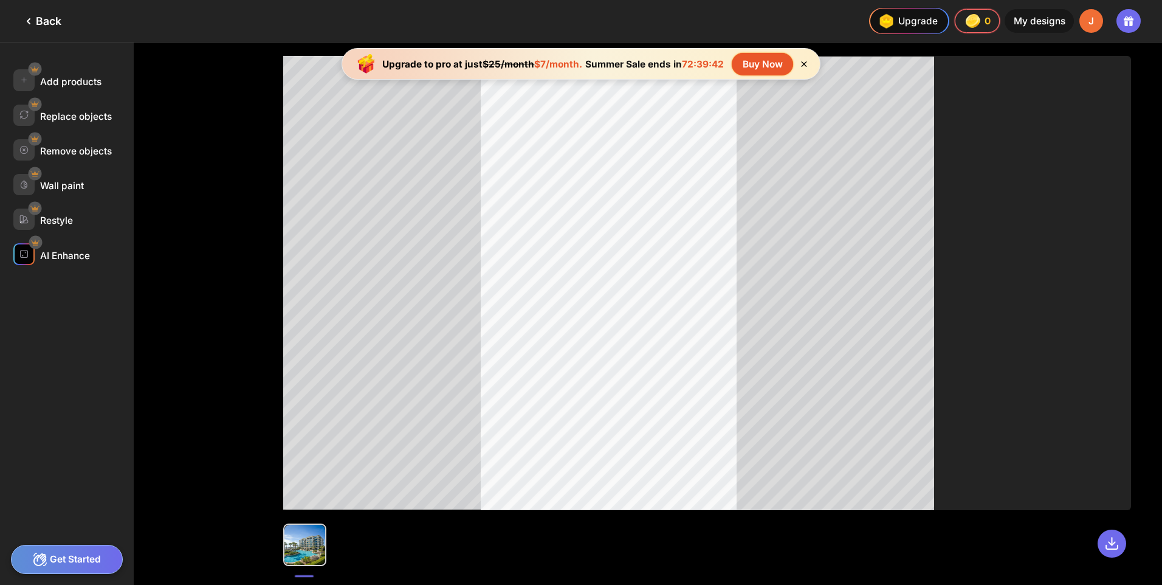
click at [71, 252] on div "AI Enhance" at bounding box center [65, 256] width 50 height 12
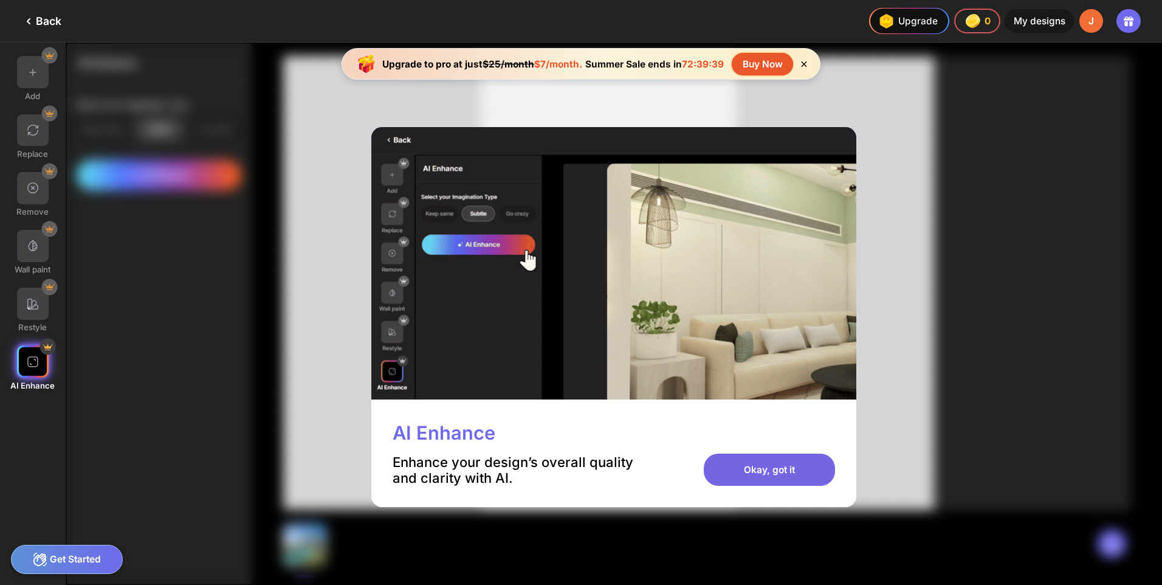
click at [748, 478] on div "Okay, got it" at bounding box center [769, 469] width 131 height 32
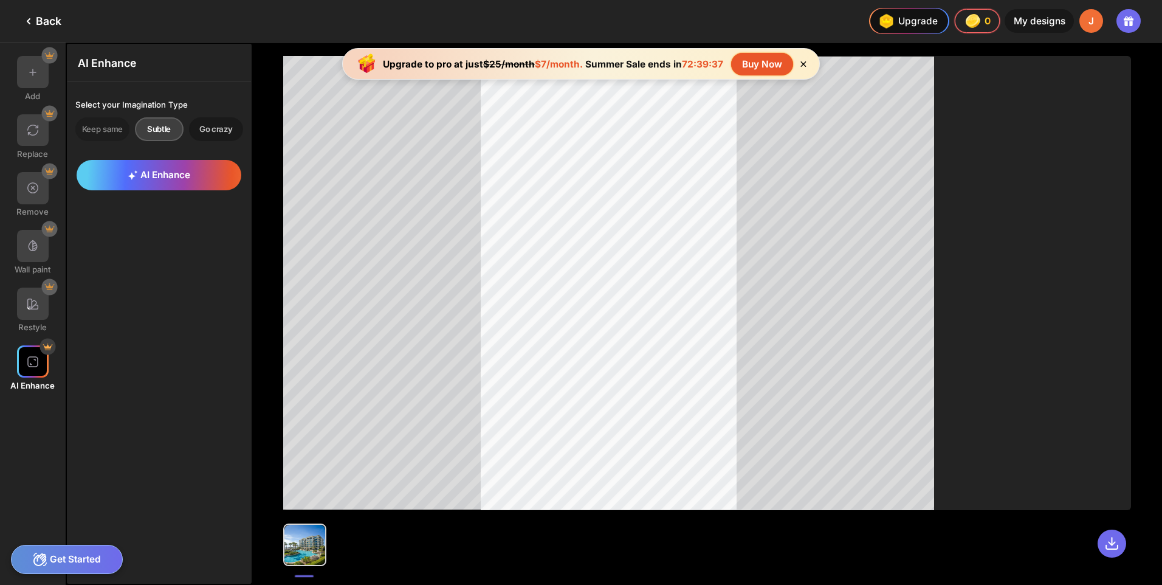
click at [202, 132] on div "Go crazy" at bounding box center [216, 129] width 54 height 24
click at [157, 134] on div "Subtle" at bounding box center [159, 129] width 49 height 24
click at [112, 133] on div "Keep same" at bounding box center [102, 129] width 54 height 24
click at [41, 303] on div at bounding box center [33, 303] width 32 height 32
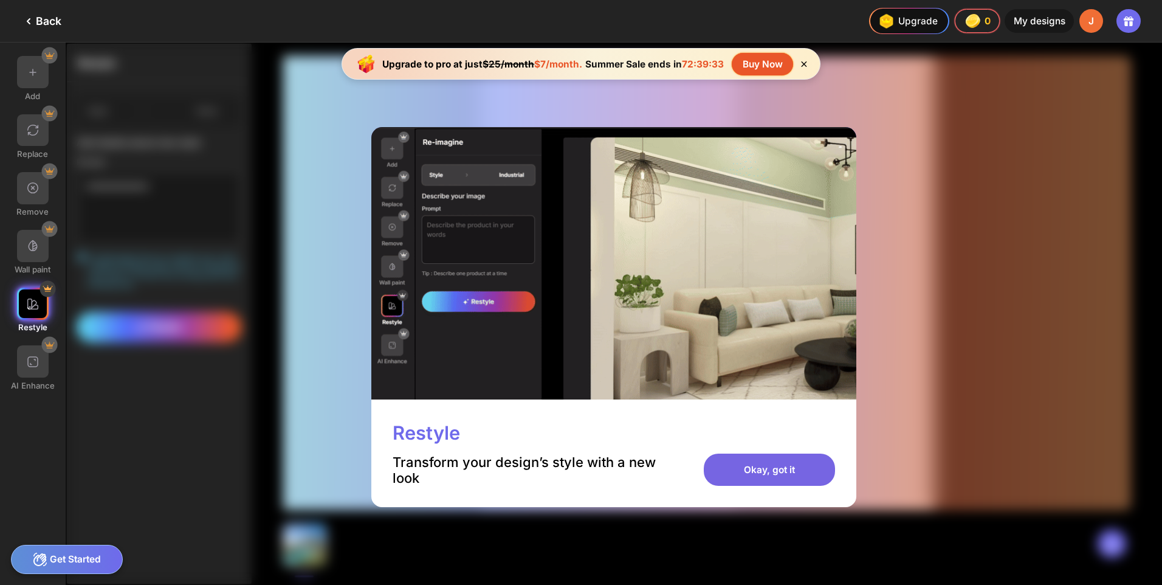
click at [741, 476] on div "Okay, got it" at bounding box center [769, 469] width 131 height 32
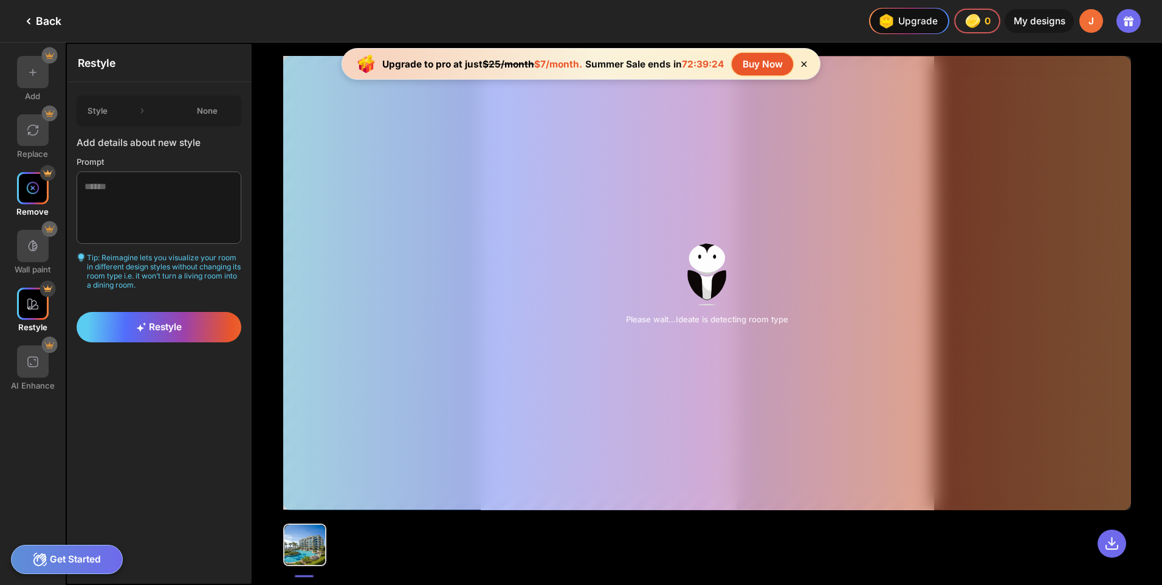
click at [24, 190] on div at bounding box center [33, 188] width 32 height 32
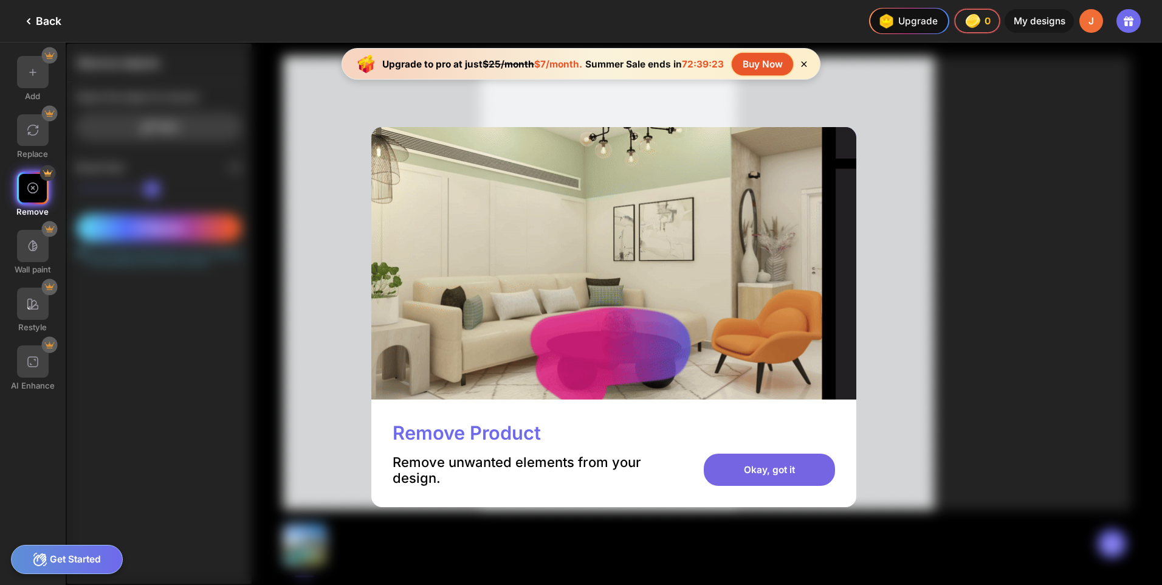
click at [748, 469] on div "Okay, got it" at bounding box center [769, 469] width 131 height 32
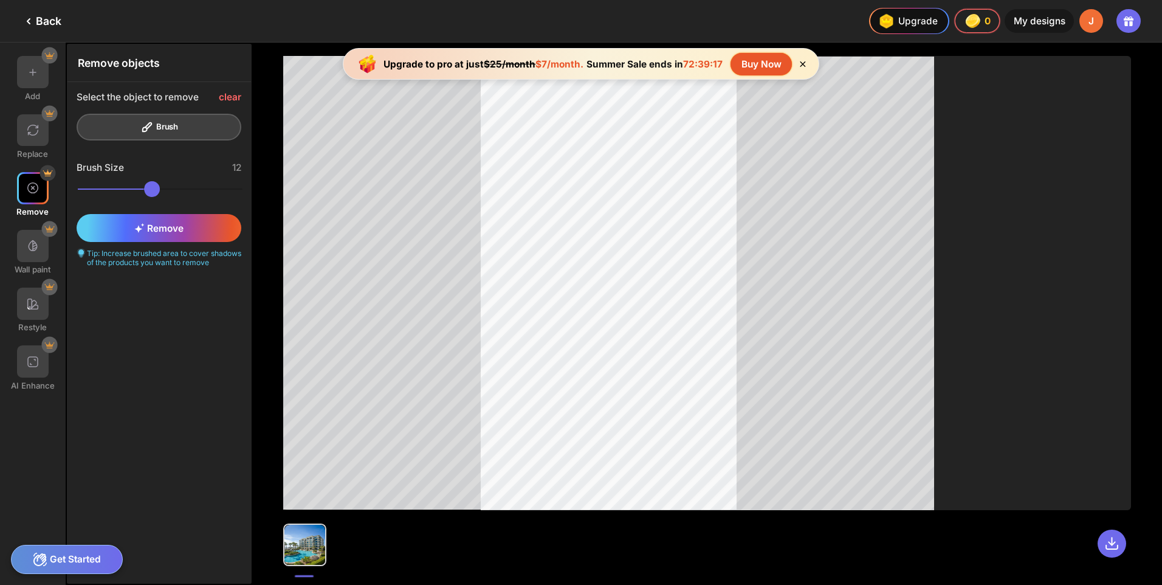
drag, startPoint x: 165, startPoint y: 189, endPoint x: 273, endPoint y: 258, distance: 127.9
click at [89, 191] on input "range" at bounding box center [160, 189] width 165 height 16
click at [175, 239] on div "Remove" at bounding box center [159, 227] width 165 height 27
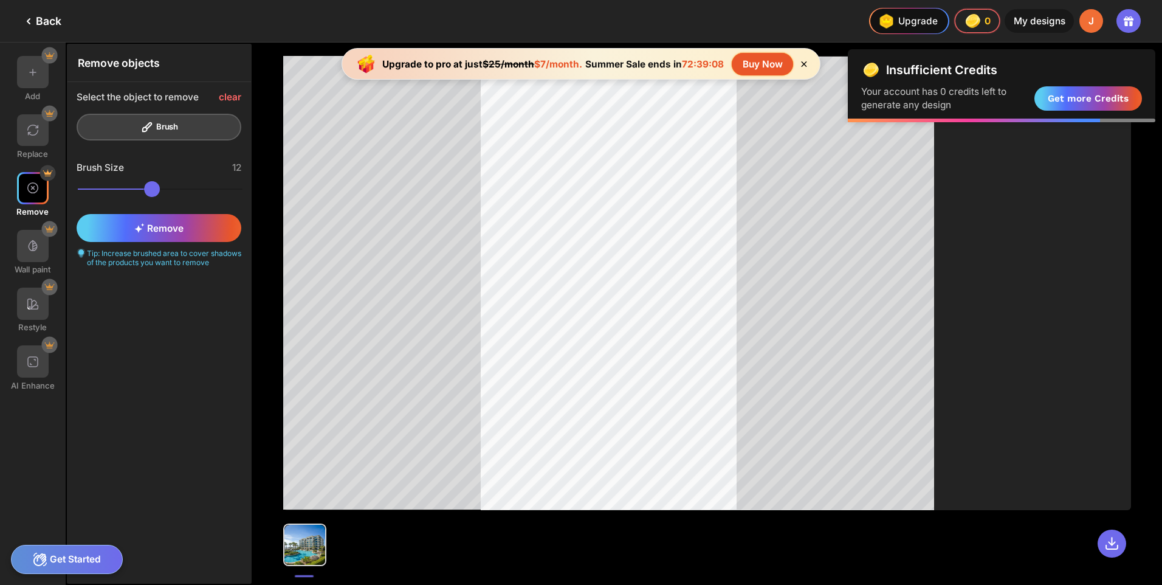
click at [169, 128] on div "Select the object to remove clear Brush" at bounding box center [159, 115] width 184 height 67
click at [238, 105] on div "Select the object to remove clear Brush" at bounding box center [159, 115] width 184 height 67
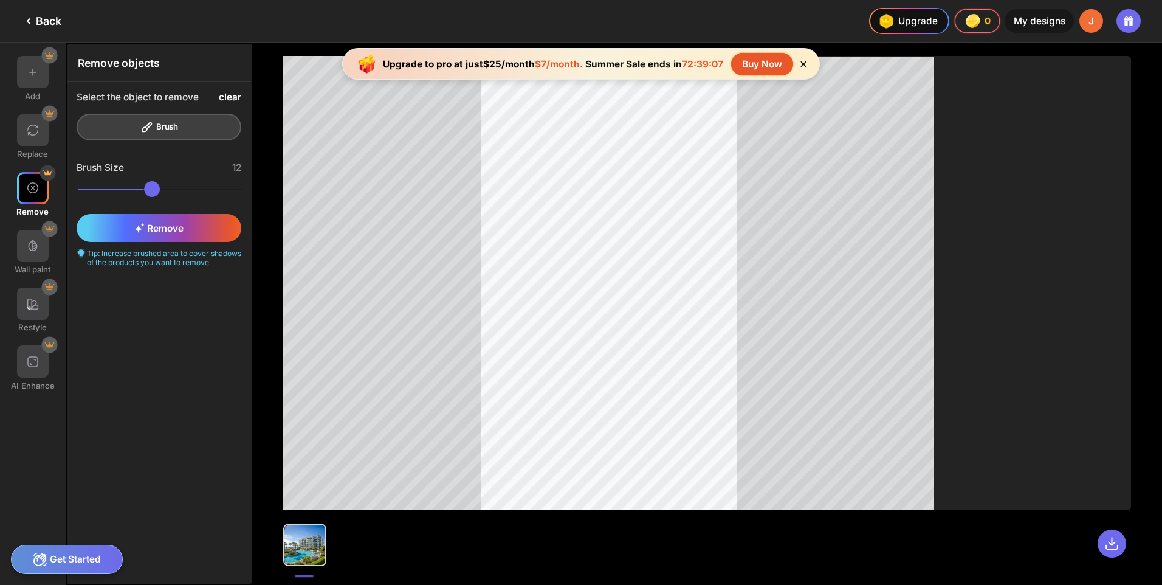
click at [233, 97] on div "clear" at bounding box center [230, 97] width 22 height 11
drag, startPoint x: 95, startPoint y: 189, endPoint x: 226, endPoint y: 195, distance: 131.4
click at [226, 195] on input "range" at bounding box center [160, 189] width 165 height 16
click at [230, 98] on div "clear" at bounding box center [230, 97] width 22 height 11
drag, startPoint x: 216, startPoint y: 187, endPoint x: 142, endPoint y: 192, distance: 73.7
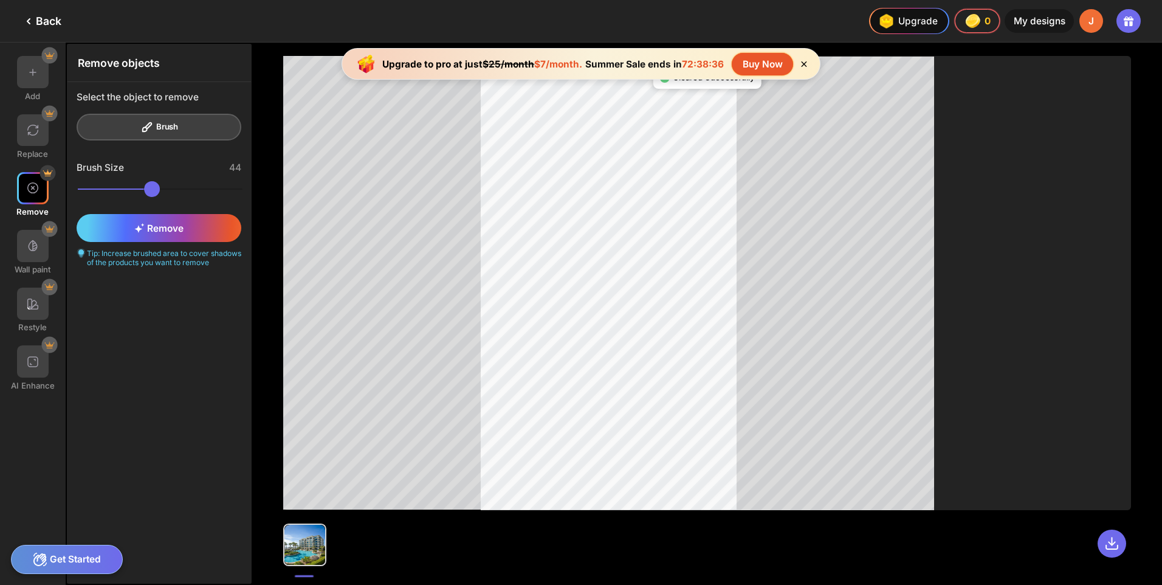
click at [142, 192] on input "range" at bounding box center [160, 189] width 165 height 16
type input "**"
click at [97, 189] on input "range" at bounding box center [160, 189] width 165 height 16
click at [803, 61] on icon at bounding box center [802, 64] width 10 height 10
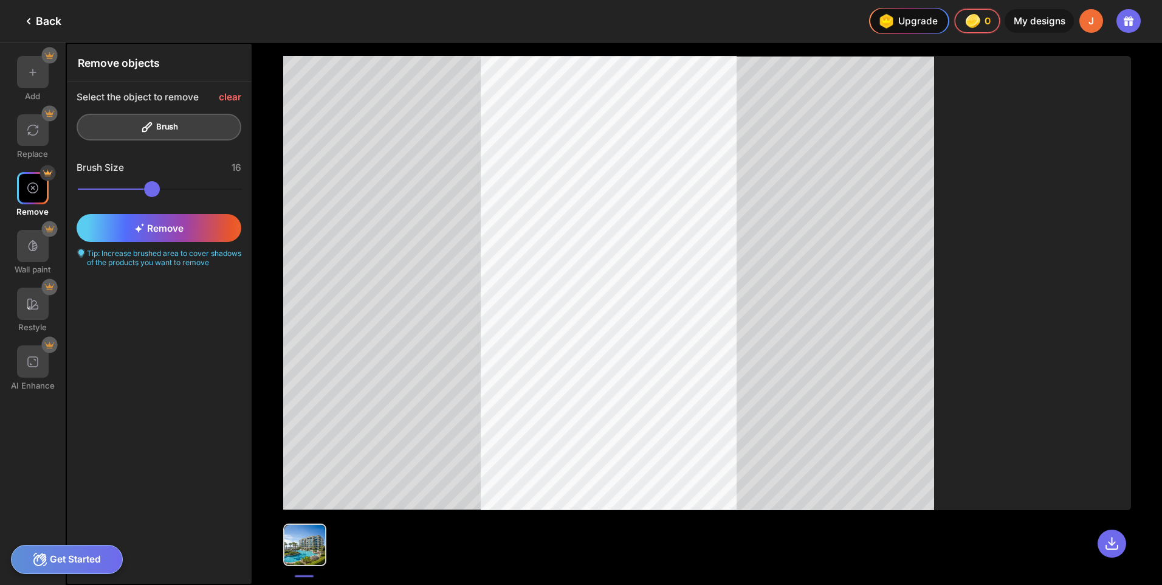
drag, startPoint x: 902, startPoint y: 22, endPoint x: 1034, endPoint y: 33, distance: 133.0
click at [1034, 33] on div "Upgrade 0 0 0 0 credits left Upgrade My designs J" at bounding box center [1015, 21] width 293 height 42
click at [1128, 22] on icon at bounding box center [1128, 21] width 15 height 15
